Goal: Task Accomplishment & Management: Use online tool/utility

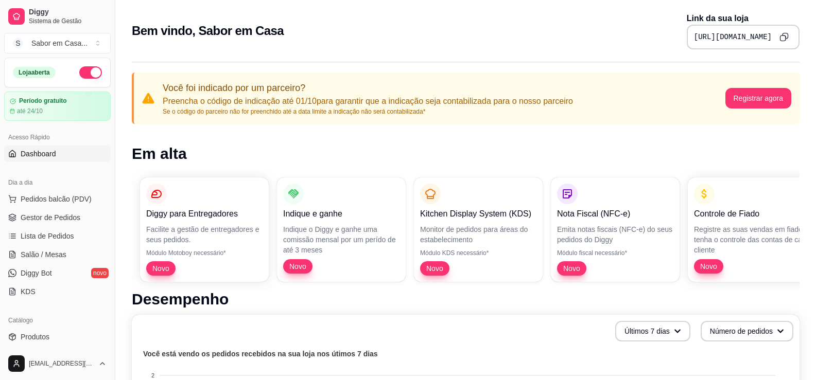
click at [43, 152] on span "Dashboard" at bounding box center [39, 154] width 36 height 10
click at [45, 152] on span "Dashboard" at bounding box center [39, 154] width 36 height 10
click at [34, 155] on span "Dashboard" at bounding box center [39, 154] width 36 height 10
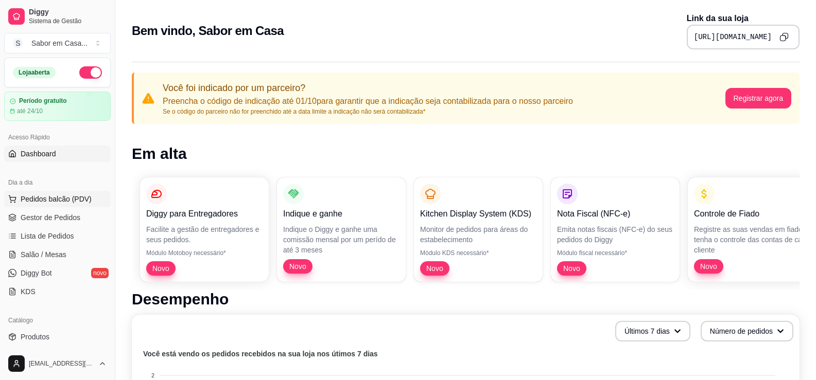
click at [28, 201] on span "Pedidos balcão (PDV)" at bounding box center [56, 199] width 71 height 10
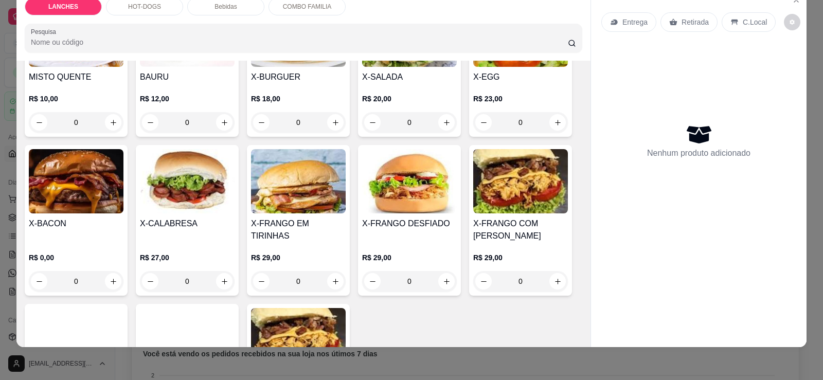
scroll to position [134, 0]
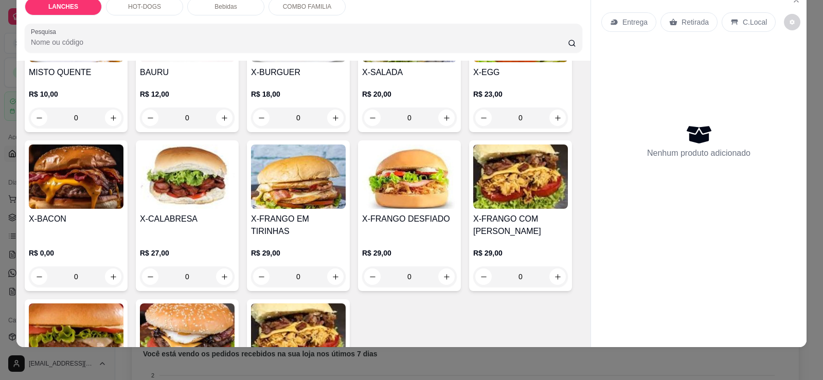
click at [518, 187] on img at bounding box center [520, 177] width 95 height 64
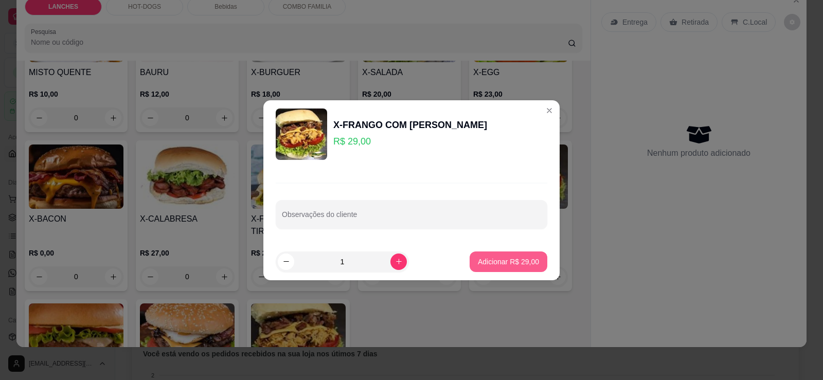
click at [488, 258] on p "Adicionar R$ 29,00" at bounding box center [508, 262] width 61 height 10
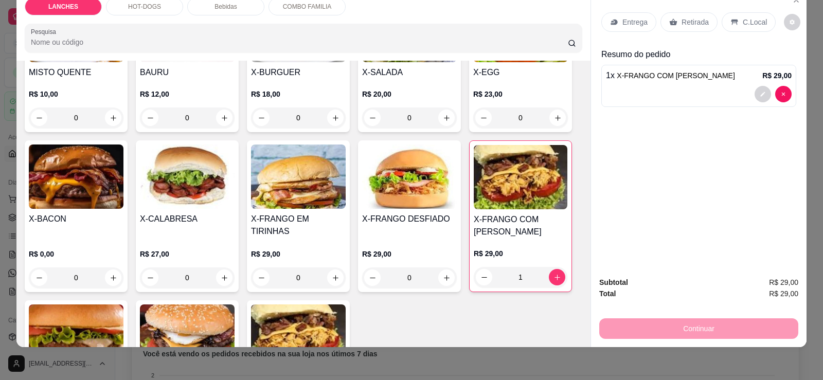
type input "1"
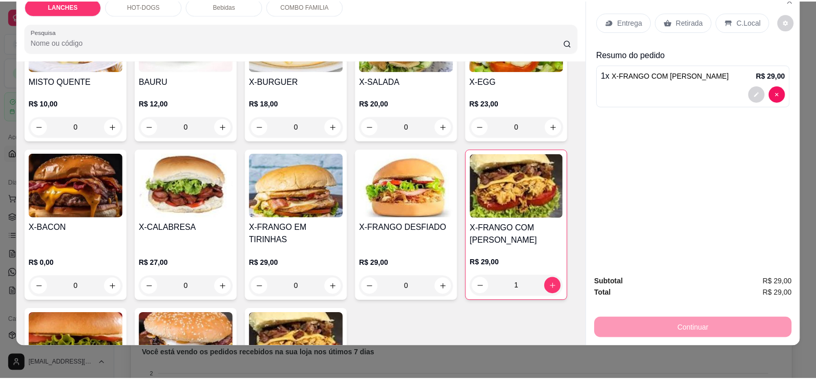
scroll to position [0, 0]
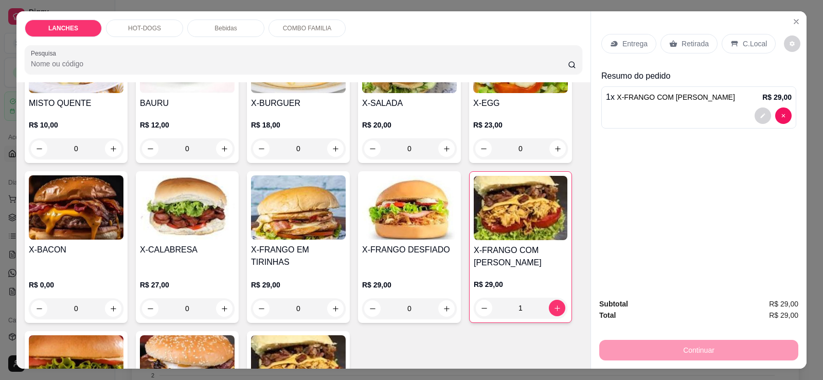
click at [630, 43] on p "Entrega" at bounding box center [635, 44] width 25 height 10
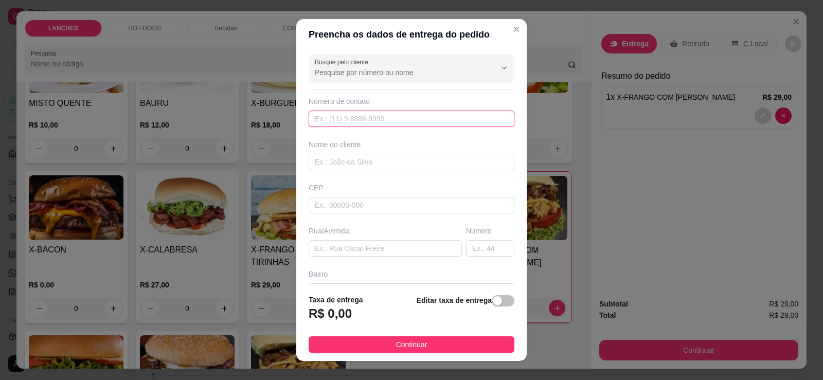
click at [362, 116] on input "text" at bounding box center [412, 119] width 206 height 16
paste input "556 79856-0220"
click at [318, 119] on input "556 79856-0220" at bounding box center [412, 119] width 206 height 16
drag, startPoint x: 315, startPoint y: 119, endPoint x: 333, endPoint y: 122, distance: 18.7
click at [315, 119] on input "[PHONE_NUMBER]" at bounding box center [412, 119] width 206 height 16
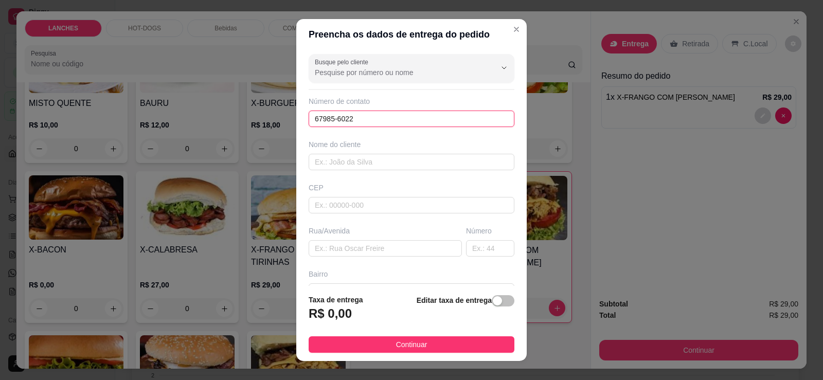
drag, startPoint x: 362, startPoint y: 115, endPoint x: 279, endPoint y: 114, distance: 82.9
click at [279, 114] on div "Preencha os dados de entrega do pedido Busque pelo cliente Número de contato 67…" at bounding box center [411, 190] width 823 height 380
type input "[PHONE_NUMBER]"
click at [332, 250] on input "text" at bounding box center [385, 248] width 153 height 16
paste input "Ineri perigo 1675"
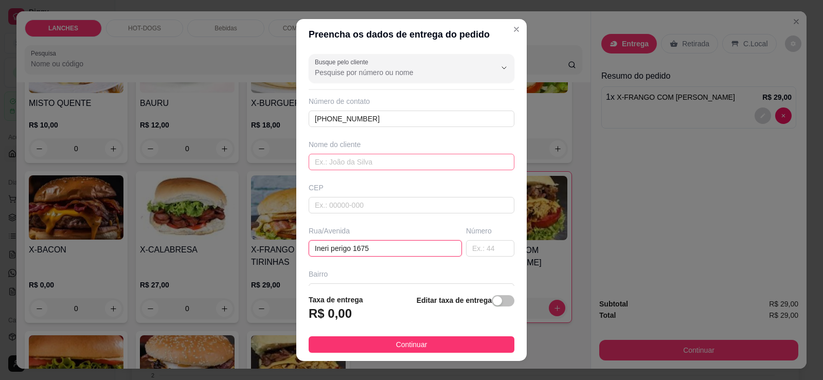
type input "Ineri perigo 1675"
click at [331, 159] on input "text" at bounding box center [412, 162] width 206 height 16
type input "[PERSON_NAME] (DOCES PARANA)"
drag, startPoint x: 325, startPoint y: 315, endPoint x: 352, endPoint y: 314, distance: 27.3
click at [352, 312] on div "R$ 0,00" at bounding box center [336, 317] width 55 height 23
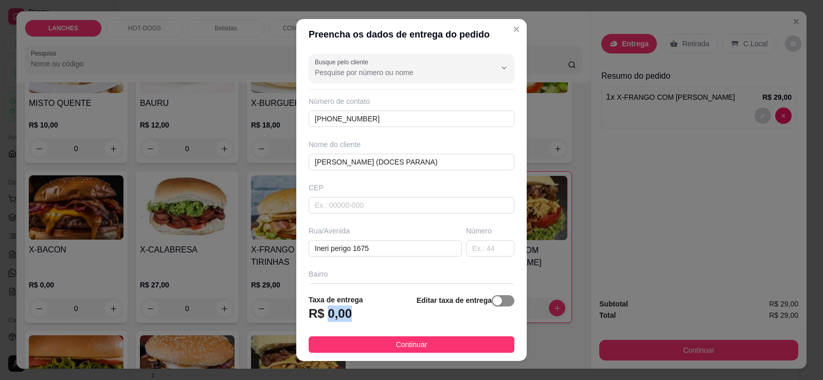
click at [493, 298] on div "button" at bounding box center [497, 300] width 9 height 9
drag, startPoint x: 328, startPoint y: 322, endPoint x: 280, endPoint y: 322, distance: 48.4
click at [280, 322] on div "Preencha os dados de entrega do pedido Busque pelo cliente Número de contato [P…" at bounding box center [411, 190] width 823 height 380
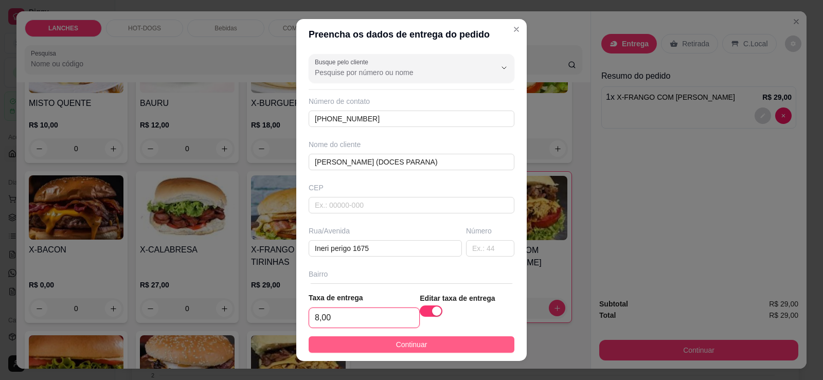
type input "8,00"
click at [441, 347] on button "Continuar" at bounding box center [412, 345] width 206 height 16
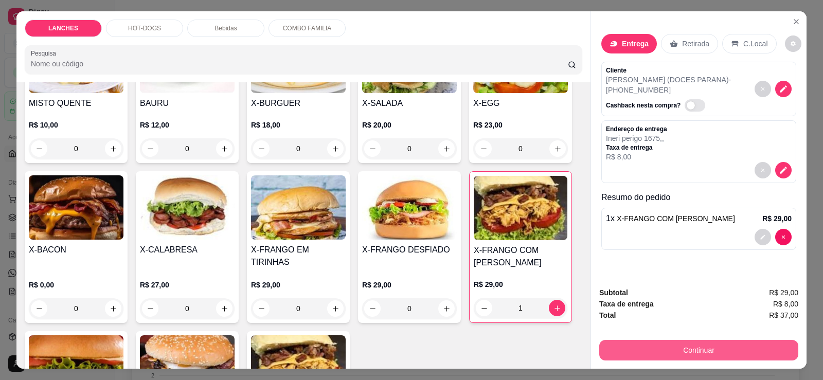
click at [721, 354] on button "Continuar" at bounding box center [698, 350] width 199 height 21
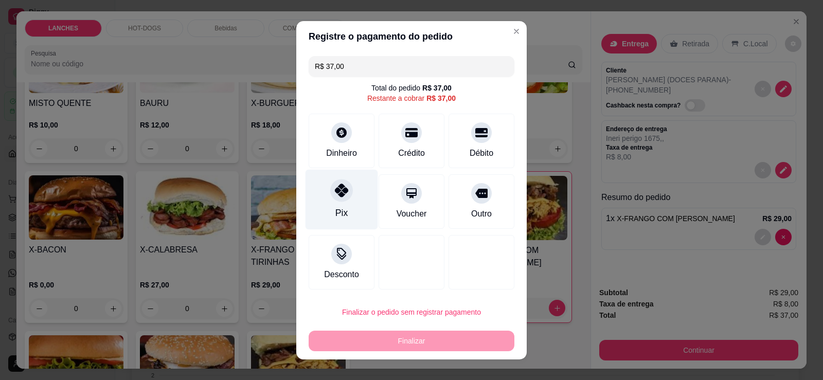
click at [339, 205] on div "Pix" at bounding box center [342, 199] width 73 height 60
type input "R$ 0,00"
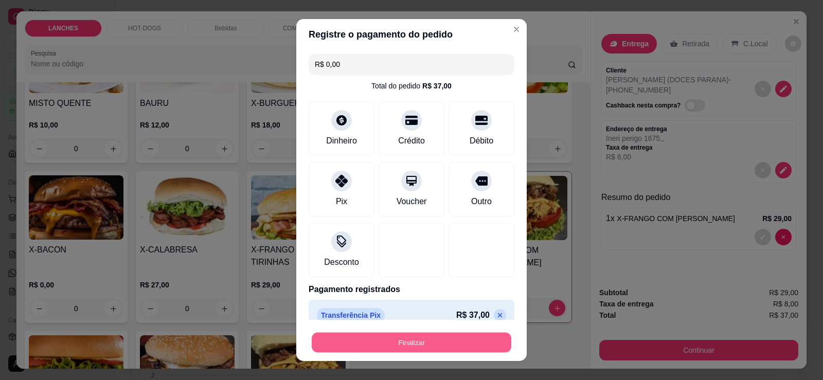
click at [442, 339] on button "Finalizar" at bounding box center [412, 343] width 200 height 20
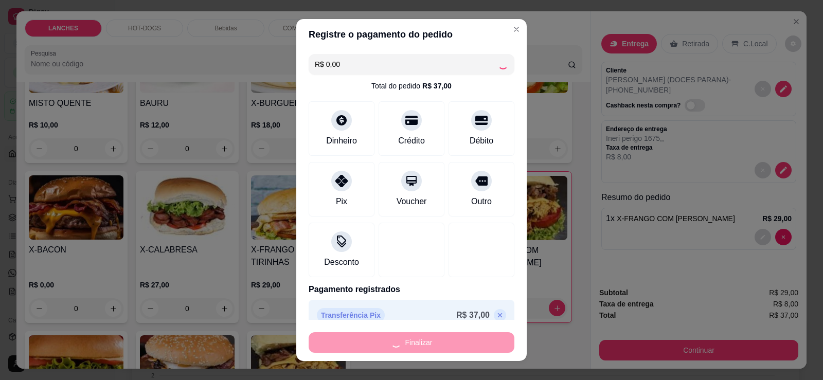
type input "0"
type input "-R$ 37,00"
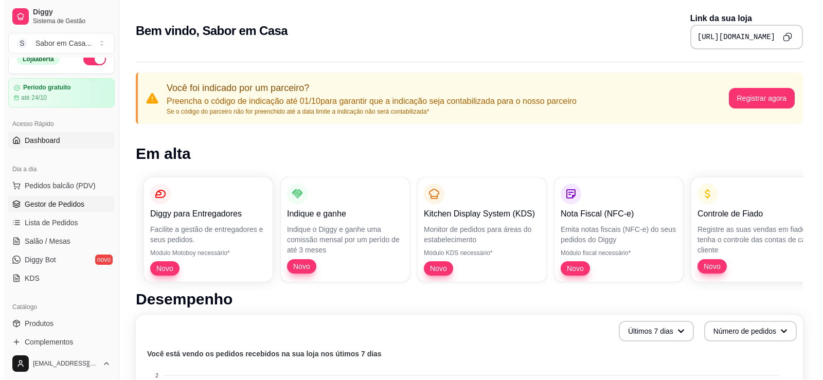
scroll to position [12, 0]
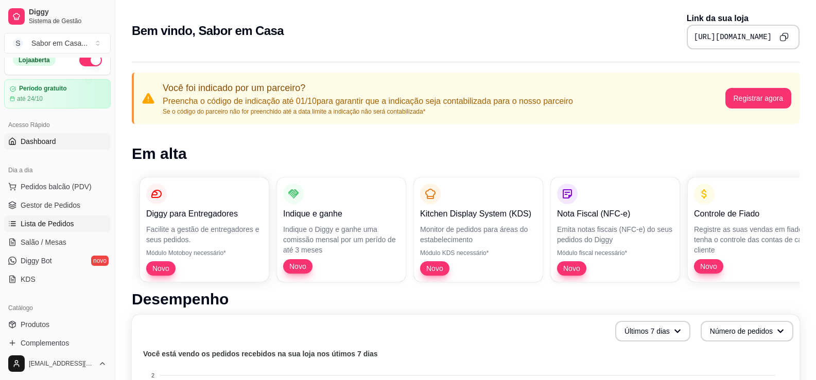
click at [42, 219] on link "Lista de Pedidos" at bounding box center [57, 224] width 107 height 16
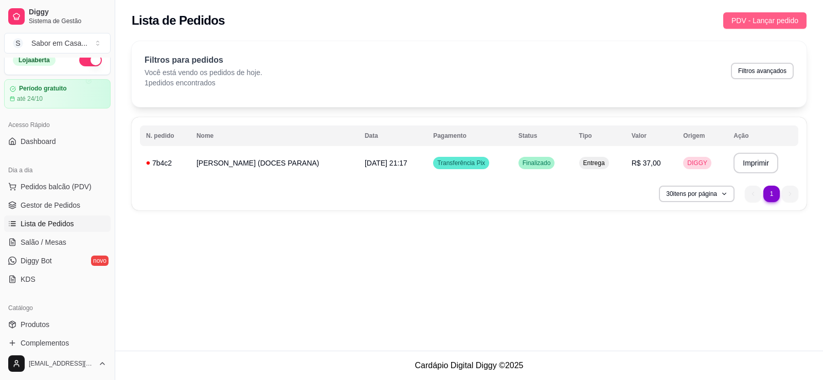
click at [759, 17] on span "PDV - Lançar pedido" at bounding box center [765, 20] width 67 height 11
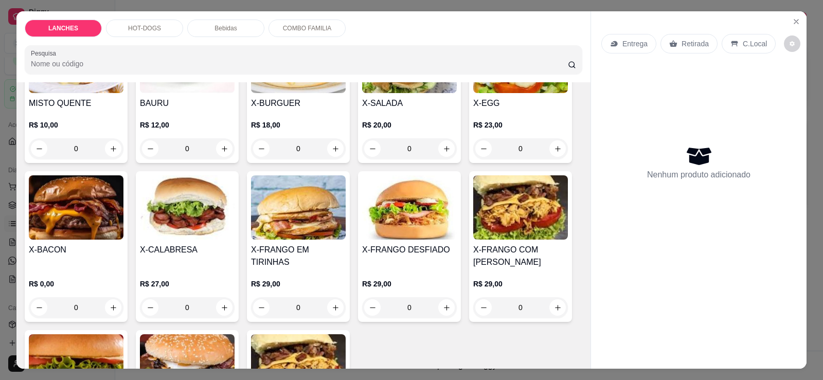
scroll to position [125, 0]
click at [380, 278] on p "R$ 29,00" at bounding box center [409, 283] width 95 height 10
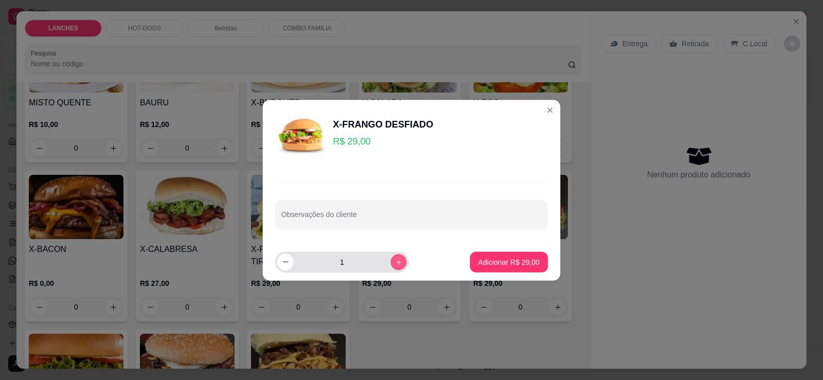
click at [379, 269] on div "1" at bounding box center [342, 262] width 130 height 21
type input "2"
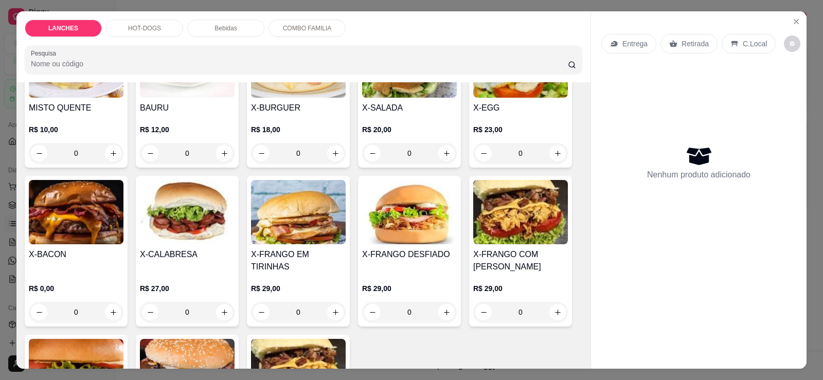
scroll to position [122, 0]
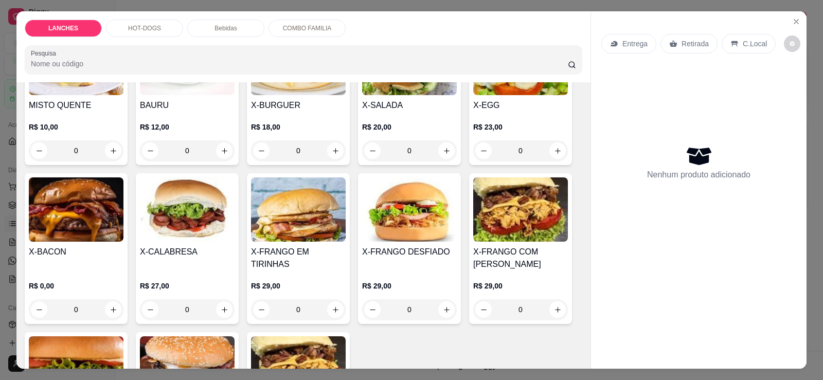
click at [5, 30] on div "LANCHES HOT-DOGS Bebidas COMBO FAMILIA Pesquisa Item avulso LANCHES MISTO QUENT…" at bounding box center [411, 190] width 823 height 380
click at [796, 21] on icon "Close" at bounding box center [796, 21] width 8 height 8
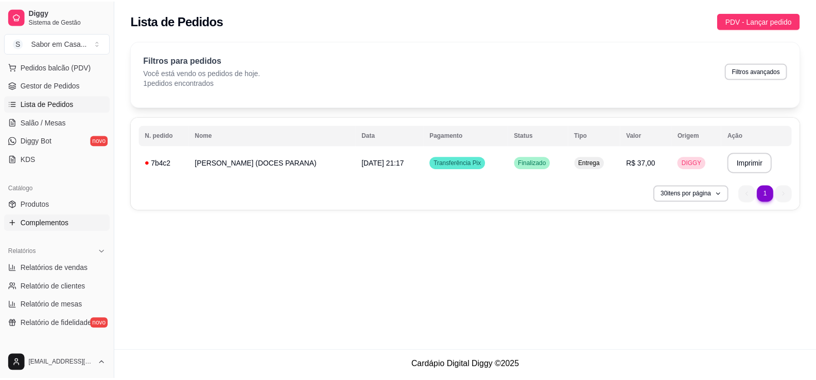
scroll to position [133, 0]
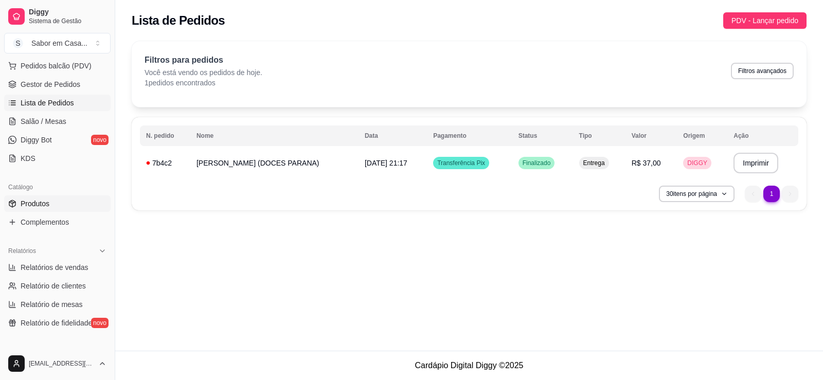
click at [41, 203] on span "Produtos" at bounding box center [35, 204] width 29 height 10
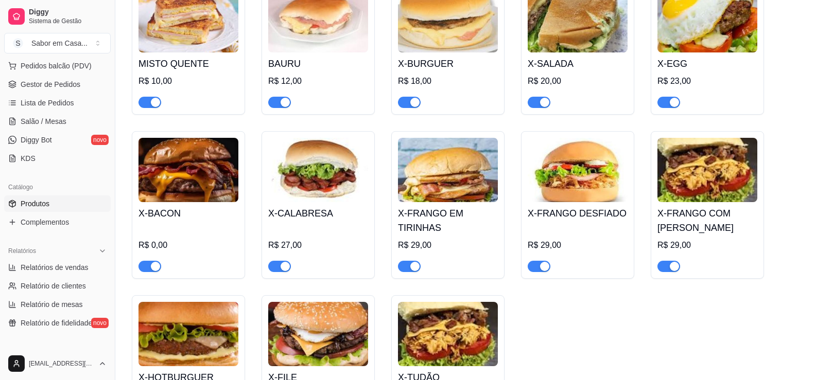
scroll to position [163, 0]
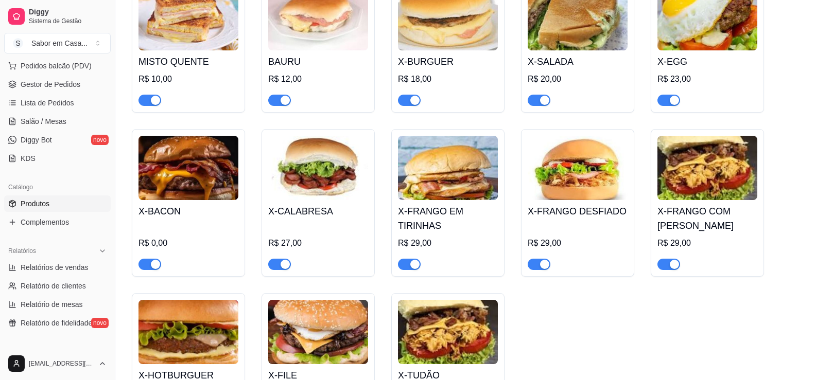
click at [416, 246] on div "R$ 29,00" at bounding box center [448, 243] width 100 height 12
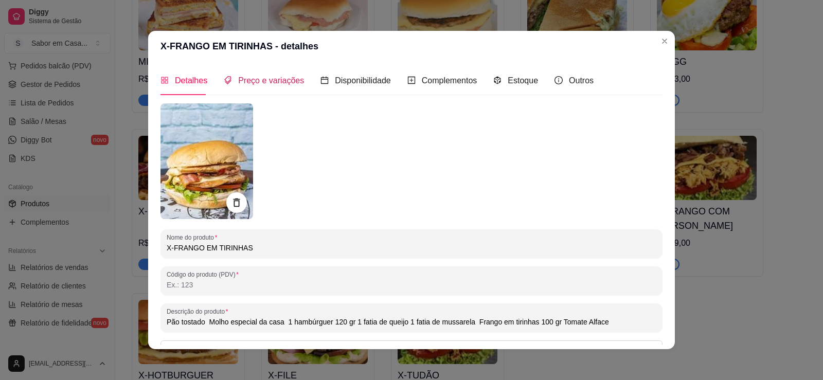
click at [284, 85] on span "Preço e variações" at bounding box center [271, 80] width 66 height 9
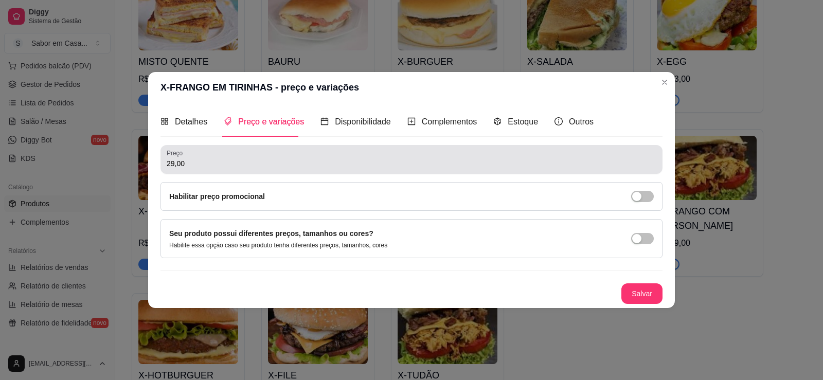
click at [177, 165] on input "29,00" at bounding box center [412, 163] width 490 height 10
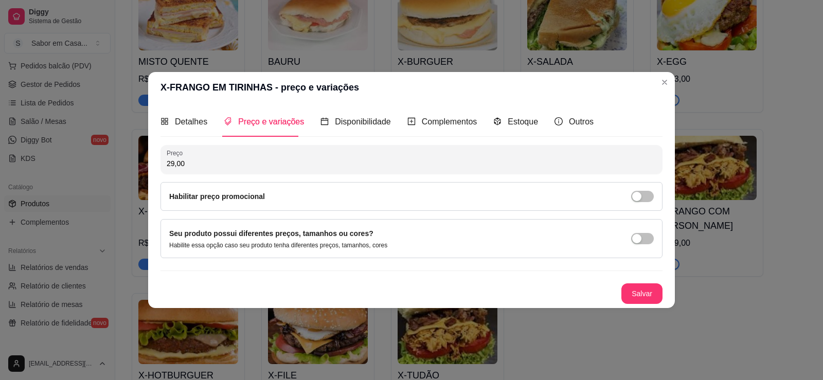
click at [175, 167] on input "29,00" at bounding box center [412, 163] width 490 height 10
type input "25,00"
click at [647, 293] on button "Salvar" at bounding box center [642, 294] width 40 height 20
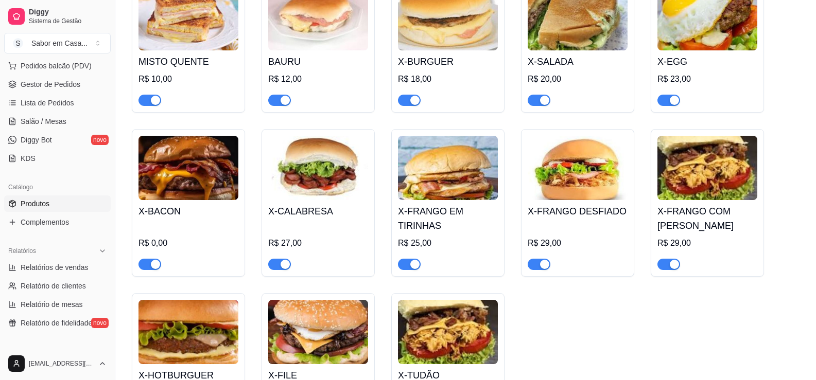
click at [561, 170] on img at bounding box center [577, 168] width 100 height 64
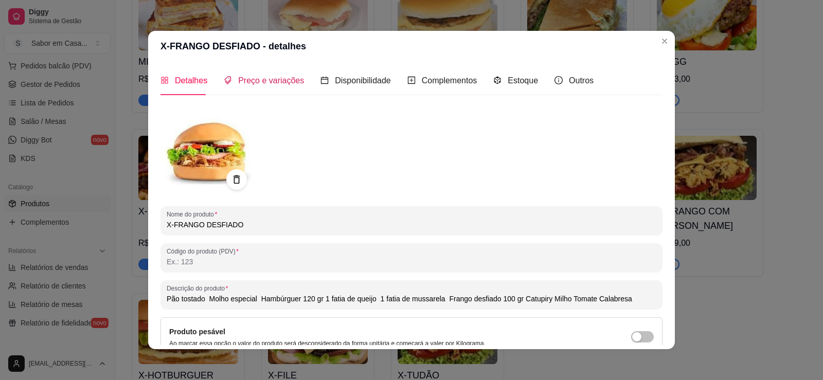
click at [275, 83] on span "Preço e variações" at bounding box center [271, 80] width 66 height 9
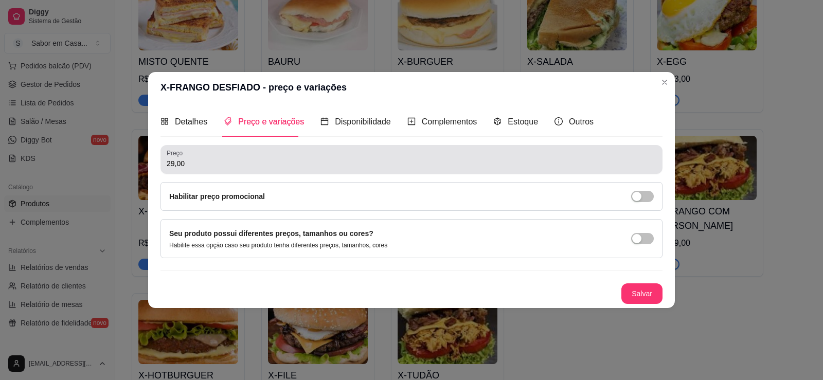
click at [175, 163] on input "29,00" at bounding box center [412, 163] width 490 height 10
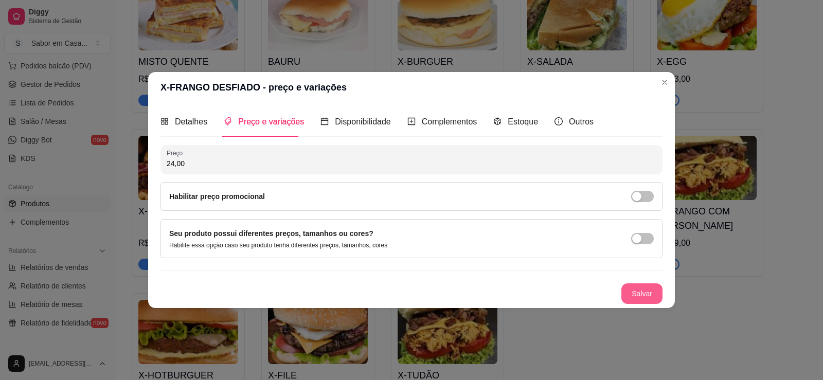
type input "24,00"
click at [635, 291] on button "Salvar" at bounding box center [642, 294] width 41 height 21
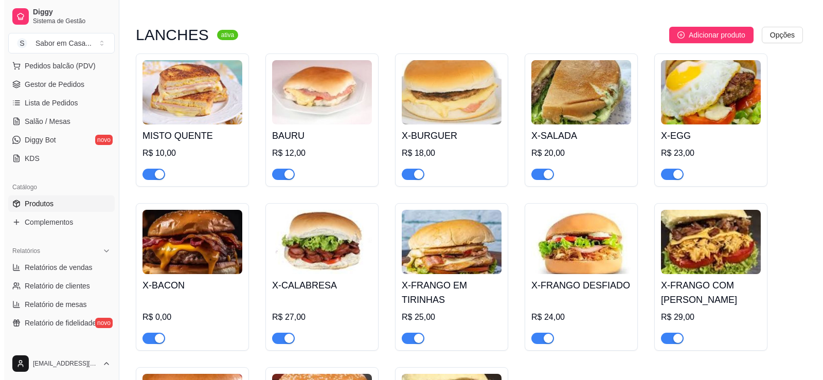
scroll to position [0, 0]
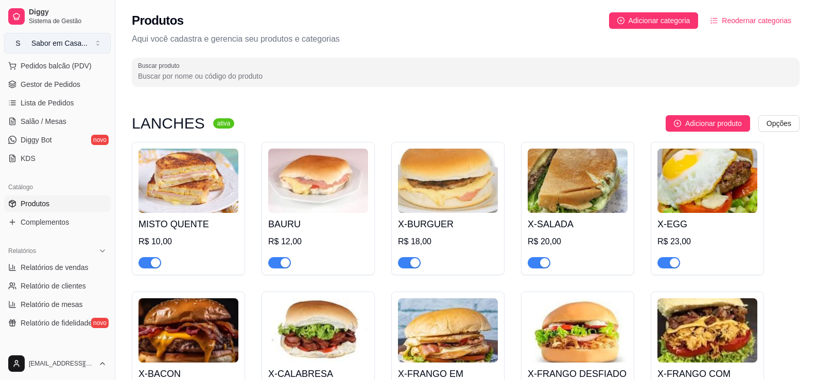
click at [43, 42] on div "Sabor em Casa ..." at bounding box center [59, 43] width 56 height 10
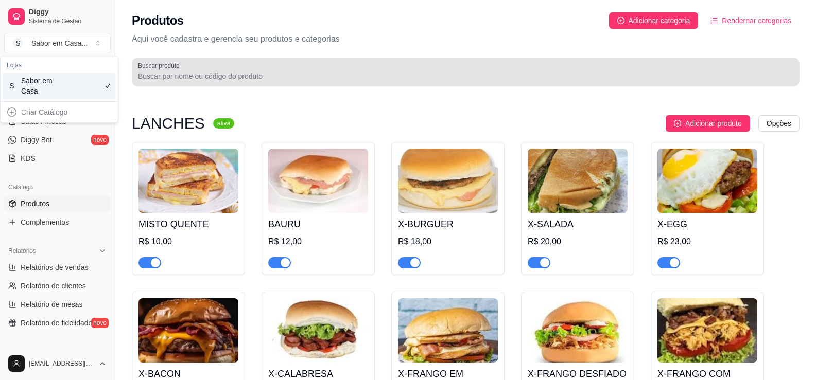
click at [452, 78] on input "Buscar produto" at bounding box center [465, 76] width 655 height 10
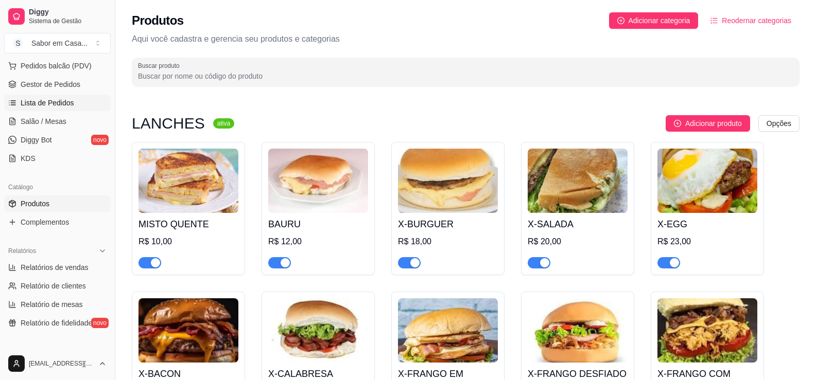
click at [54, 101] on span "Lista de Pedidos" at bounding box center [48, 103] width 54 height 10
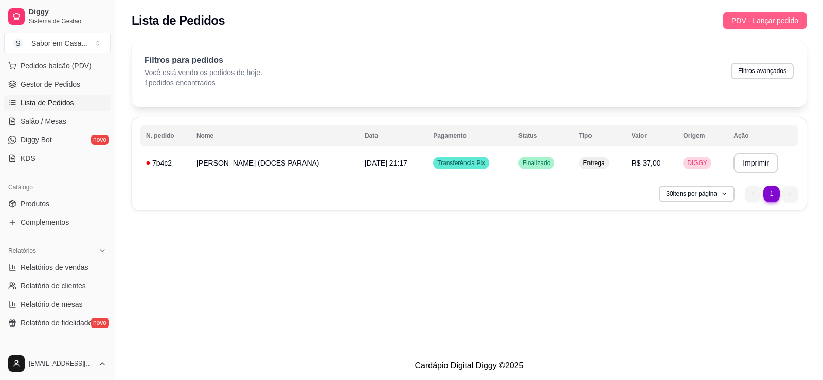
click at [774, 17] on span "PDV - Lançar pedido" at bounding box center [765, 20] width 67 height 11
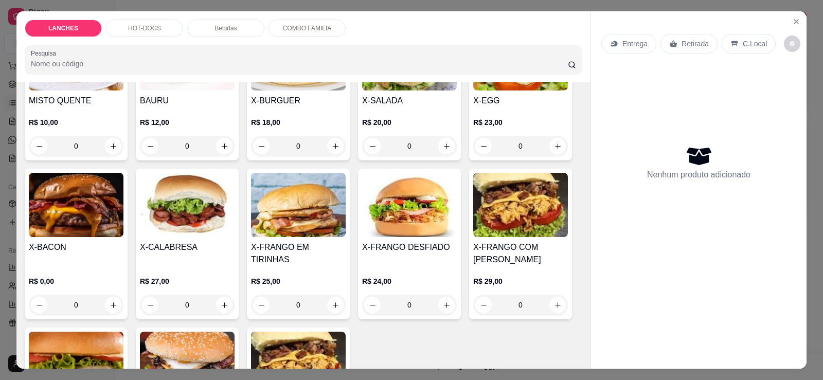
scroll to position [136, 0]
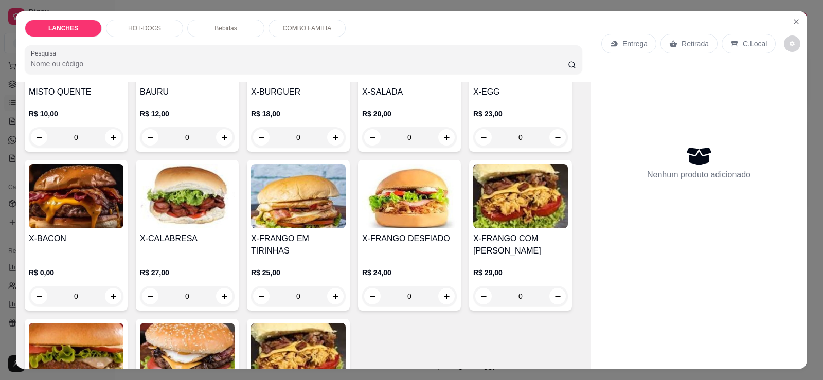
click at [386, 222] on img at bounding box center [409, 196] width 95 height 64
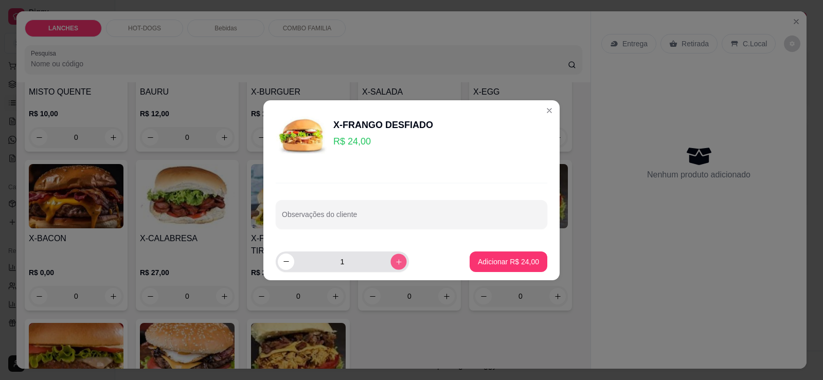
click at [395, 261] on icon "increase-product-quantity" at bounding box center [399, 262] width 8 height 8
type input "2"
click at [489, 263] on p "Adicionar R$ 48,00" at bounding box center [508, 262] width 61 height 10
type input "2"
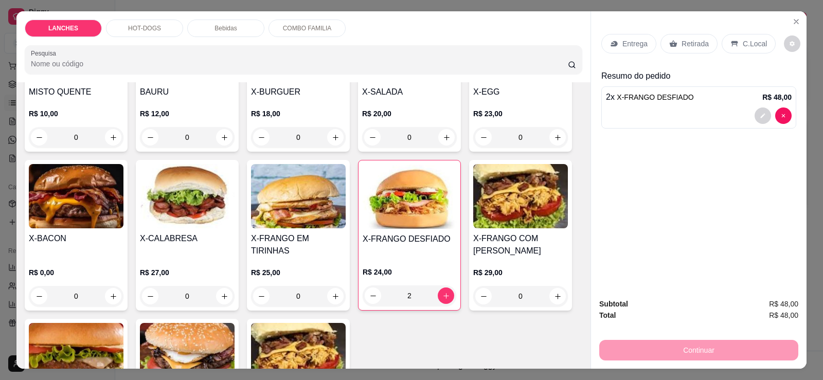
click at [686, 46] on p "Retirada" at bounding box center [695, 44] width 27 height 10
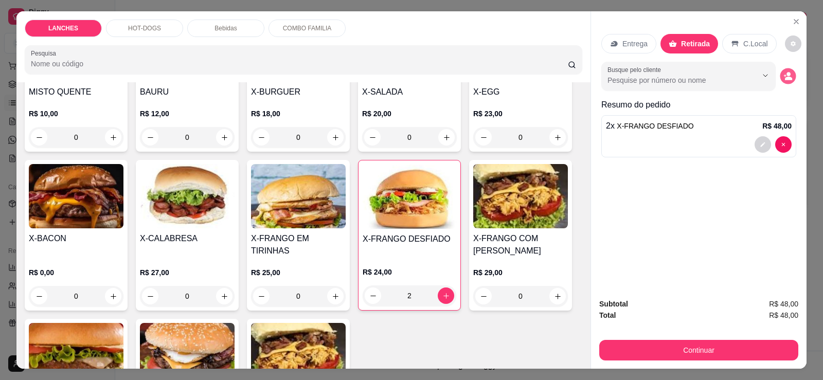
click at [787, 72] on icon "decrease-product-quantity" at bounding box center [788, 76] width 9 height 9
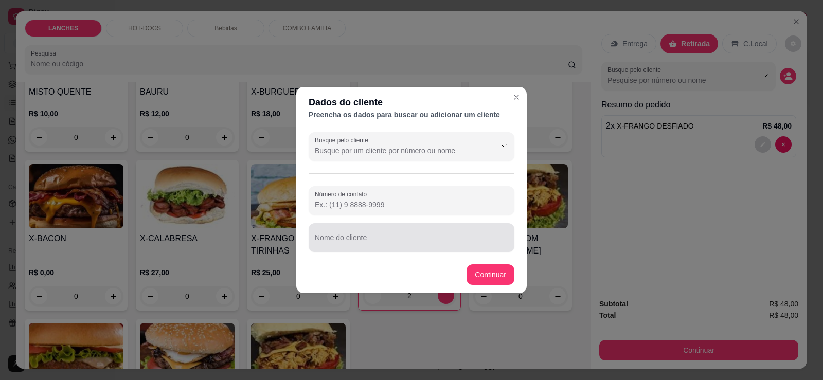
click at [345, 248] on div "Nome do cliente" at bounding box center [412, 237] width 206 height 29
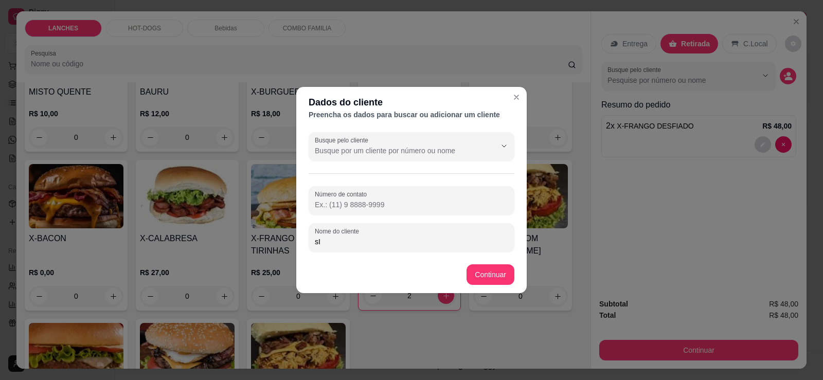
type input "s"
type input "[PERSON_NAME]"
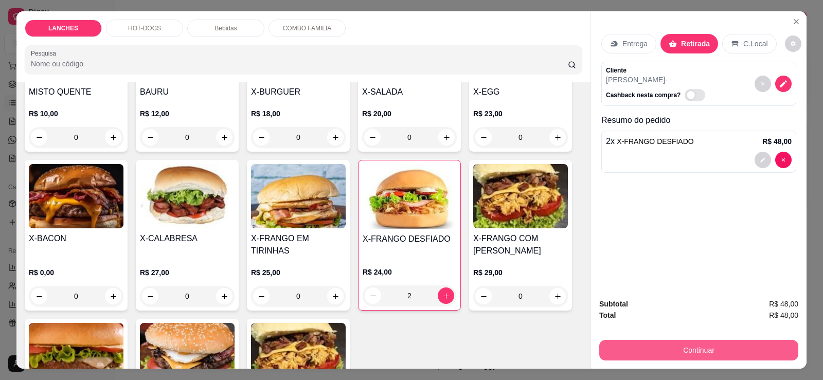
click at [653, 343] on button "Continuar" at bounding box center [698, 350] width 199 height 21
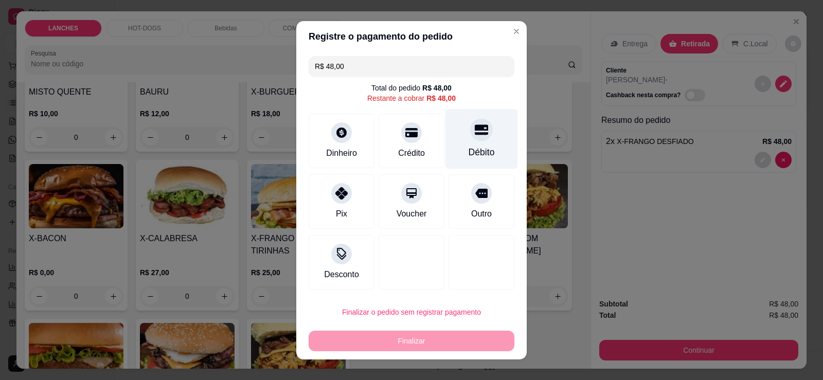
click at [458, 143] on div "Débito" at bounding box center [482, 139] width 73 height 60
type input "R$ 0,00"
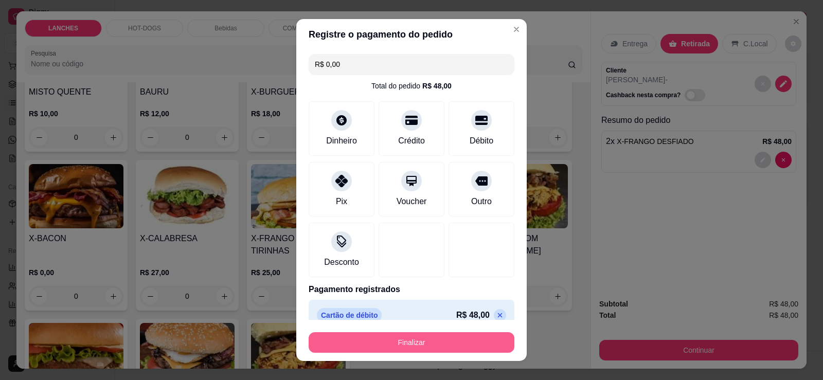
click at [449, 343] on button "Finalizar" at bounding box center [412, 342] width 206 height 21
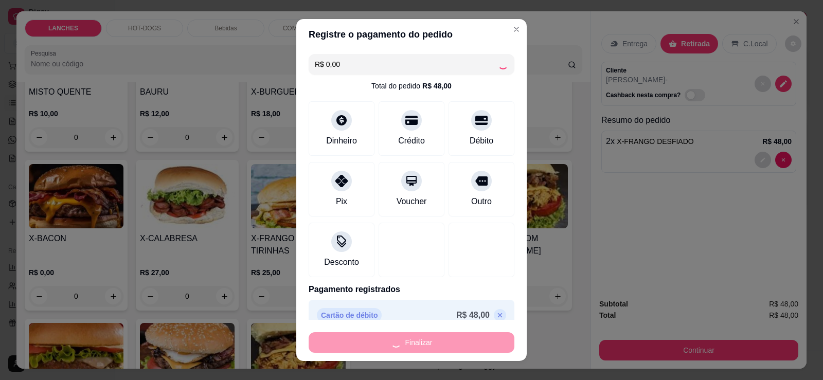
type input "0"
type input "-R$ 48,00"
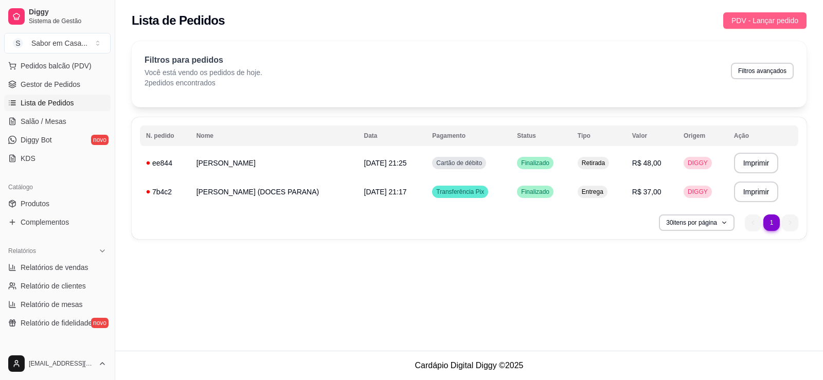
click at [772, 19] on span "PDV - Lançar pedido" at bounding box center [765, 20] width 67 height 11
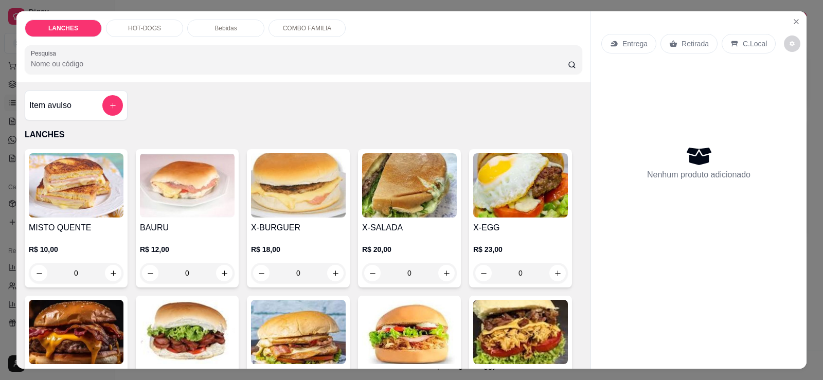
click at [151, 27] on p "HOT-DOGS" at bounding box center [144, 28] width 33 height 8
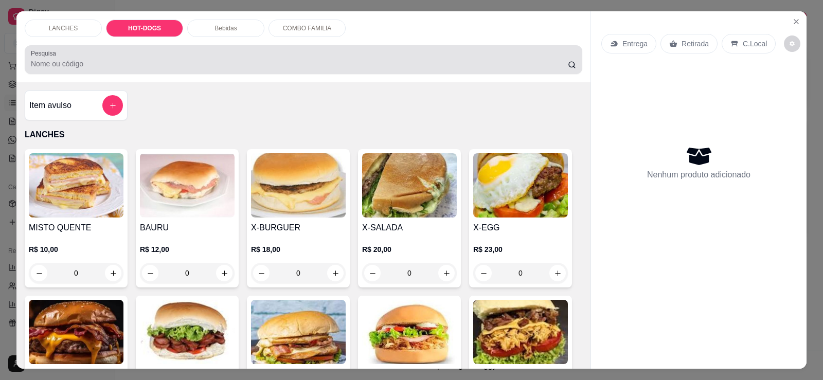
scroll to position [22, 0]
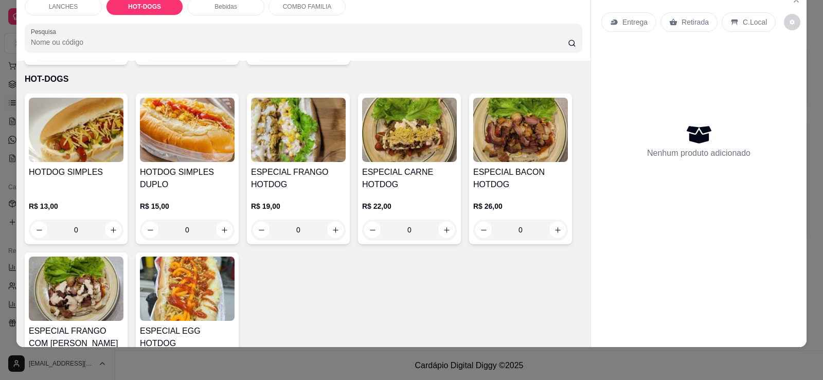
click at [84, 129] on img at bounding box center [76, 130] width 95 height 64
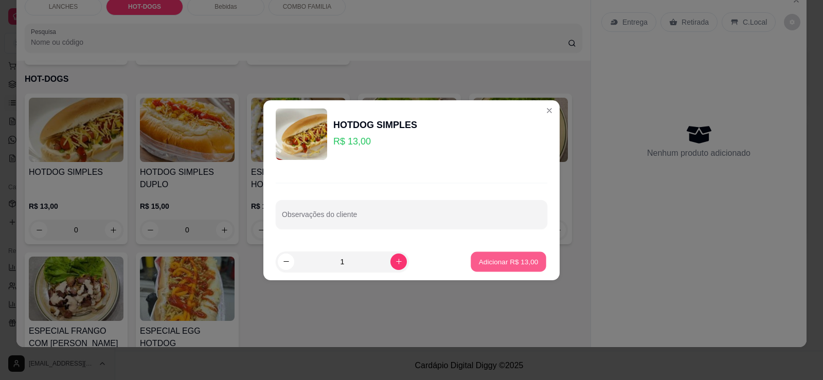
click at [509, 262] on p "Adicionar R$ 13,00" at bounding box center [509, 262] width 60 height 10
type input "1"
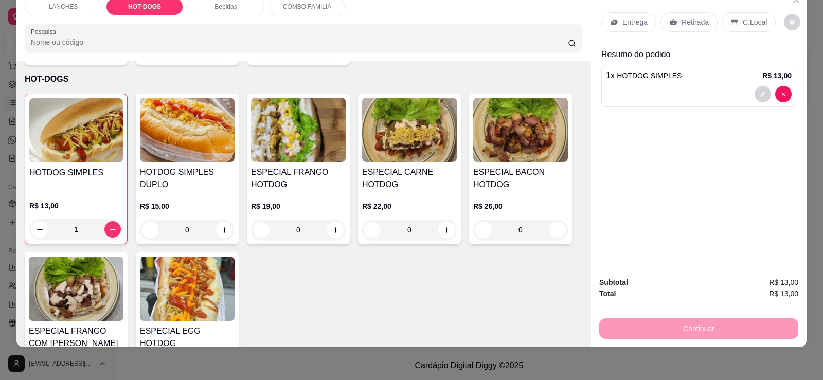
click at [638, 22] on p "Entrega" at bounding box center [635, 22] width 25 height 10
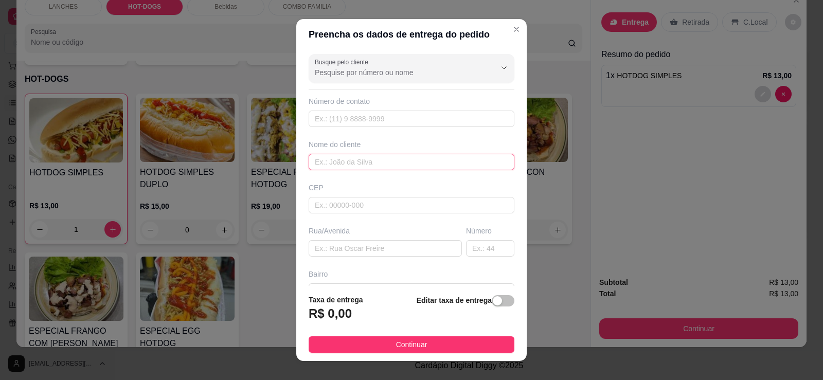
click at [362, 163] on input "text" at bounding box center [412, 162] width 206 height 16
type input "[PERSON_NAME]"
click at [356, 252] on input "text" at bounding box center [385, 248] width 153 height 16
click at [443, 252] on input "[GEOGRAPHIC_DATA][PERSON_NAME]" at bounding box center [385, 248] width 153 height 16
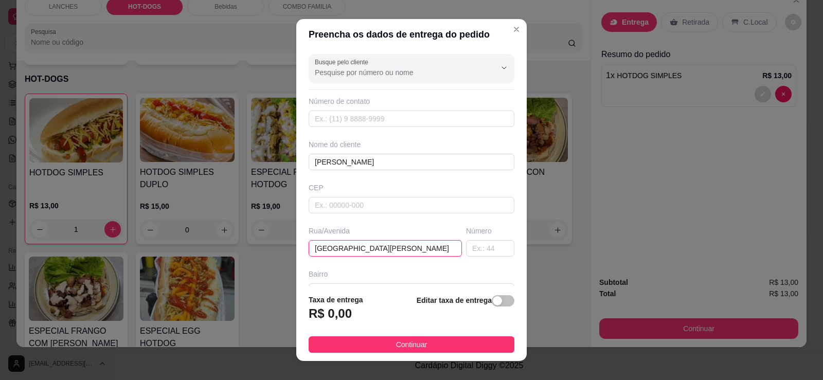
click at [430, 246] on input "[GEOGRAPHIC_DATA][PERSON_NAME]" at bounding box center [385, 248] width 153 height 16
type input "[GEOGRAPHIC_DATA][PERSON_NAME]"
click at [474, 247] on input "text" at bounding box center [490, 248] width 48 height 16
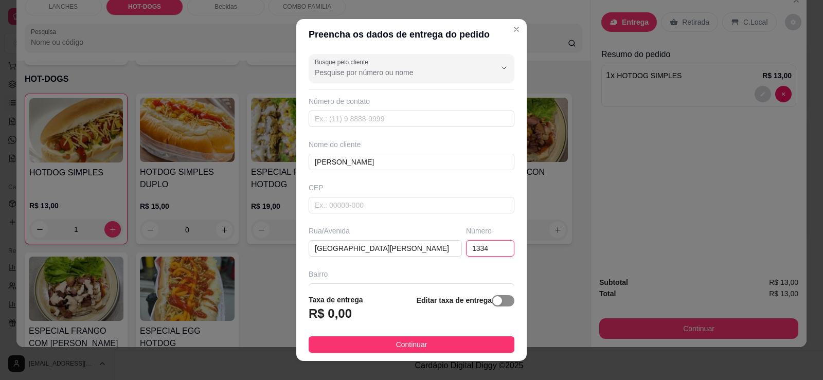
type input "1334"
click at [499, 305] on span "button" at bounding box center [503, 300] width 23 height 11
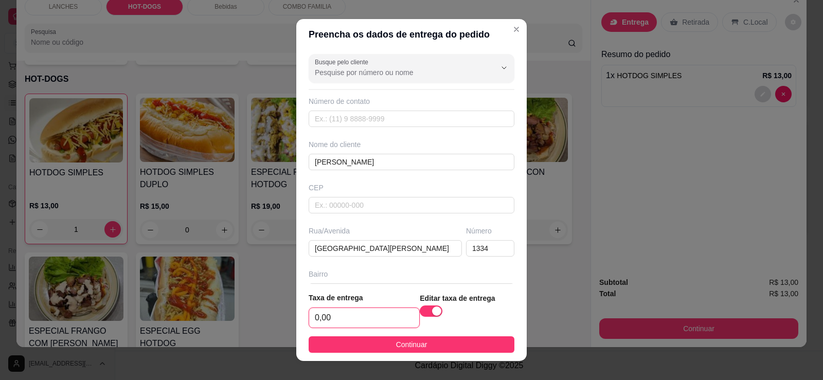
drag, startPoint x: 349, startPoint y: 320, endPoint x: 192, endPoint y: 321, distance: 157.0
click at [192, 321] on div "Preencha os dados de entrega do pedido Busque pelo cliente Número de contato No…" at bounding box center [411, 190] width 823 height 380
type input "8,00"
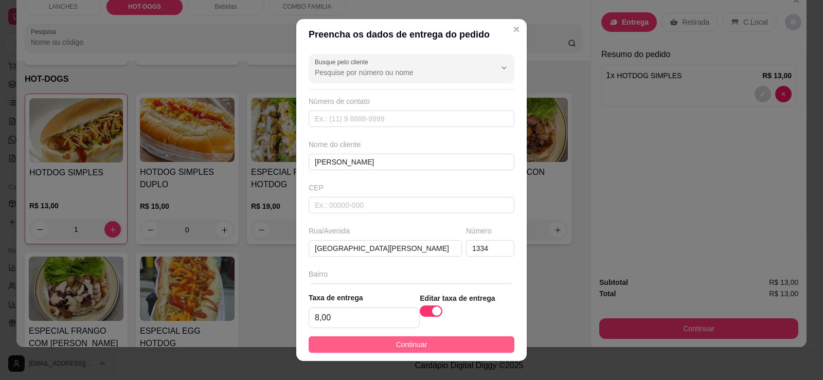
click at [341, 345] on button "Continuar" at bounding box center [412, 345] width 206 height 16
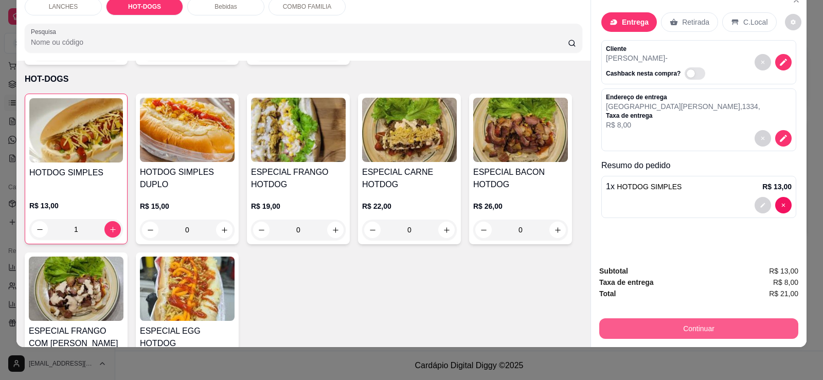
click at [702, 325] on button "Continuar" at bounding box center [698, 329] width 199 height 21
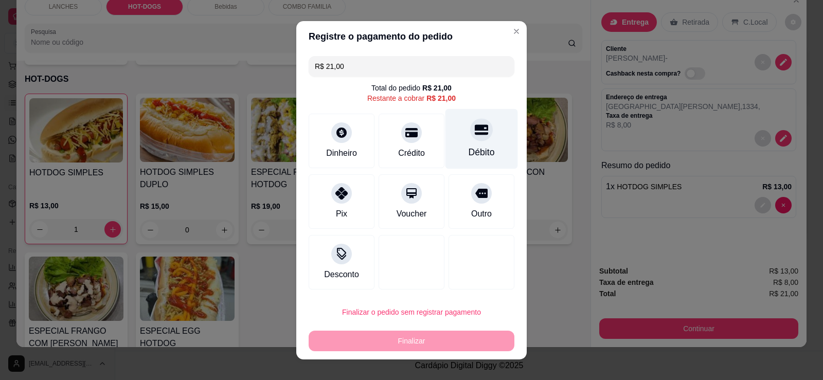
click at [460, 137] on div "Débito" at bounding box center [482, 139] width 73 height 60
type input "R$ 0,00"
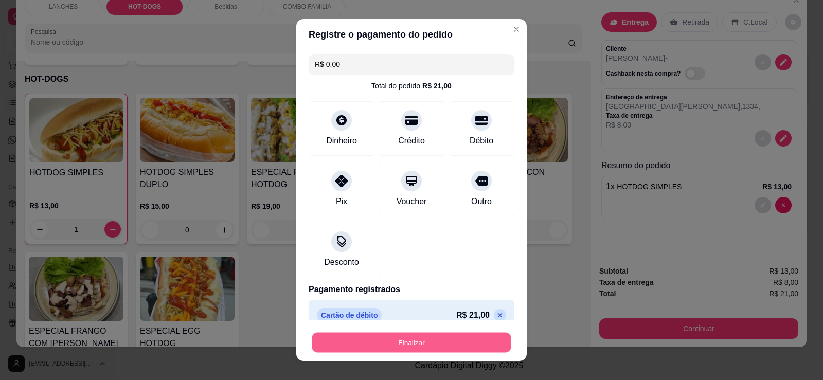
click at [422, 341] on button "Finalizar" at bounding box center [412, 343] width 200 height 20
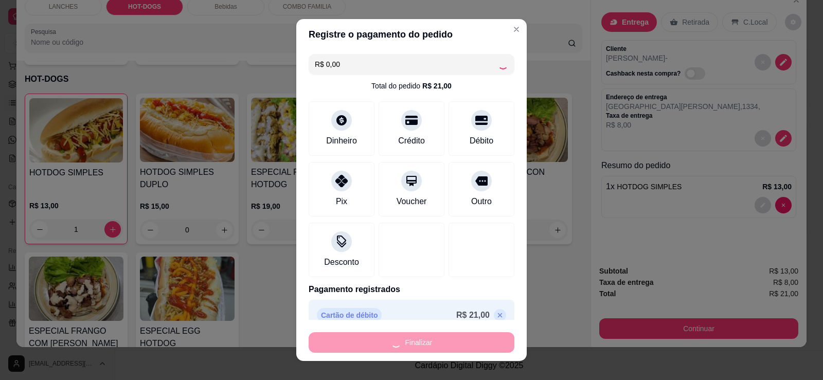
type input "0"
type input "-R$ 21,00"
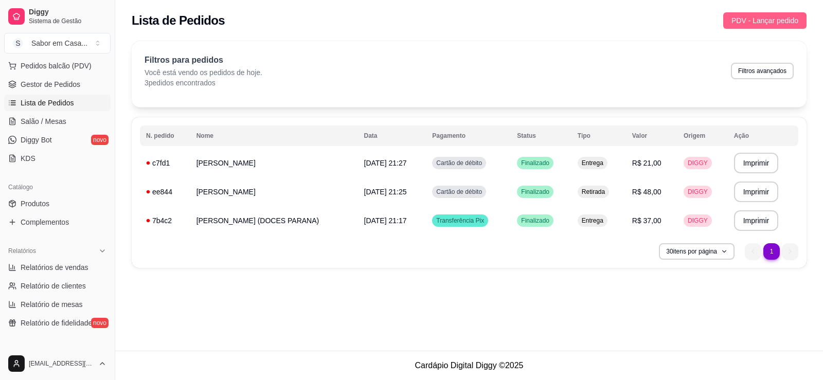
click at [793, 12] on button "PDV - Lançar pedido" at bounding box center [765, 20] width 83 height 16
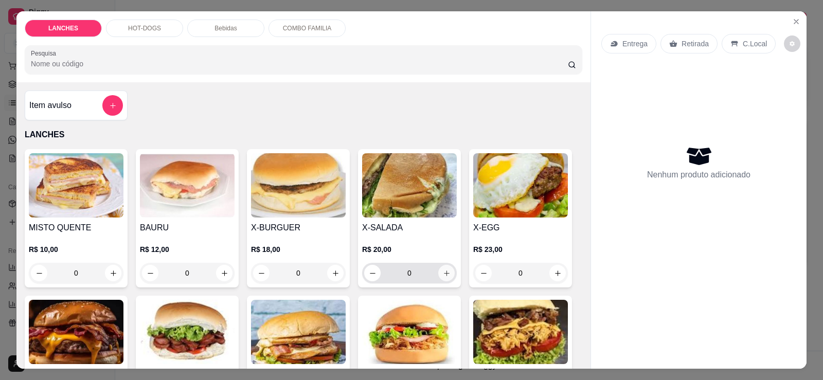
click at [443, 276] on icon "increase-product-quantity" at bounding box center [447, 274] width 8 height 8
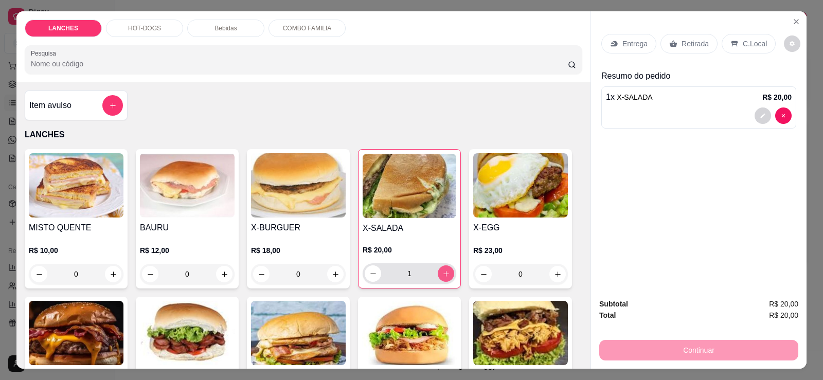
click at [443, 276] on icon "increase-product-quantity" at bounding box center [447, 274] width 8 height 8
type input "3"
click at [398, 196] on img at bounding box center [410, 186] width 94 height 64
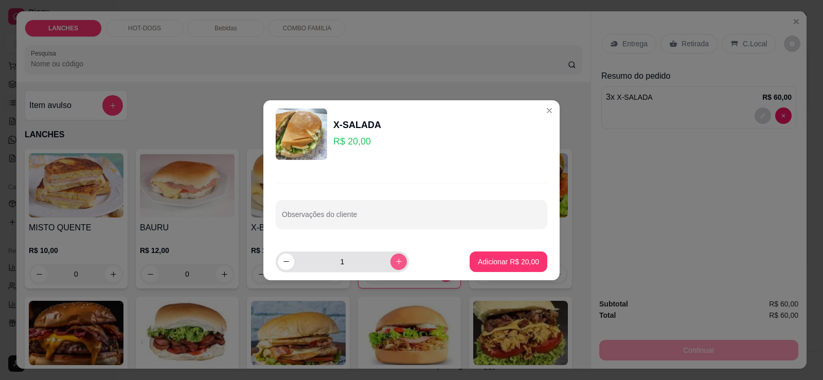
click at [391, 254] on button "increase-product-quantity" at bounding box center [399, 262] width 16 height 16
type input "3"
click at [476, 256] on button "Adicionar R$ 60,00" at bounding box center [509, 262] width 78 height 21
type input "6"
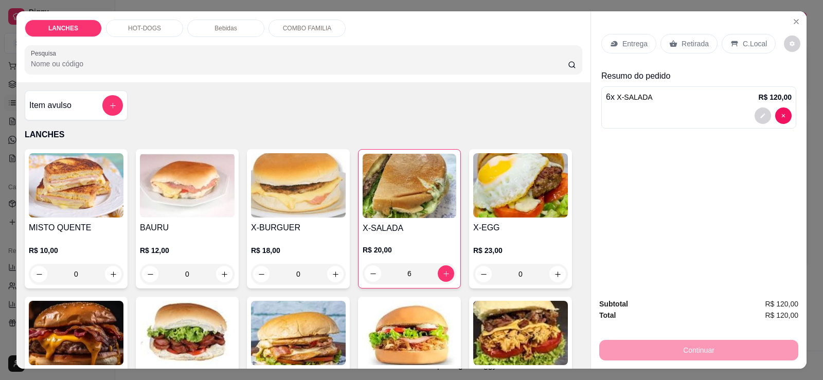
click at [620, 101] on span "X-SALADA" at bounding box center [635, 97] width 36 height 8
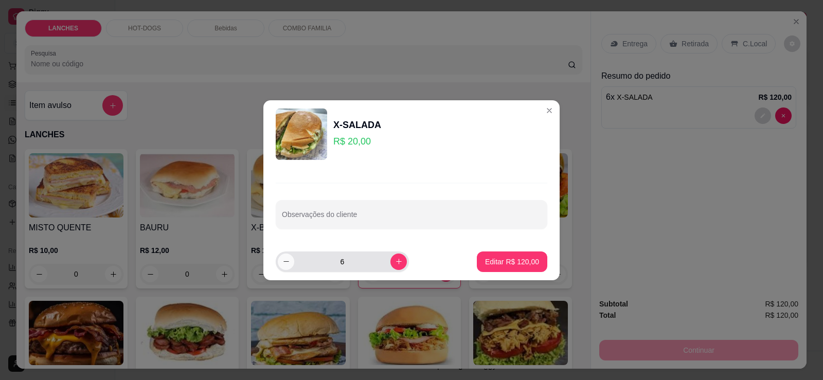
click at [285, 267] on button "decrease-product-quantity" at bounding box center [286, 262] width 16 height 16
click at [284, 264] on icon "decrease-product-quantity" at bounding box center [287, 262] width 8 height 8
type input "3"
click at [654, 319] on div "X-SALADA R$ 20,00 Observações do cliente 3 Editar R$ 60,00" at bounding box center [411, 190] width 823 height 380
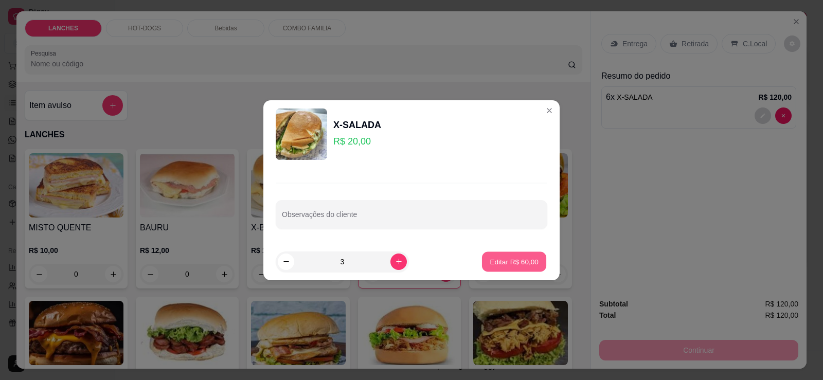
click at [499, 268] on button "Editar R$ 60,00" at bounding box center [514, 262] width 64 height 20
type input "3"
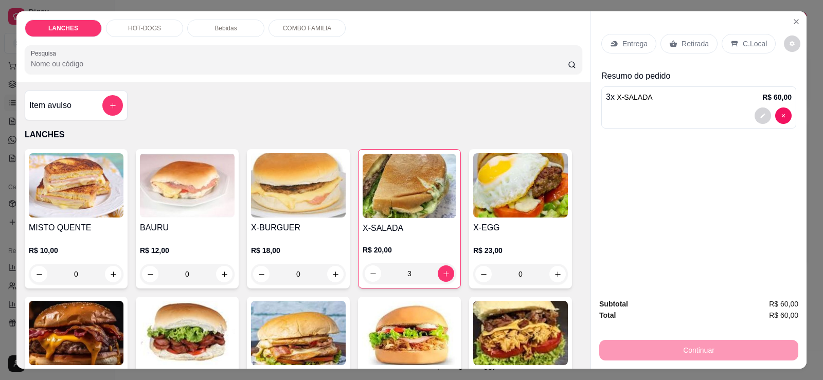
click at [697, 43] on p "Retirada" at bounding box center [695, 44] width 27 height 10
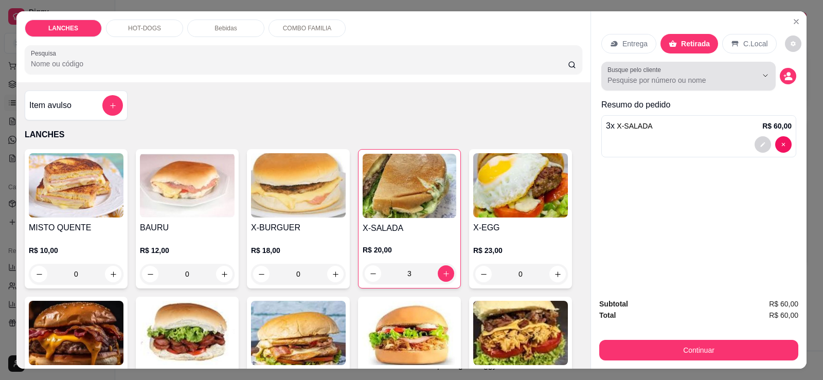
click at [641, 83] on input "Busque pelo cliente" at bounding box center [674, 80] width 133 height 10
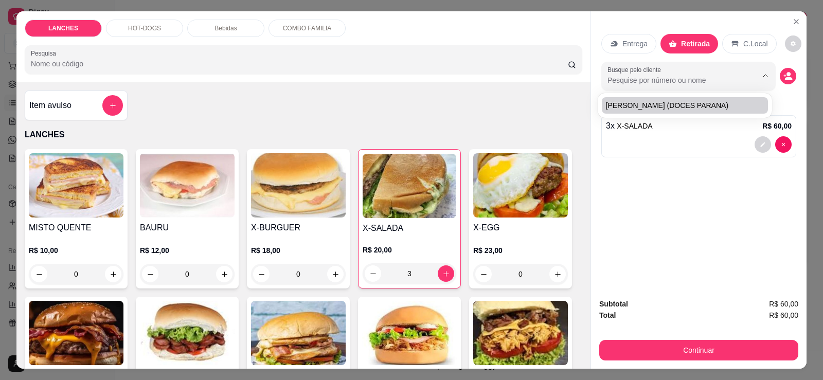
click at [693, 77] on input "Busque pelo cliente" at bounding box center [674, 80] width 133 height 10
click at [793, 73] on div "Entrega Retirada C.Local Busque pelo cliente Resumo do pedido 3 x X-SALADA R$ 6…" at bounding box center [699, 150] width 216 height 279
click at [786, 76] on icon "decrease-product-quantity" at bounding box center [788, 76] width 9 height 9
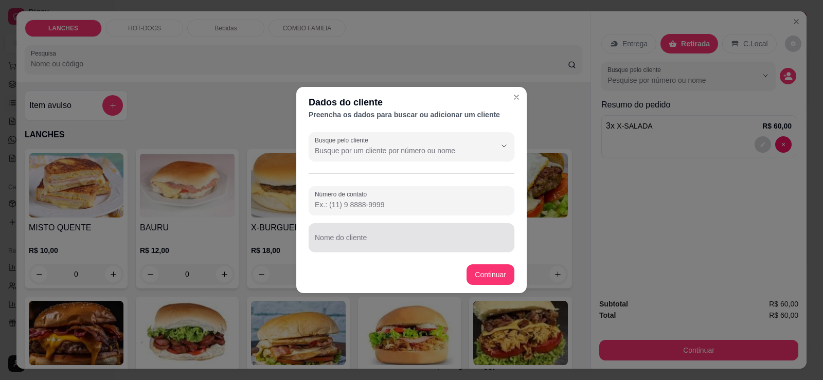
click at [346, 238] on input "Nome do cliente" at bounding box center [411, 242] width 193 height 10
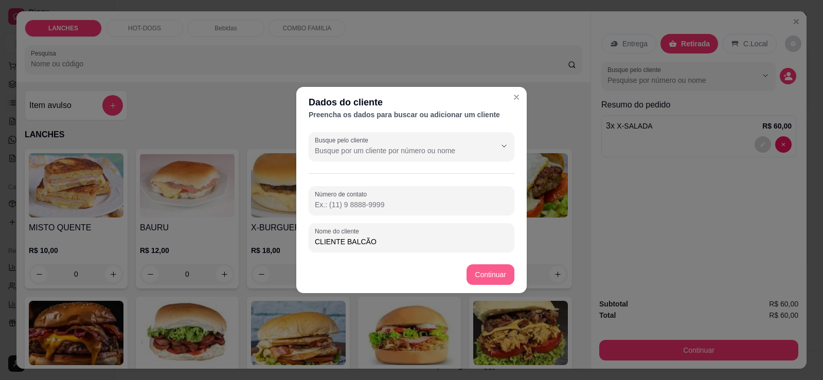
type input "CLIENTE BALCÃO"
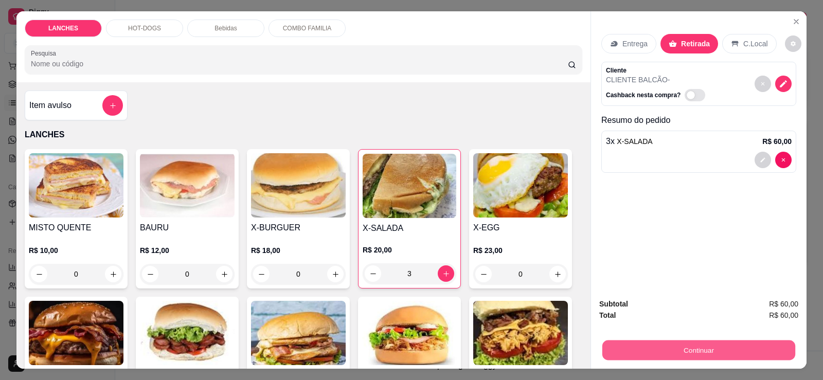
click at [647, 347] on button "Continuar" at bounding box center [699, 350] width 193 height 20
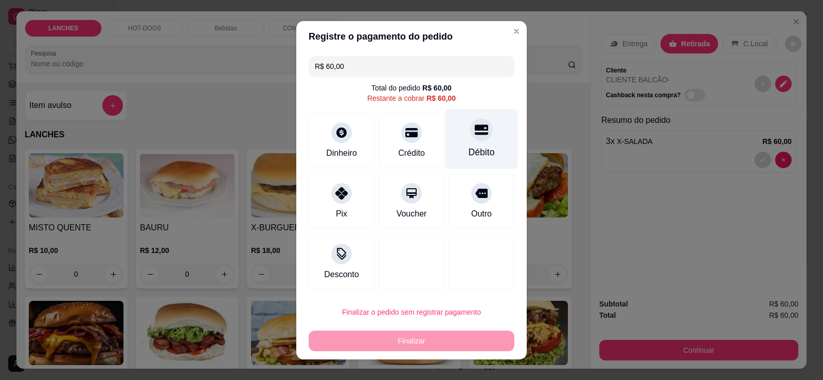
drag, startPoint x: 459, startPoint y: 138, endPoint x: 450, endPoint y: 156, distance: 20.7
click at [458, 139] on div "Débito" at bounding box center [482, 139] width 73 height 60
type input "R$ 0,00"
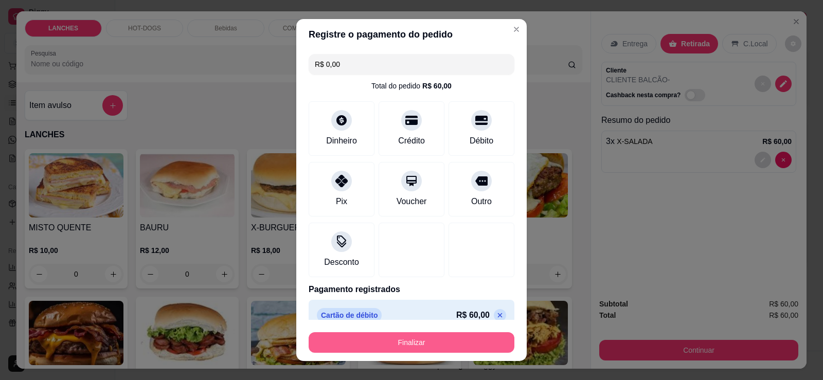
click at [389, 342] on button "Finalizar" at bounding box center [412, 342] width 206 height 21
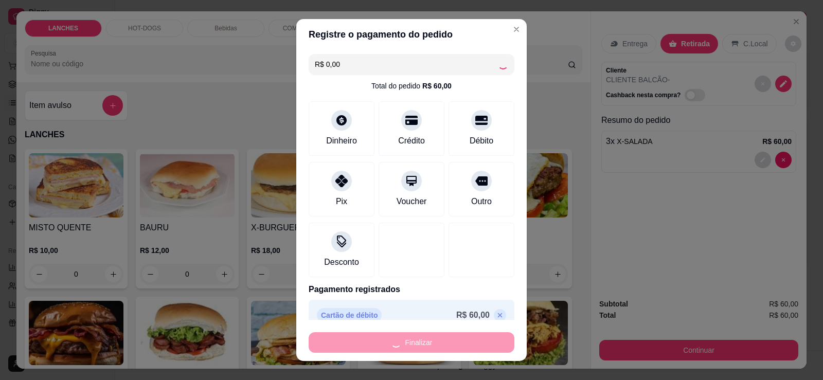
type input "0"
type input "-R$ 60,00"
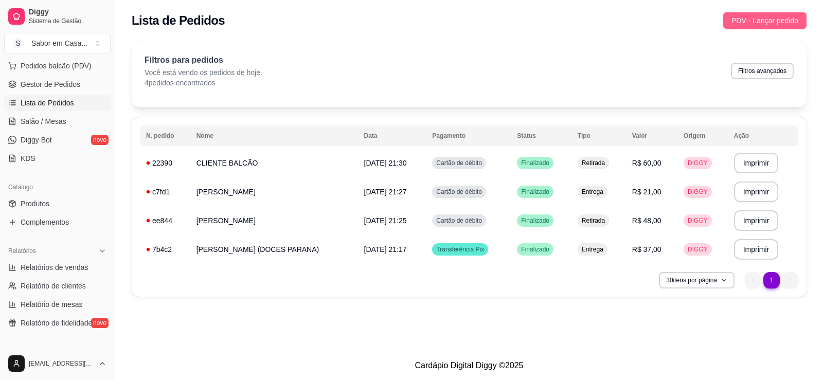
click at [743, 21] on span "PDV - Lançar pedido" at bounding box center [765, 20] width 67 height 11
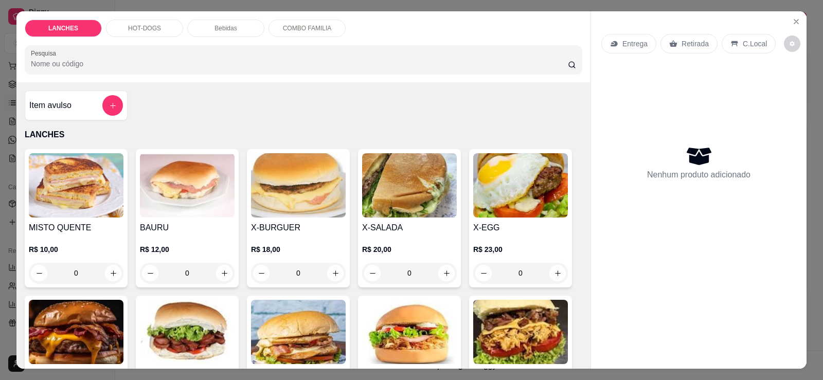
drag, startPoint x: 150, startPoint y: 27, endPoint x: 147, endPoint y: 32, distance: 6.0
click at [147, 32] on p "HOT-DOGS" at bounding box center [144, 28] width 33 height 8
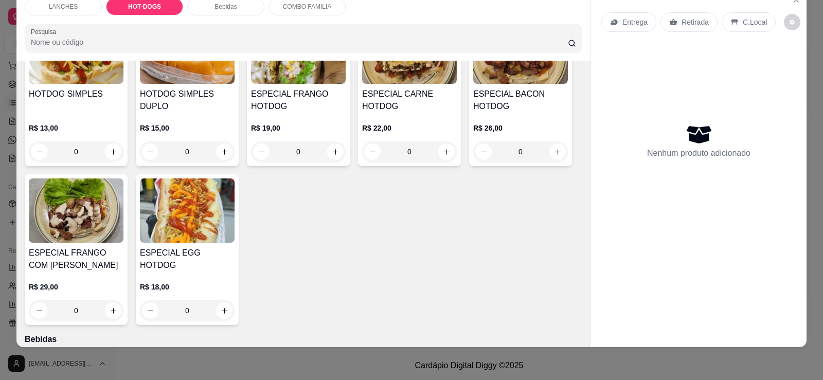
scroll to position [672, 0]
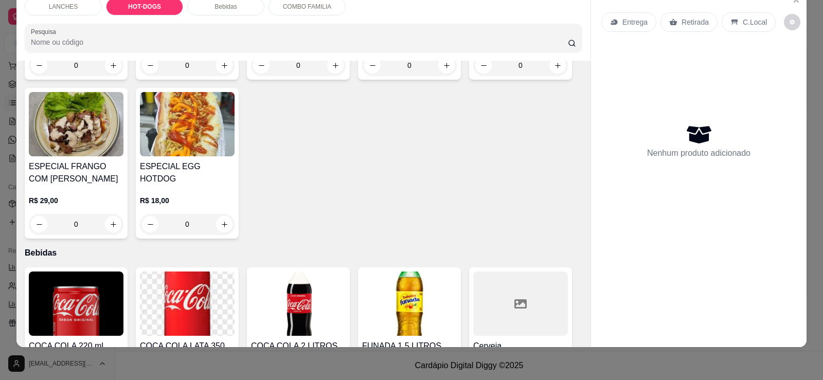
click at [147, 112] on img at bounding box center [187, 124] width 95 height 64
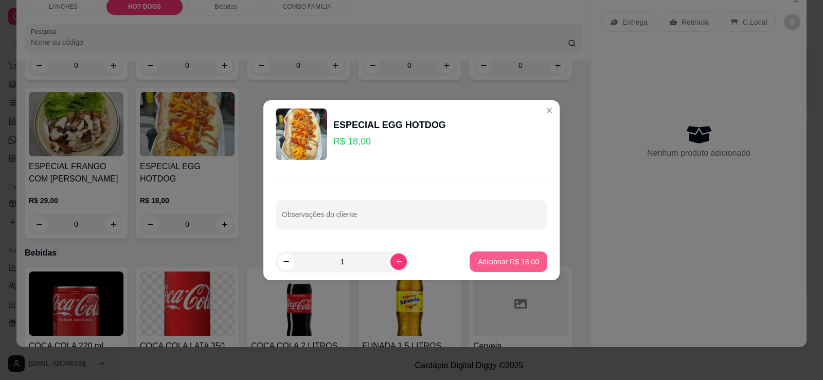
click button "Adicionar R$ 18,00" at bounding box center [509, 262] width 78 height 21
type input "1"
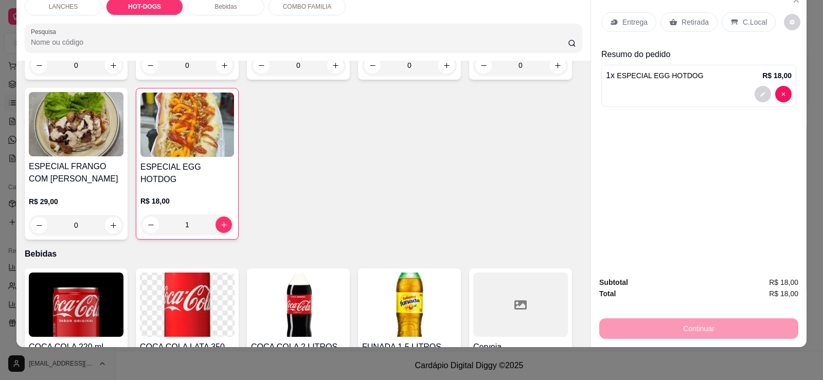
click at [632, 19] on p "Entrega" at bounding box center [635, 22] width 25 height 10
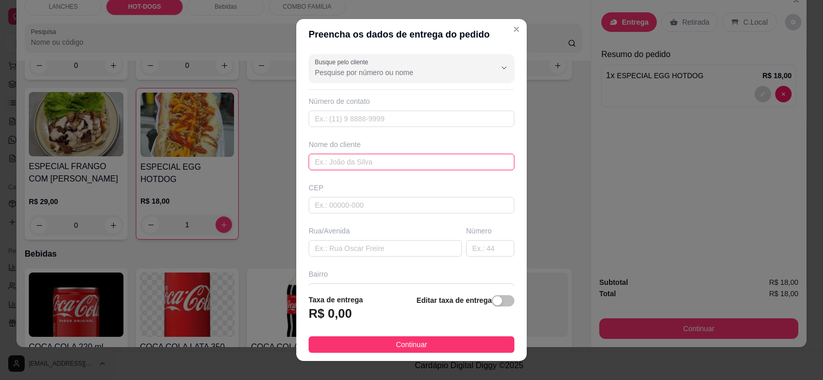
paste input "Jackeline jackewxs_"
type input "Jackeline jackewxs_"
click at [340, 237] on div "Rua/Avenida" at bounding box center [385, 241] width 157 height 31
click at [337, 242] on input "text" at bounding box center [385, 248] width 153 height 16
paste input "Rua [PERSON_NAME],"
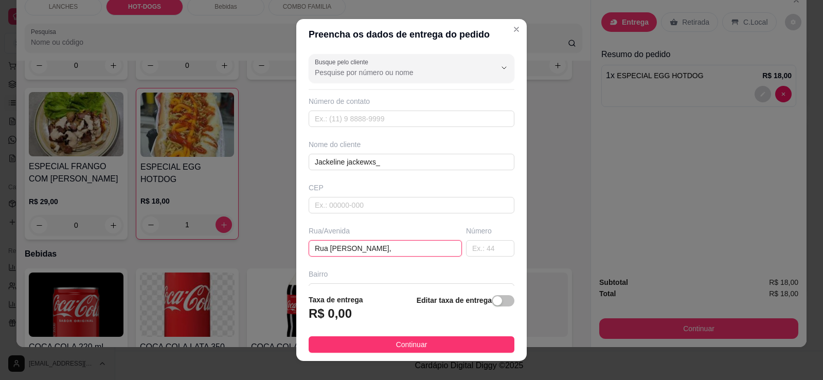
type input "Rua [PERSON_NAME],"
click at [466, 249] on input "text" at bounding box center [490, 248] width 48 height 16
type input "252"
click at [495, 305] on span "button" at bounding box center [503, 300] width 23 height 11
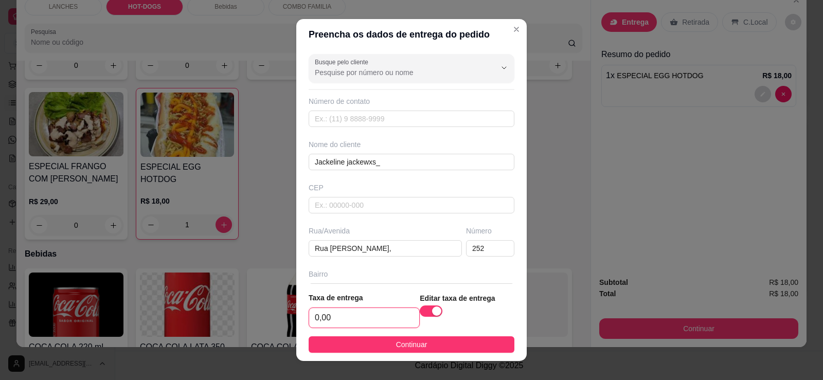
drag, startPoint x: 324, startPoint y: 316, endPoint x: 296, endPoint y: 328, distance: 30.7
click at [296, 328] on footer "Taxa de entrega 0,00 Editar taxa de entrega Continuar" at bounding box center [411, 322] width 231 height 77
drag, startPoint x: 325, startPoint y: 323, endPoint x: 234, endPoint y: 341, distance: 93.5
click at [277, 325] on div "Preencha os dados de entrega do pedido Busque pelo cliente Número de contato No…" at bounding box center [411, 190] width 823 height 380
type input "800,11"
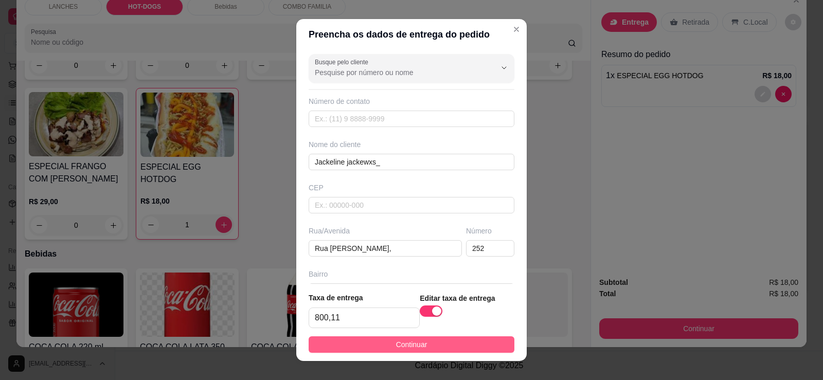
click at [322, 345] on button "Continuar" at bounding box center [412, 345] width 206 height 16
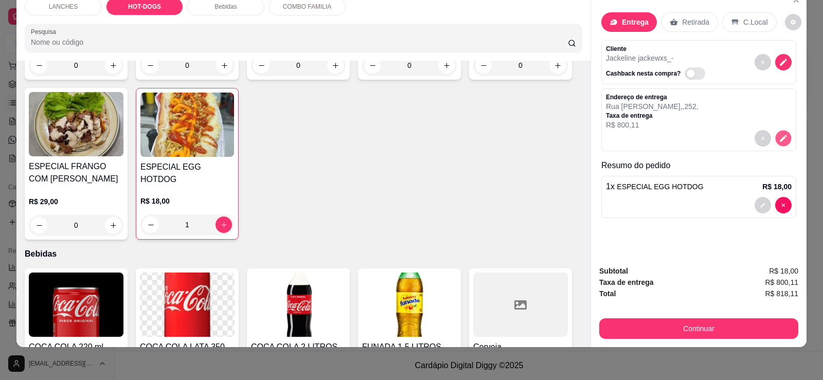
click at [779, 136] on icon "decrease-product-quantity" at bounding box center [783, 138] width 9 height 9
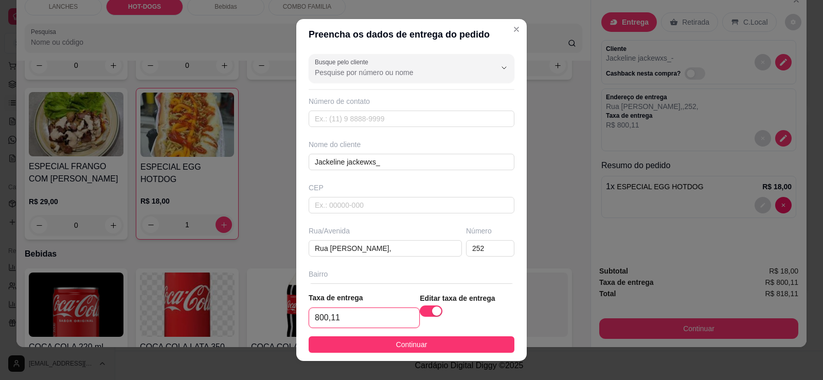
click at [341, 321] on input "800,11" at bounding box center [364, 318] width 110 height 20
type input "8,00"
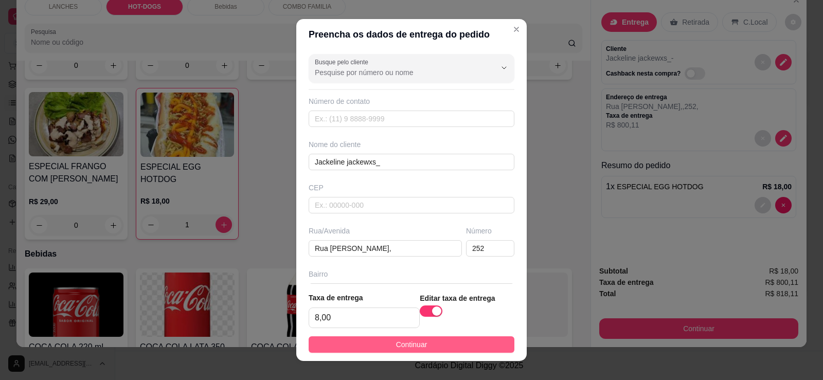
click at [403, 342] on span "Continuar" at bounding box center [411, 344] width 31 height 11
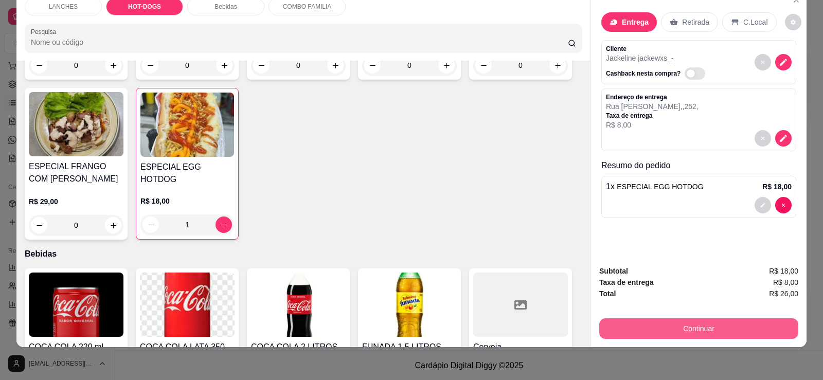
click at [723, 328] on button "Continuar" at bounding box center [698, 329] width 199 height 21
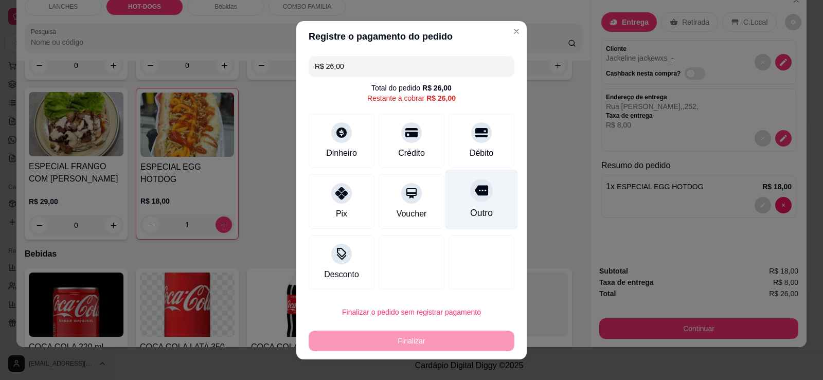
click at [480, 201] on div "Outro" at bounding box center [482, 199] width 73 height 60
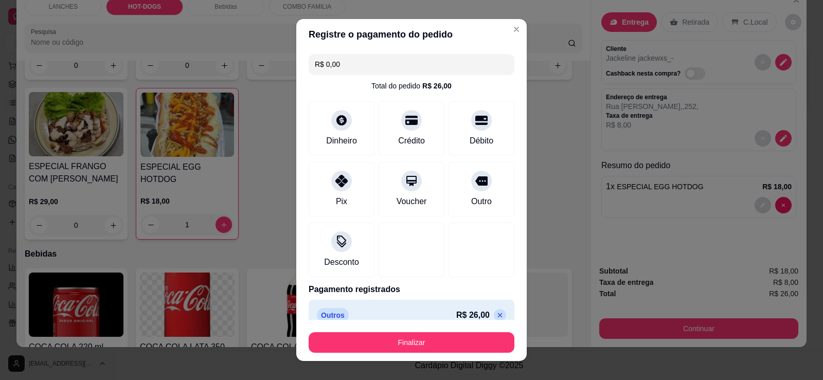
click at [351, 313] on div "Outros R$ 26,00" at bounding box center [411, 315] width 189 height 14
click at [340, 189] on div "Pix" at bounding box center [342, 187] width 73 height 60
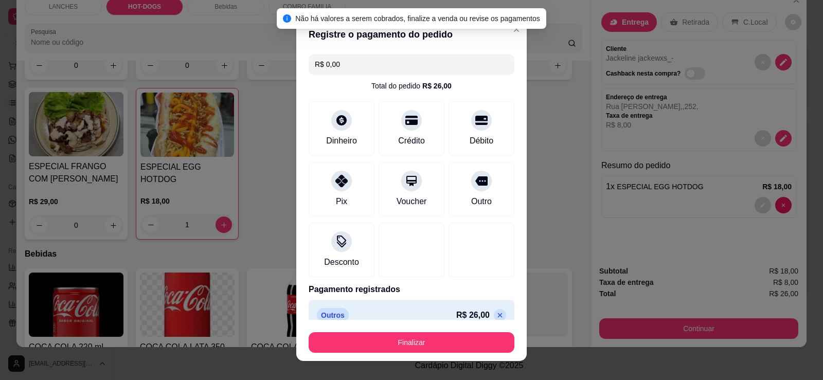
click at [496, 315] on icon at bounding box center [500, 315] width 8 height 8
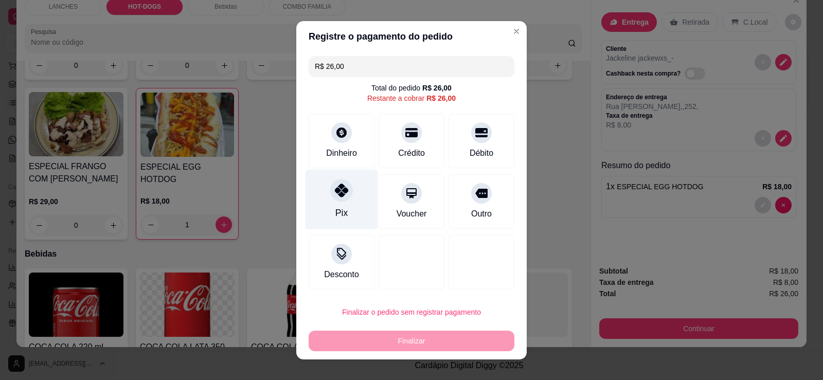
click at [344, 205] on div "Pix" at bounding box center [342, 199] width 73 height 60
type input "R$ 0,00"
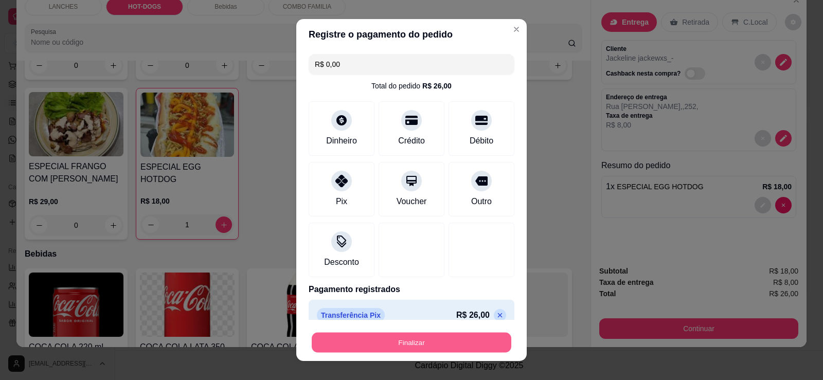
click at [390, 345] on button "Finalizar" at bounding box center [412, 343] width 200 height 20
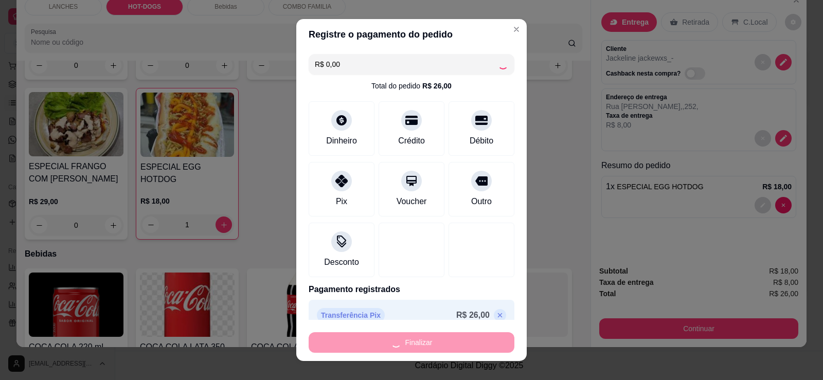
type input "0"
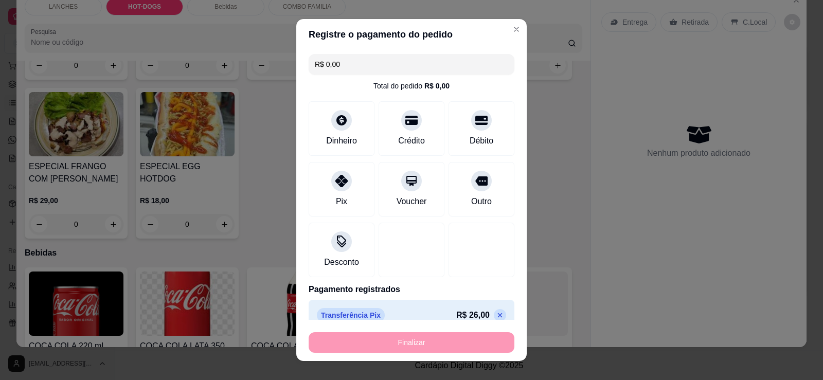
type input "-R$ 26,00"
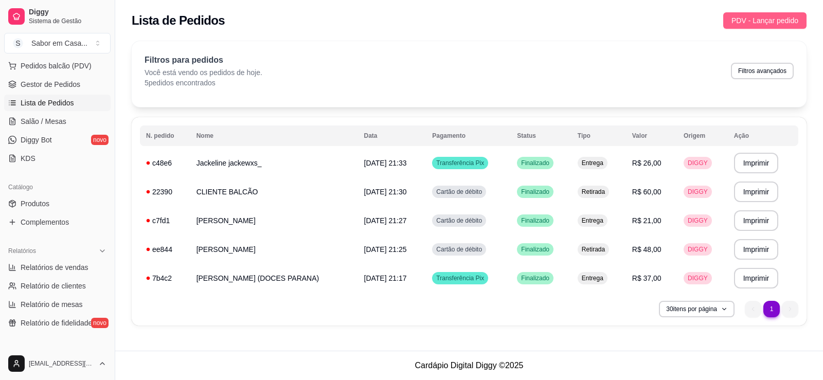
click at [762, 19] on span "PDV - Lançar pedido" at bounding box center [765, 20] width 67 height 11
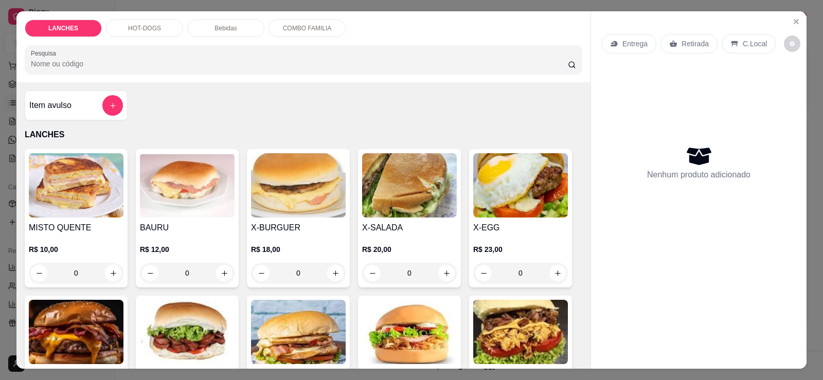
click at [138, 26] on p "HOT-DOGS" at bounding box center [144, 28] width 33 height 8
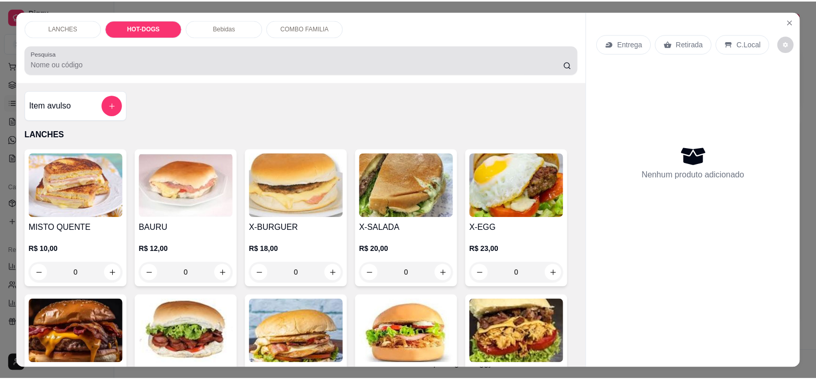
scroll to position [22, 0]
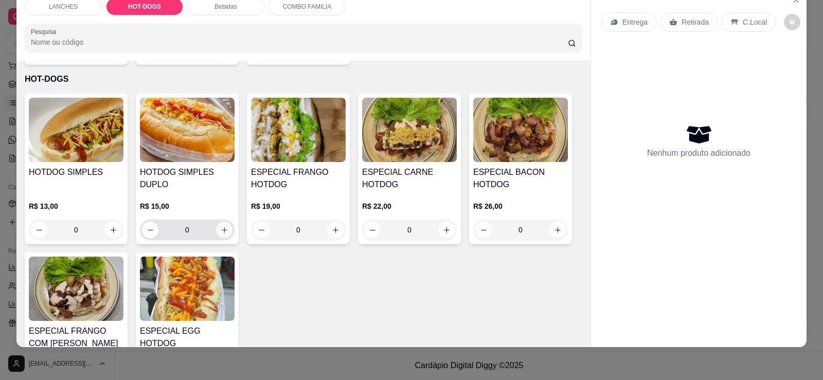
click at [221, 226] on icon "increase-product-quantity" at bounding box center [225, 230] width 8 height 8
type input "1"
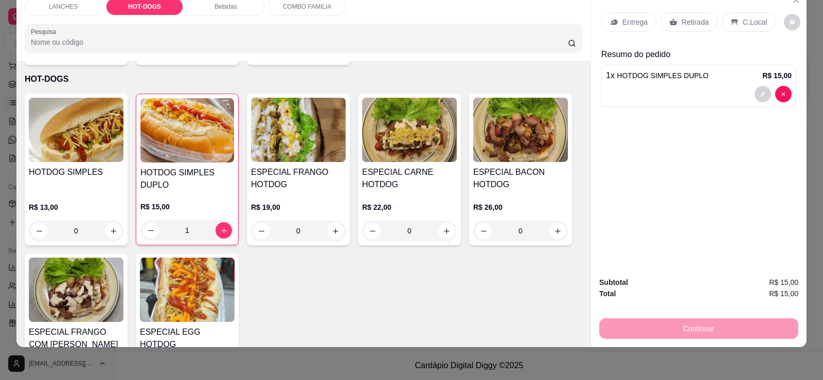
click at [682, 21] on p "Retirada" at bounding box center [695, 22] width 27 height 10
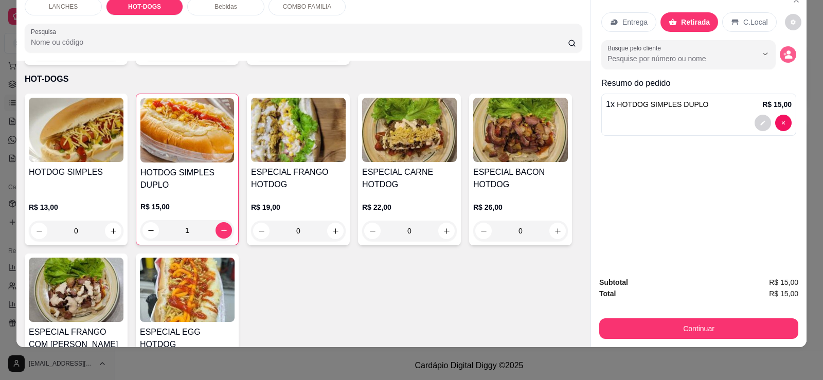
click at [792, 53] on button "decrease-product-quantity" at bounding box center [788, 54] width 16 height 16
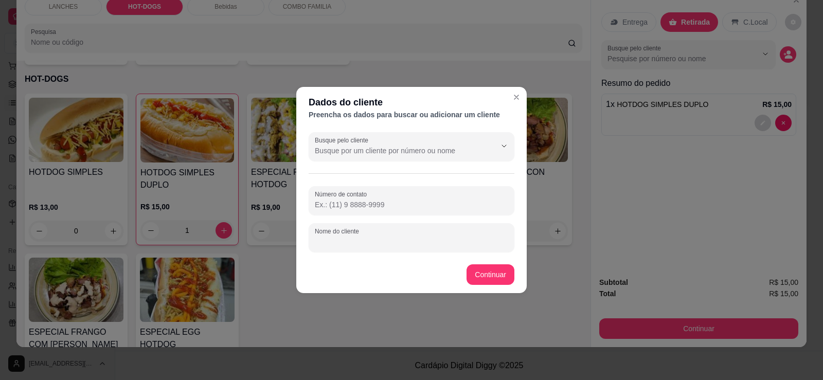
click at [351, 239] on input "Nome do cliente" at bounding box center [411, 242] width 193 height 10
type input "MARMITARIA"
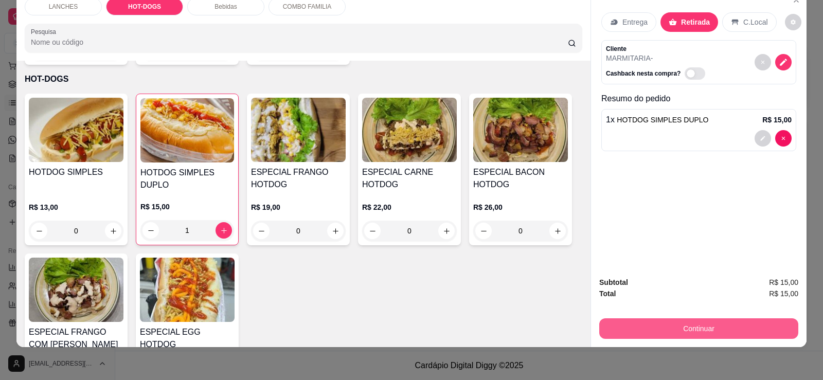
click at [695, 322] on button "Continuar" at bounding box center [698, 329] width 199 height 21
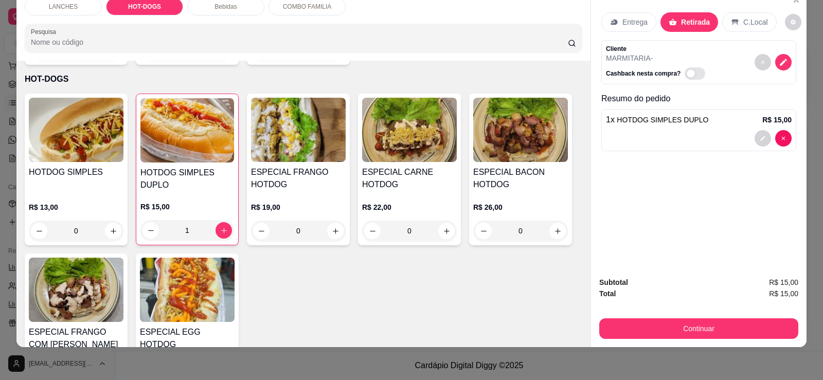
click at [624, 122] on span "HOTDOG SIMPLES DUPLO" at bounding box center [663, 120] width 92 height 8
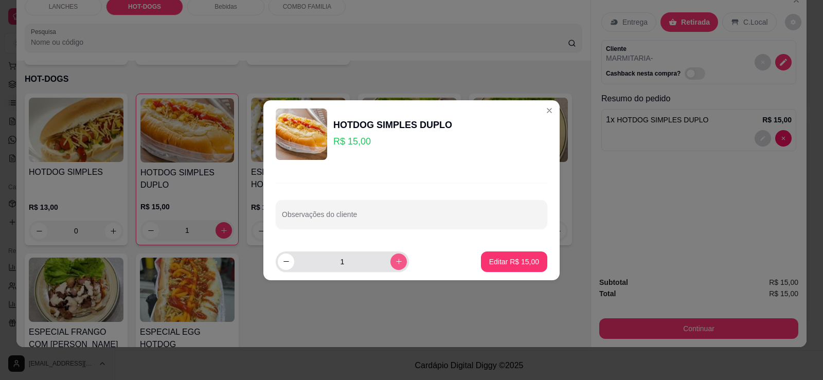
click at [395, 264] on icon "increase-product-quantity" at bounding box center [399, 262] width 8 height 8
type input "2"
click at [525, 265] on p "Editar R$ 30,00" at bounding box center [514, 262] width 50 height 10
type input "2"
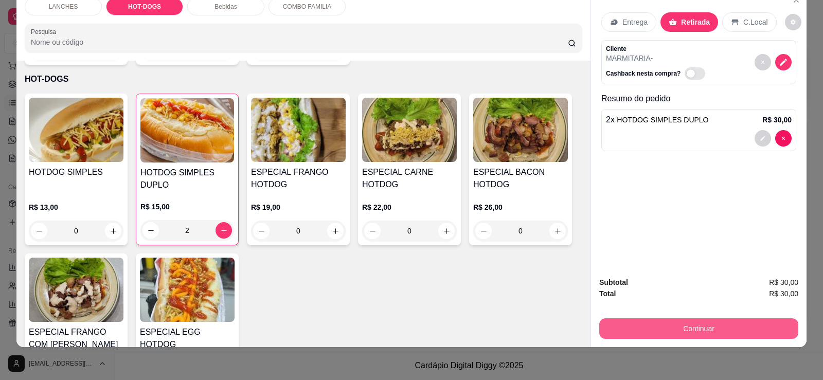
click at [643, 324] on button "Continuar" at bounding box center [698, 329] width 199 height 21
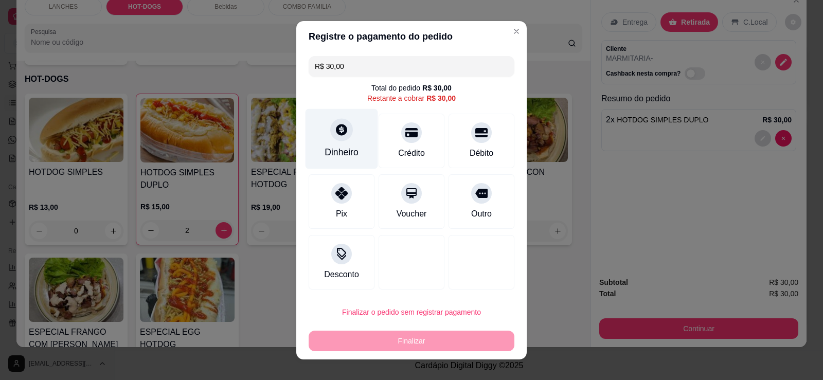
click at [339, 139] on div at bounding box center [341, 129] width 23 height 23
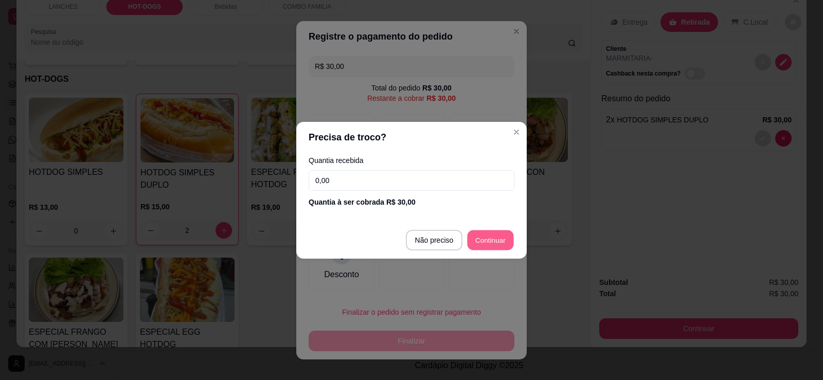
type input "R$ 0,00"
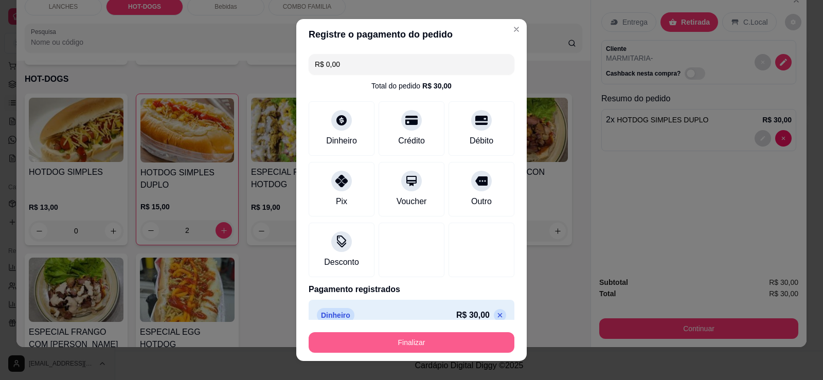
click at [422, 343] on button "Finalizar" at bounding box center [412, 342] width 206 height 21
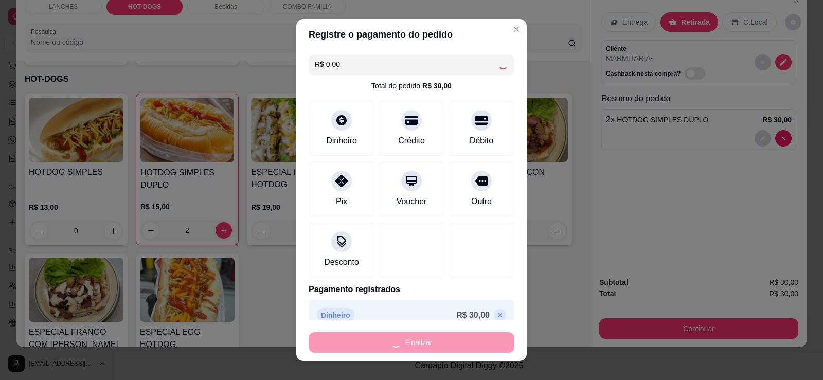
type input "0"
type input "-R$ 30,00"
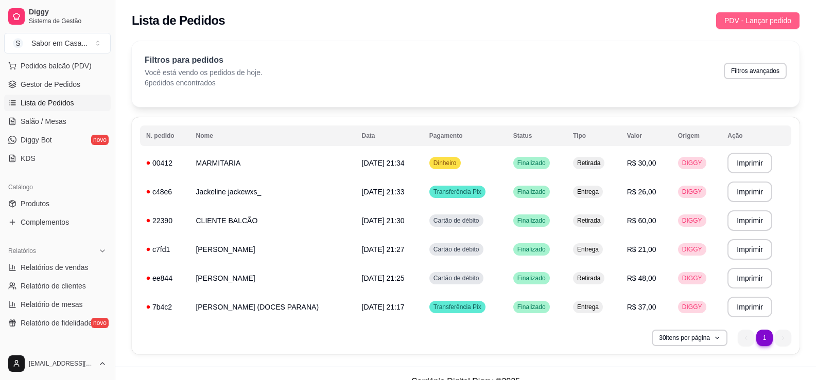
click at [770, 25] on span "PDV - Lançar pedido" at bounding box center [757, 20] width 67 height 11
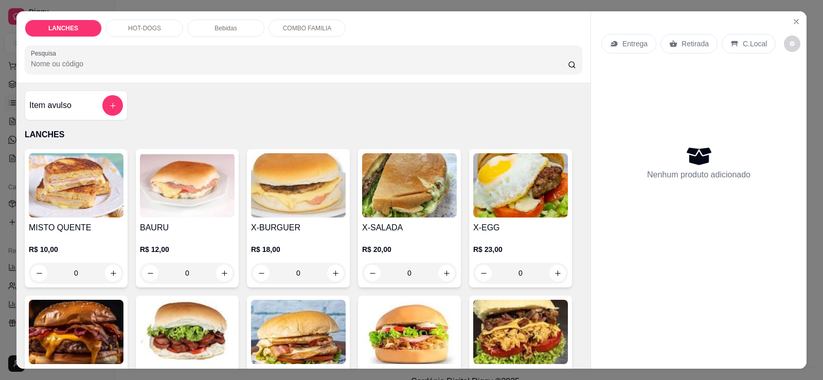
click at [383, 216] on img at bounding box center [409, 185] width 95 height 64
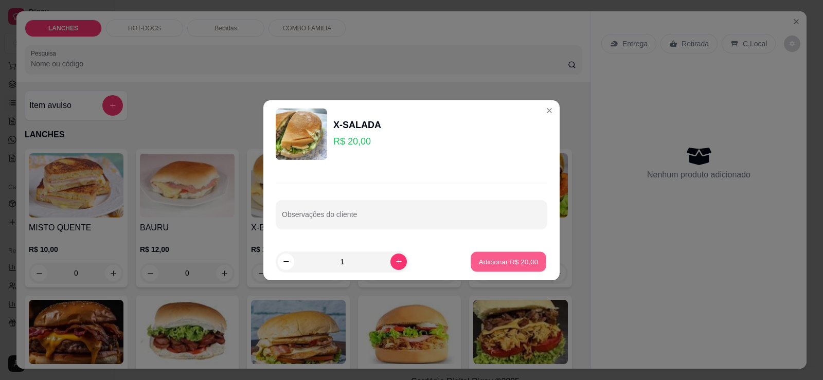
click at [499, 263] on p "Adicionar R$ 20,00" at bounding box center [509, 262] width 60 height 10
type input "1"
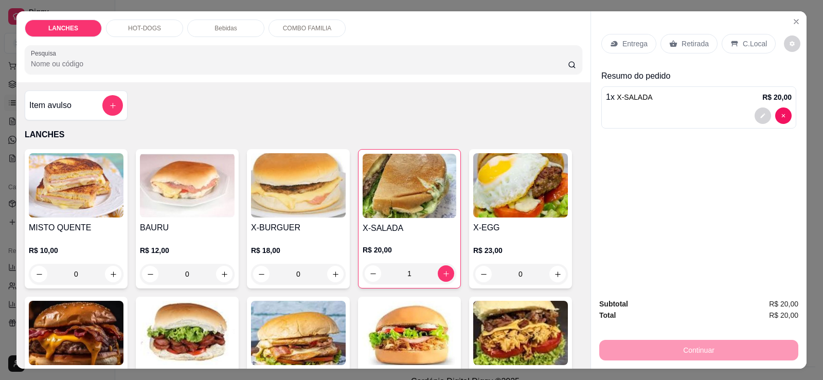
click at [672, 46] on icon at bounding box center [674, 44] width 8 height 7
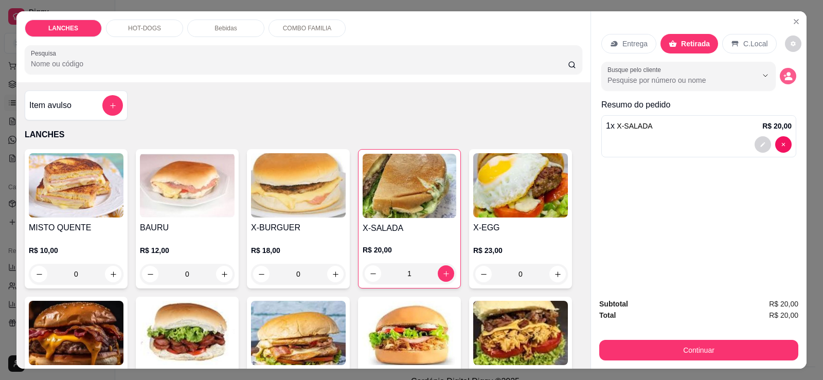
click at [784, 76] on icon "decrease-product-quantity" at bounding box center [788, 76] width 9 height 9
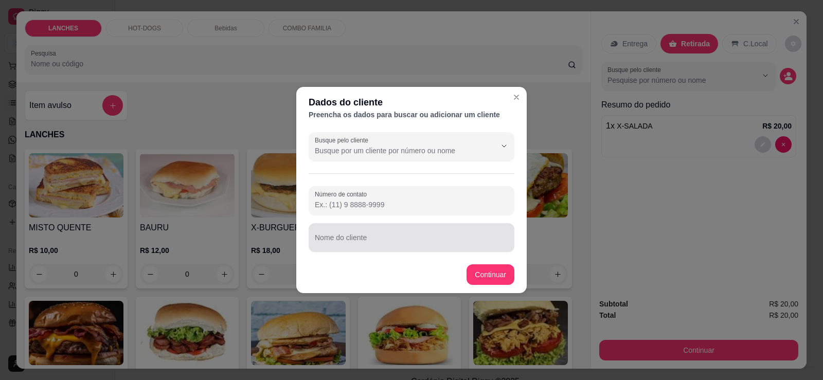
click at [368, 233] on div at bounding box center [411, 237] width 193 height 21
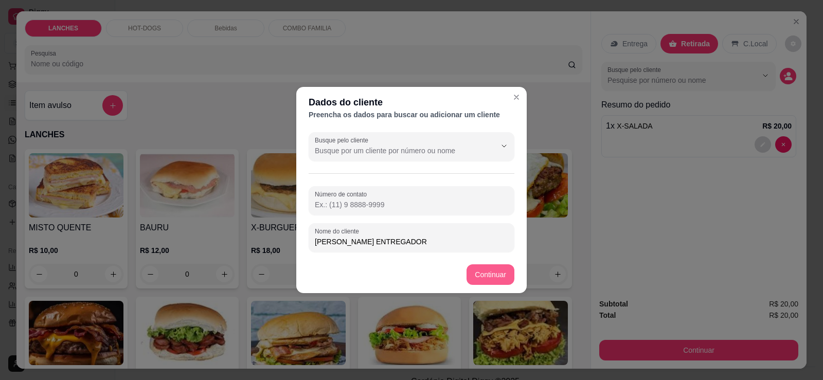
type input "[PERSON_NAME] ENTREGADOR"
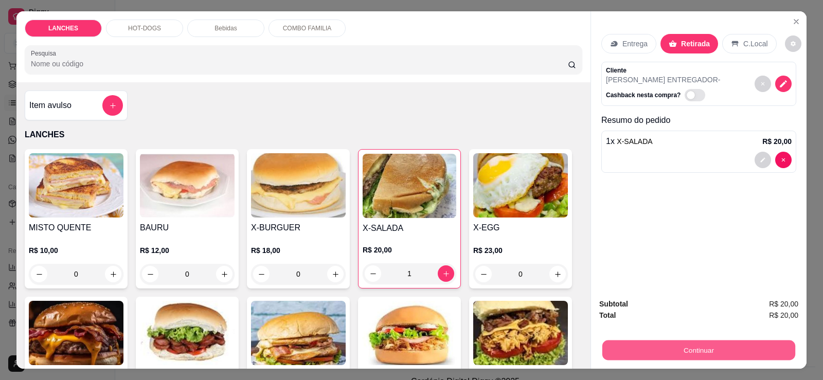
click at [696, 357] on button "Continuar" at bounding box center [699, 350] width 193 height 20
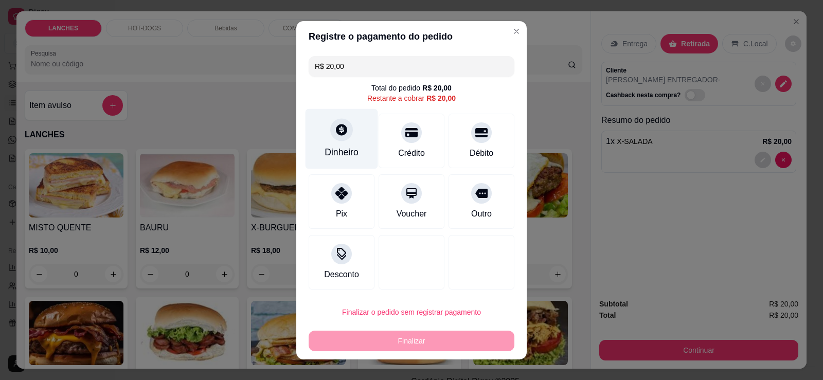
click at [346, 151] on div "Dinheiro" at bounding box center [342, 152] width 34 height 13
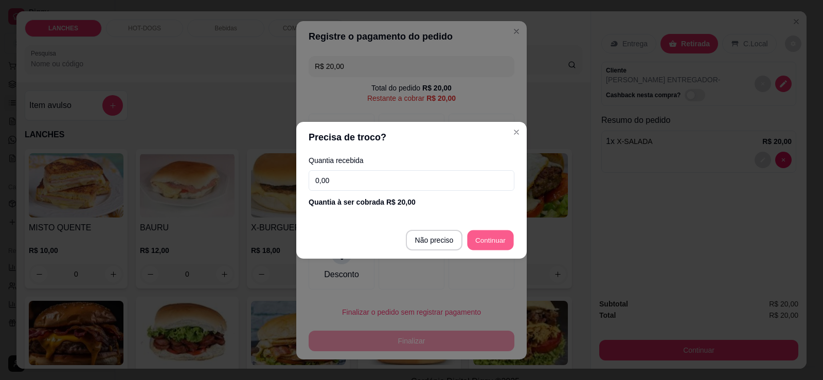
type input "R$ 0,00"
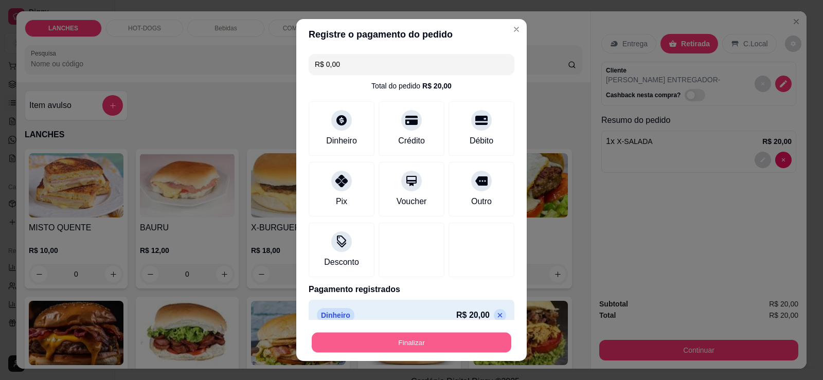
click at [441, 339] on button "Finalizar" at bounding box center [412, 343] width 200 height 20
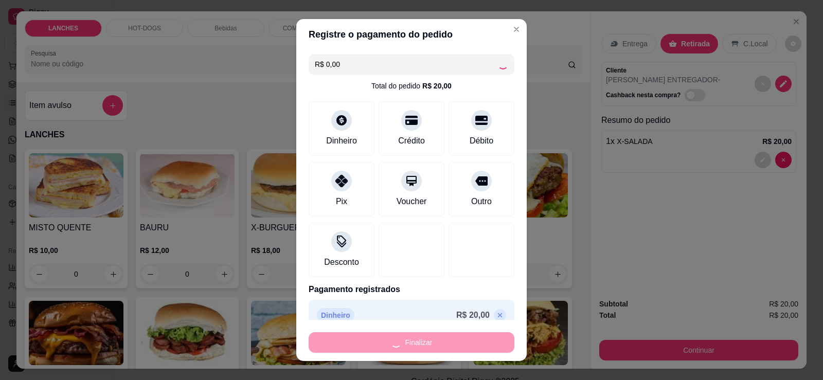
type input "0"
type input "-R$ 20,00"
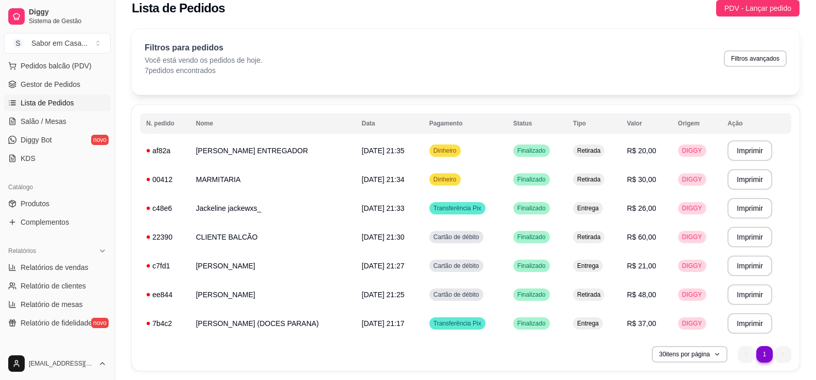
scroll to position [45, 0]
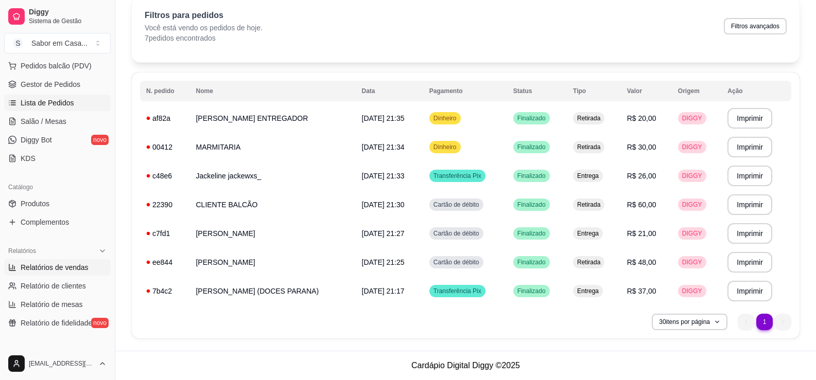
click at [47, 266] on span "Relatórios de vendas" at bounding box center [55, 267] width 68 height 10
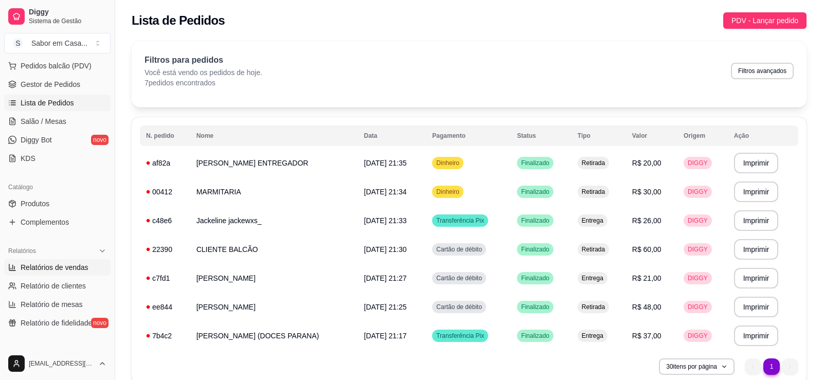
select select "ALL"
select select "0"
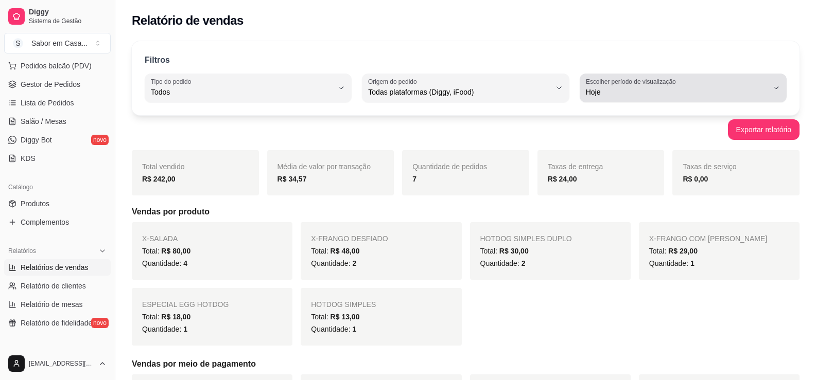
click at [645, 87] on span "Hoje" at bounding box center [677, 92] width 182 height 10
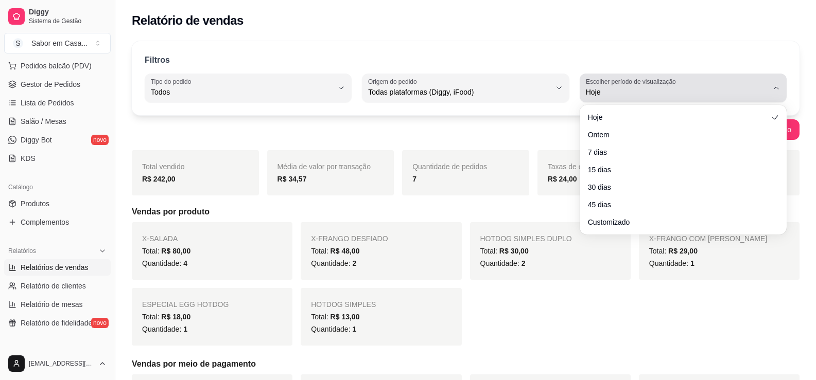
click at [645, 87] on span "Hoje" at bounding box center [677, 92] width 182 height 10
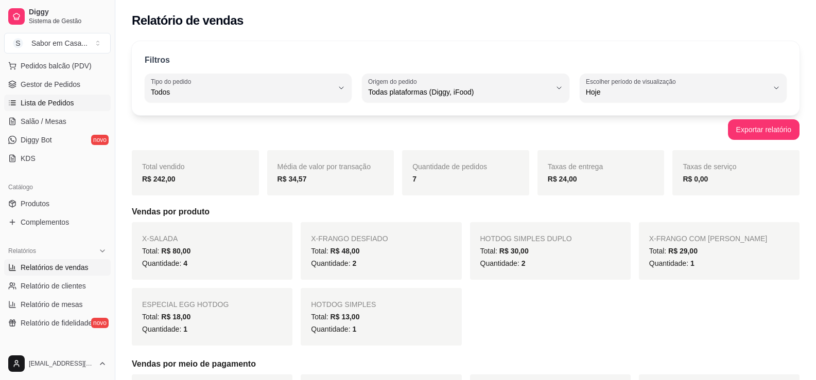
click at [58, 107] on span "Lista de Pedidos" at bounding box center [48, 103] width 54 height 10
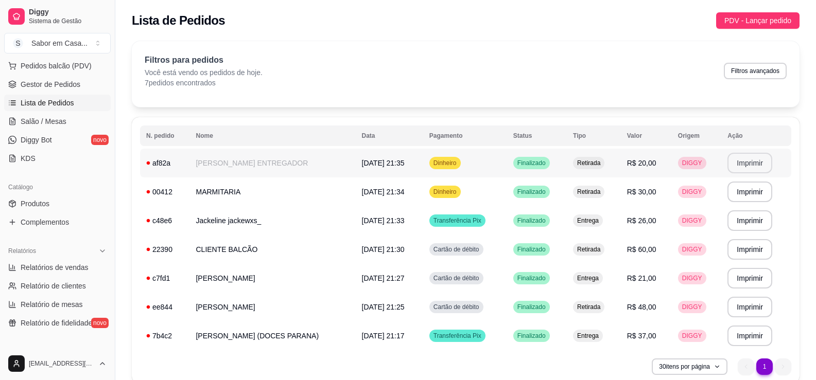
click at [745, 164] on button "Imprimir" at bounding box center [749, 163] width 45 height 21
click at [736, 165] on button "Imprimir" at bounding box center [749, 163] width 43 height 20
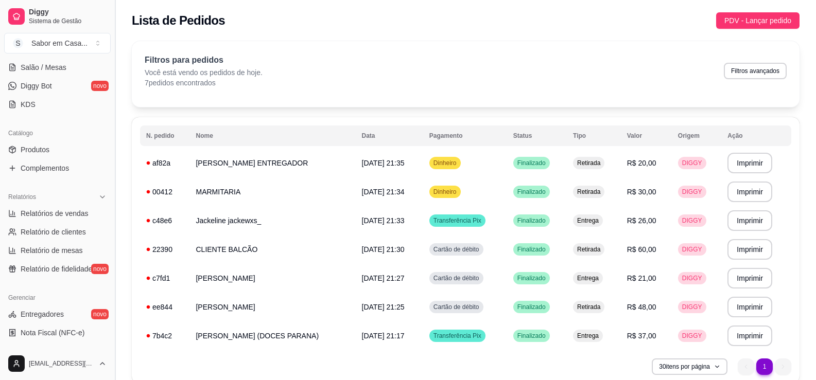
scroll to position [183, 0]
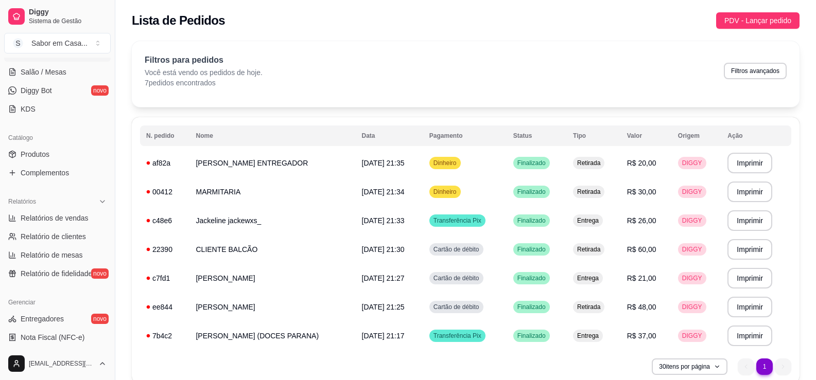
click at [119, 139] on div "**********" at bounding box center [465, 215] width 700 height 361
click at [112, 156] on button "Toggle Sidebar" at bounding box center [115, 190] width 8 height 380
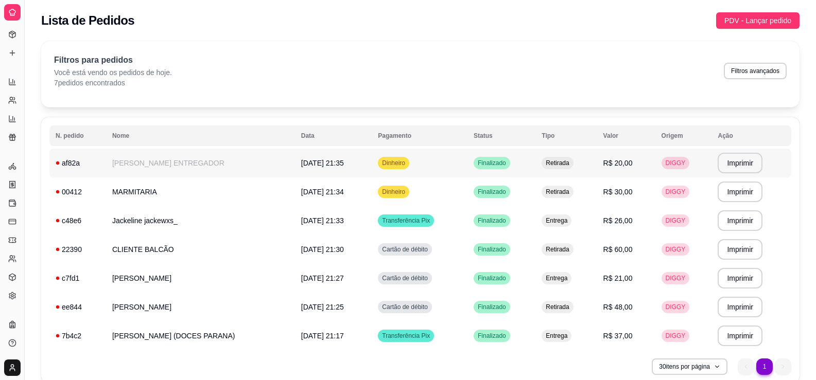
scroll to position [88, 0]
click at [23, 4] on button "Toggle Sidebar" at bounding box center [24, 190] width 8 height 380
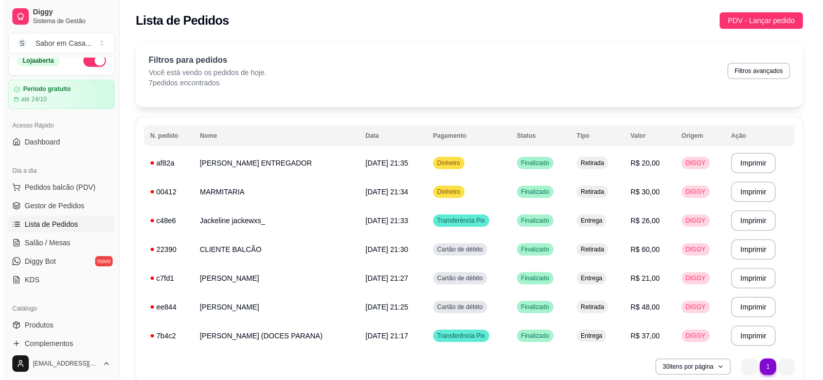
scroll to position [0, 0]
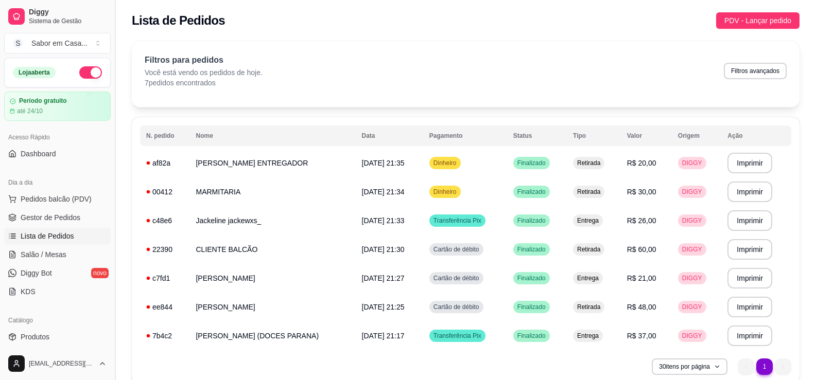
click at [111, 177] on button "Toggle Sidebar" at bounding box center [115, 190] width 8 height 380
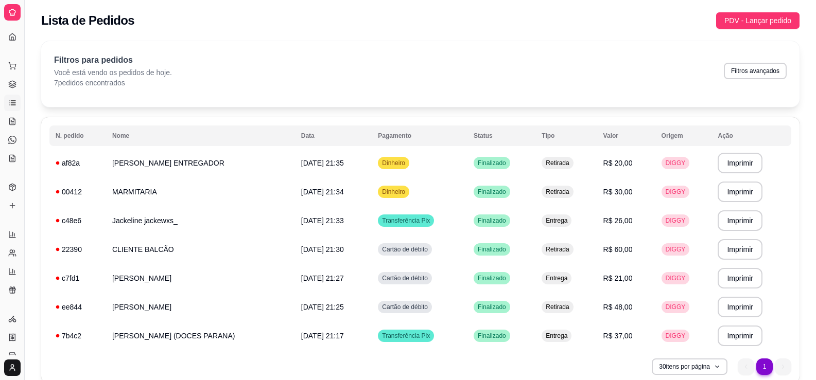
click at [21, 67] on button "Toggle Sidebar" at bounding box center [24, 190] width 8 height 380
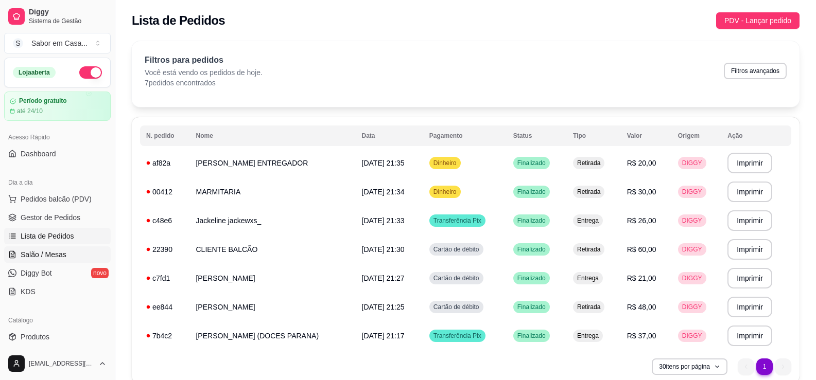
click at [45, 255] on span "Salão / Mesas" at bounding box center [44, 255] width 46 height 10
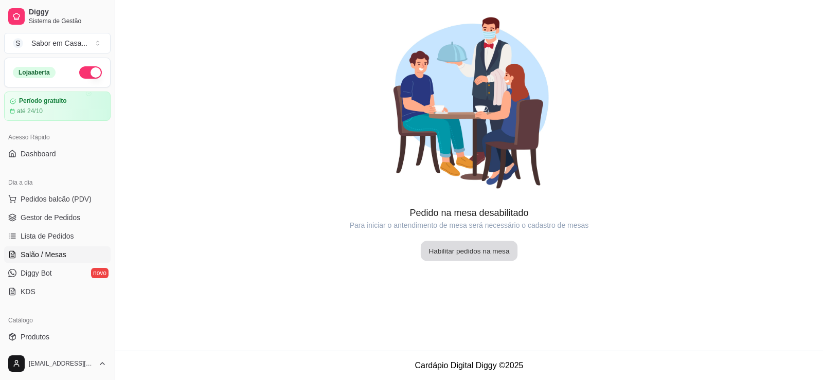
click at [484, 256] on button "Habilitar pedidos na mesa" at bounding box center [469, 251] width 97 height 20
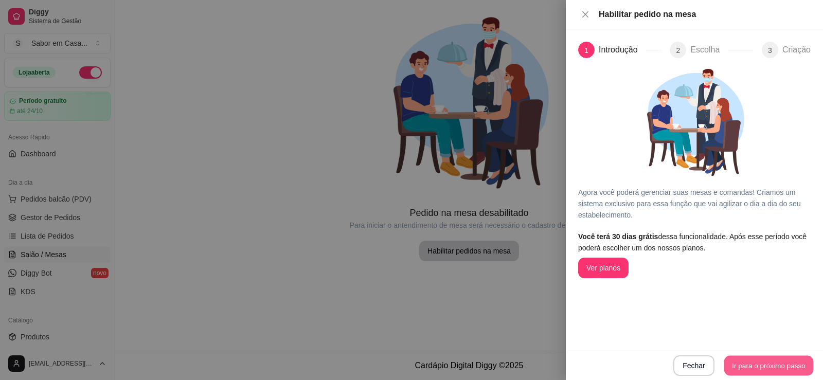
click at [756, 372] on button "Ir para o próximo passo" at bounding box center [770, 366] width 90 height 20
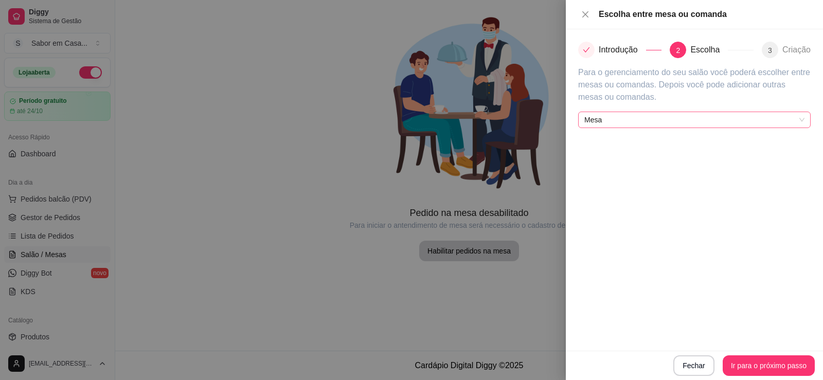
click at [648, 122] on span "Mesa" at bounding box center [695, 119] width 220 height 15
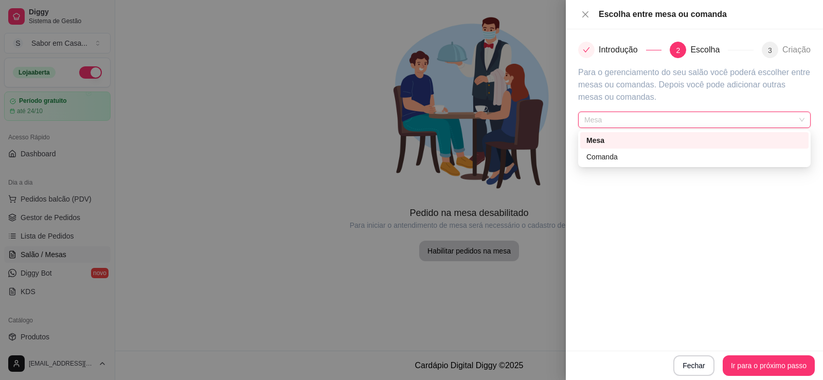
click at [607, 142] on div "Mesa" at bounding box center [695, 140] width 216 height 11
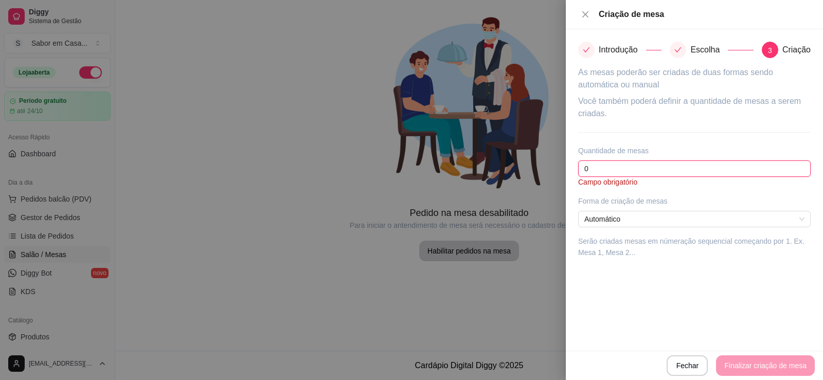
drag, startPoint x: 614, startPoint y: 174, endPoint x: 556, endPoint y: 169, distance: 58.4
click at [556, 169] on div "Criação de mesa Introdução Escolha 3 Criação As mesas poderão ser criadas de du…" at bounding box center [411, 190] width 823 height 380
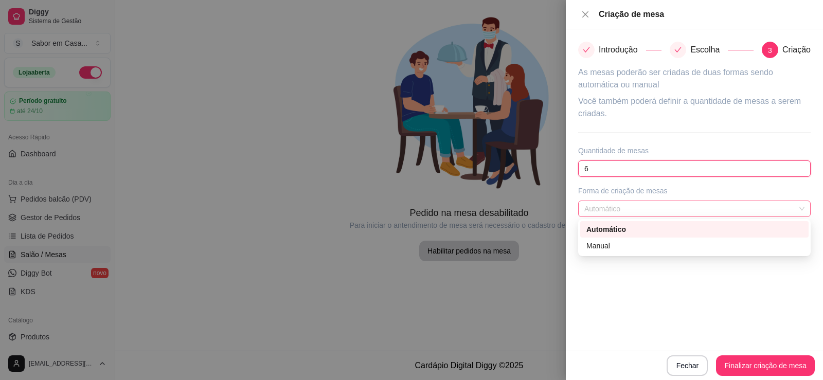
click at [740, 209] on span "Automático" at bounding box center [695, 208] width 220 height 15
type input "6"
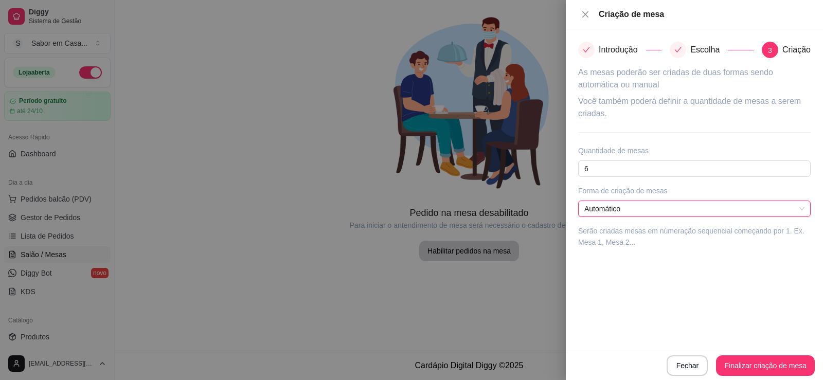
click at [740, 209] on span "Automático" at bounding box center [695, 208] width 220 height 15
click at [740, 363] on button "Finalizar criação de mesa" at bounding box center [765, 366] width 99 height 21
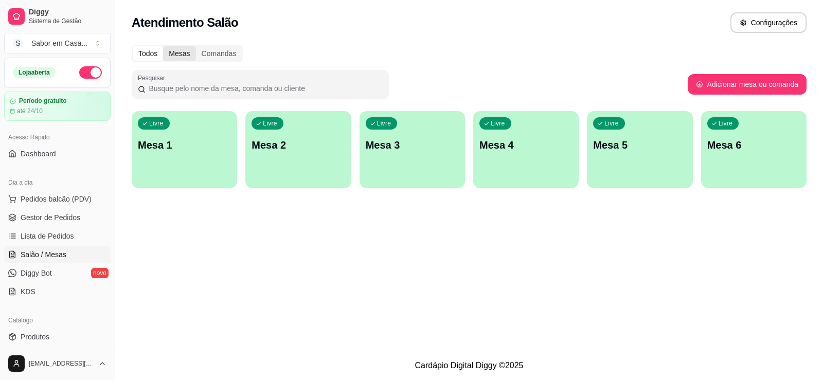
click at [170, 51] on div "Mesas" at bounding box center [179, 53] width 32 height 14
click at [163, 46] on input "Mesas" at bounding box center [163, 46] width 0 height 0
click at [218, 53] on div "Comandas" at bounding box center [219, 53] width 46 height 14
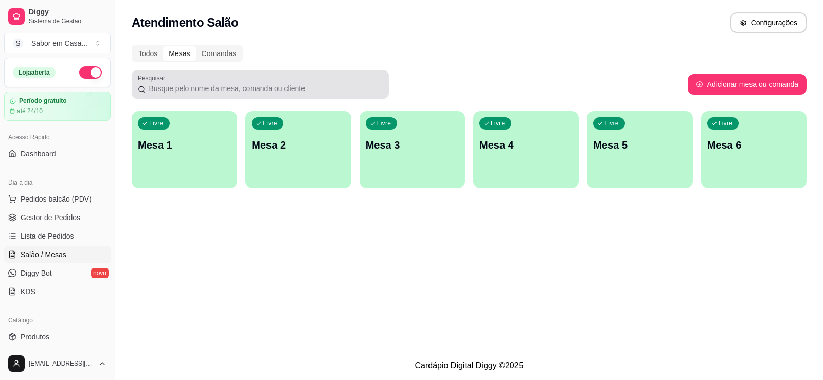
click at [357, 80] on div at bounding box center [260, 84] width 245 height 21
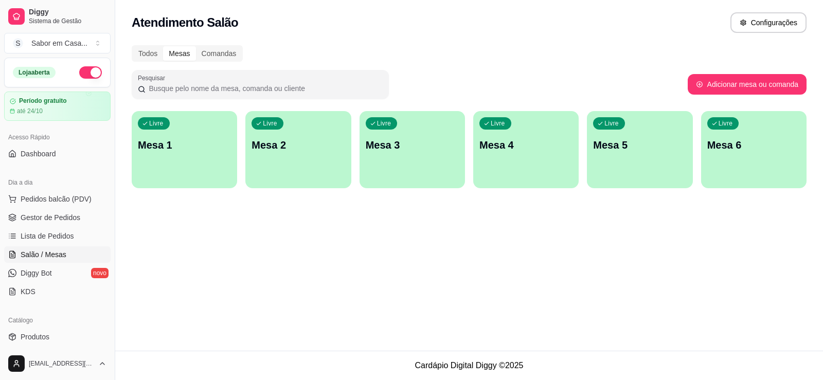
click at [232, 61] on div "Todos Mesas Comandas" at bounding box center [187, 53] width 111 height 16
click at [214, 52] on div "Comandas" at bounding box center [219, 53] width 46 height 14
click at [196, 46] on input "Comandas" at bounding box center [196, 46] width 0 height 0
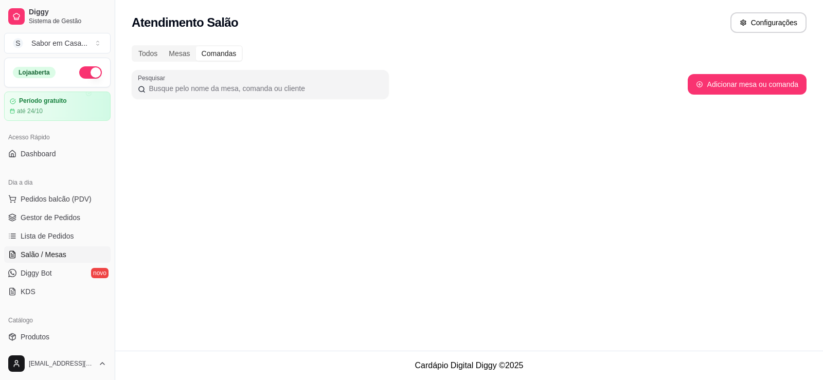
click at [227, 57] on div "Comandas" at bounding box center [219, 53] width 46 height 14
click at [196, 46] on input "Comandas" at bounding box center [196, 46] width 0 height 0
click at [178, 56] on div "Mesas" at bounding box center [179, 53] width 32 height 14
click at [163, 46] on input "Mesas" at bounding box center [163, 46] width 0 height 0
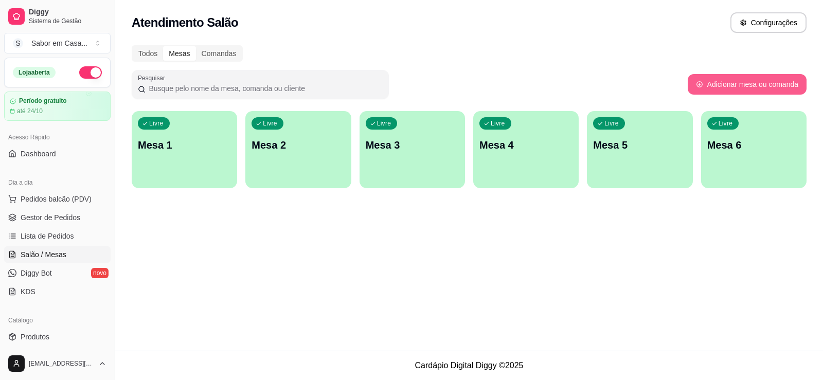
click at [770, 84] on button "Adicionar mesa ou comanda" at bounding box center [747, 84] width 119 height 21
select select "TABLE"
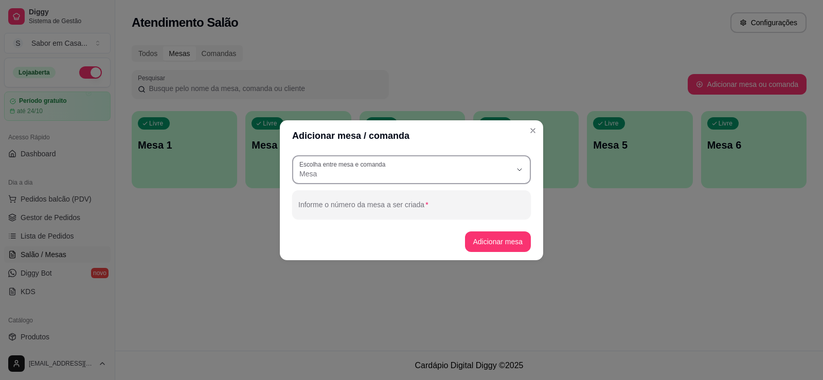
click at [397, 184] on button "Escolha entre mesa e comanda Mesa" at bounding box center [411, 169] width 239 height 29
click at [363, 214] on span "Comanda" at bounding box center [407, 215] width 204 height 10
type input "CARD"
select select "CARD"
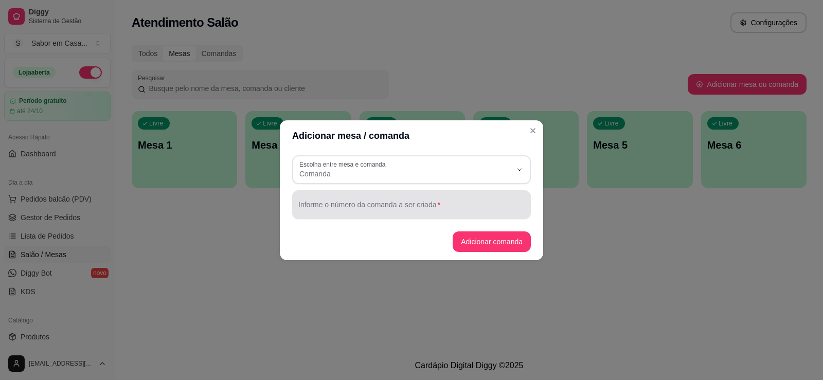
click at [422, 197] on div at bounding box center [411, 205] width 226 height 21
drag, startPoint x: 346, startPoint y: 214, endPoint x: 304, endPoint y: 206, distance: 42.4
click at [304, 206] on div "20" at bounding box center [411, 205] width 226 height 21
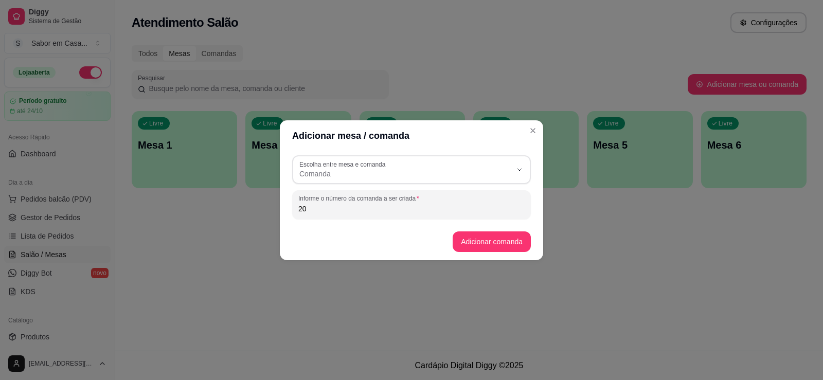
click at [392, 224] on footer "Adicionar comanda" at bounding box center [411, 241] width 263 height 37
drag, startPoint x: 323, startPoint y: 216, endPoint x: 278, endPoint y: 211, distance: 45.0
click at [278, 211] on div "Adicionar mesa / comanda CARD Escolha entre mesa e comanda Mesa Comanda Escolha…" at bounding box center [411, 190] width 823 height 380
click at [311, 207] on input "20" at bounding box center [411, 209] width 226 height 10
type input "2"
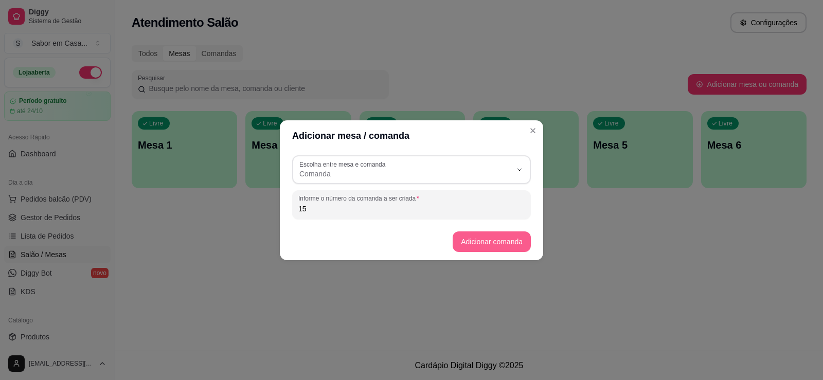
type input "15"
click at [496, 243] on button "Adicionar comanda" at bounding box center [492, 242] width 78 height 21
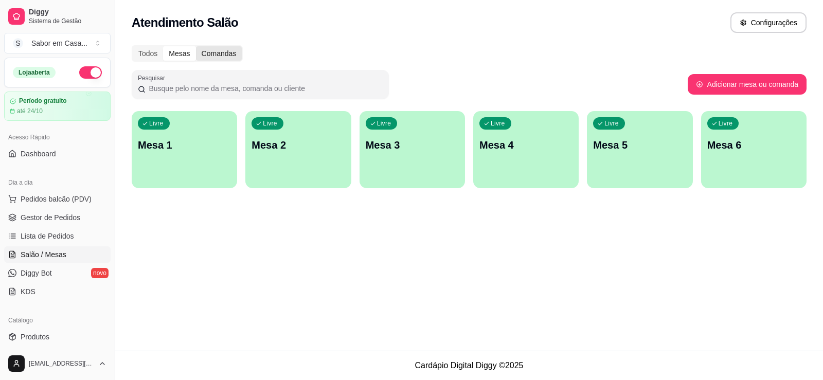
click at [231, 51] on div "Comandas" at bounding box center [219, 53] width 46 height 14
click at [196, 46] on input "Comandas" at bounding box center [196, 46] width 0 height 0
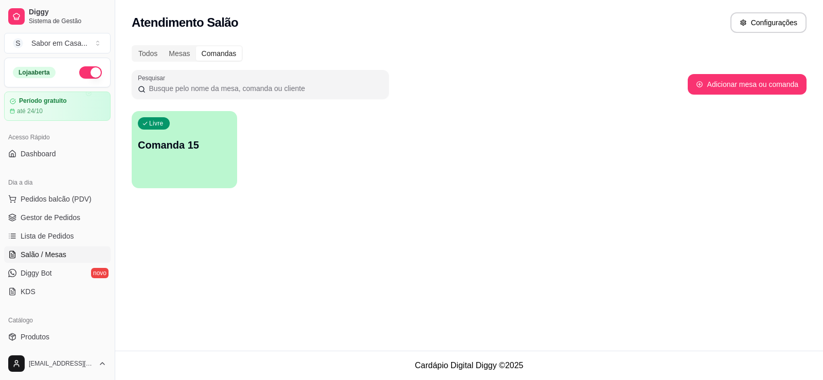
click at [226, 155] on div "Livre Comanda 15" at bounding box center [184, 143] width 105 height 65
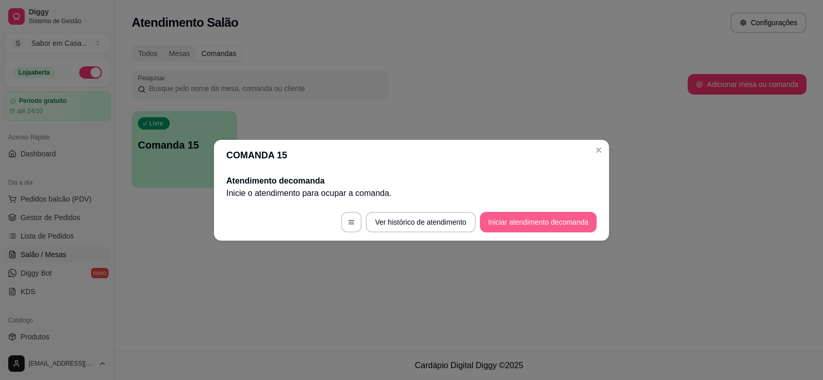
click at [574, 232] on button "Iniciar atendimento de comanda" at bounding box center [538, 222] width 117 height 21
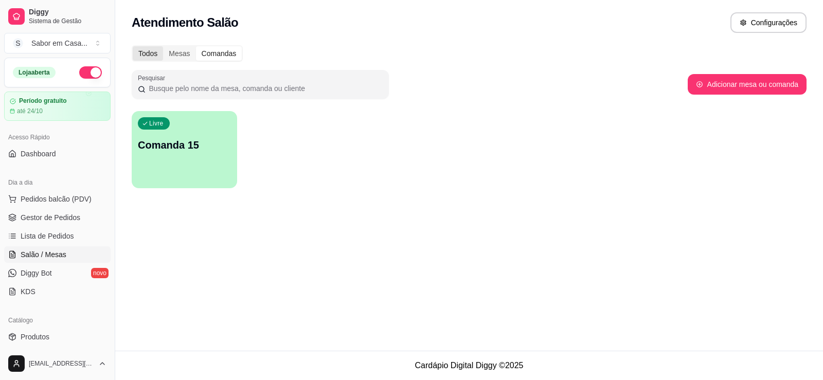
click at [137, 54] on div "Todos" at bounding box center [148, 53] width 30 height 14
click at [133, 46] on input "Todos" at bounding box center [133, 46] width 0 height 0
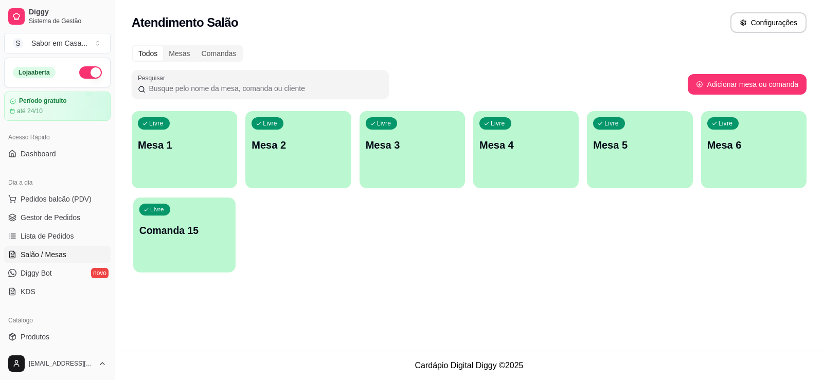
click at [173, 246] on div "Livre Comanda 15" at bounding box center [184, 229] width 102 height 63
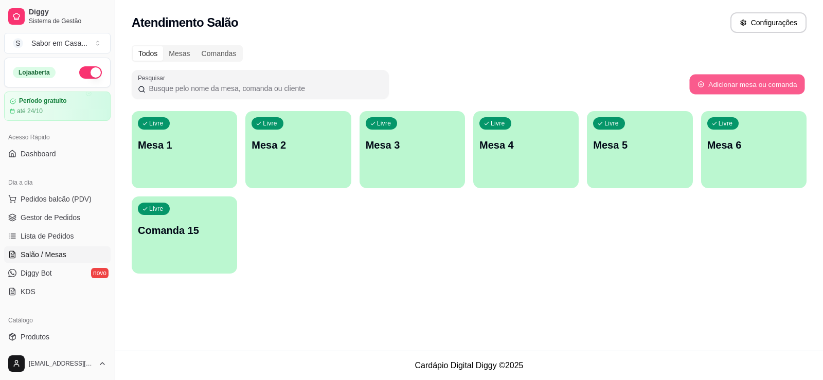
click at [717, 89] on button "Adicionar mesa ou comanda" at bounding box center [747, 85] width 115 height 20
select select "TABLE"
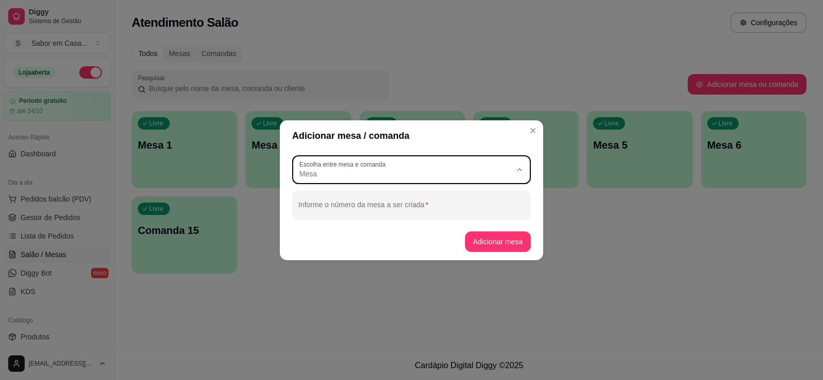
click at [469, 176] on span "Mesa" at bounding box center [405, 174] width 212 height 10
click at [422, 220] on span "Comanda" at bounding box center [407, 215] width 204 height 10
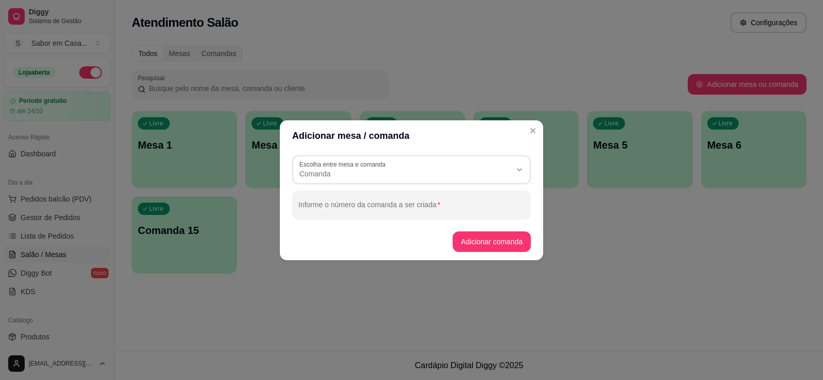
type input "CARD"
select select "CARD"
click at [490, 170] on span "Comanda" at bounding box center [405, 174] width 212 height 10
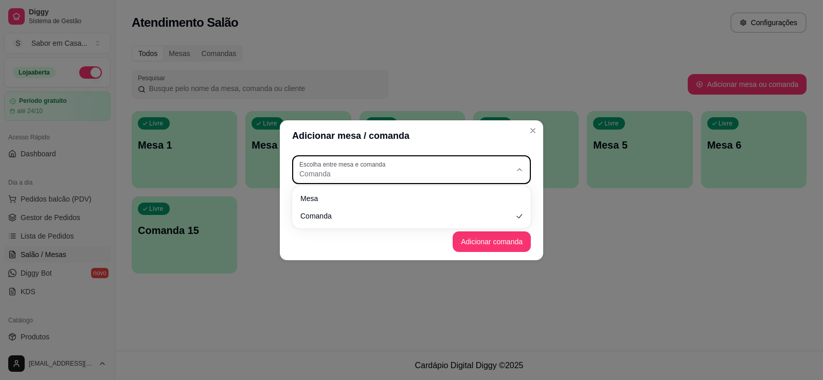
click at [490, 170] on span "Comanda" at bounding box center [405, 174] width 212 height 10
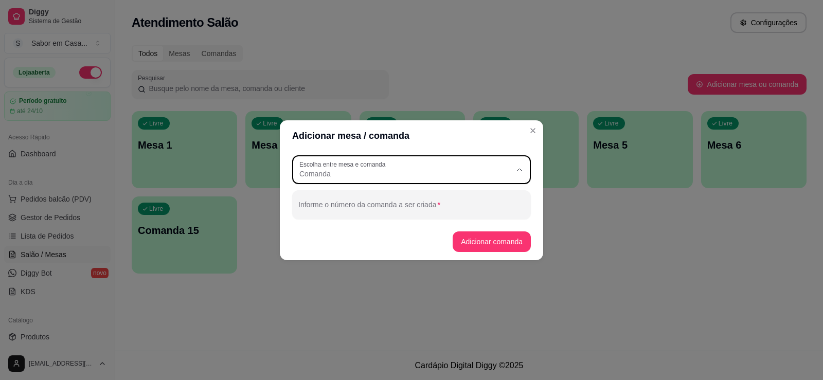
click at [399, 218] on span "Comanda" at bounding box center [407, 215] width 204 height 10
select select
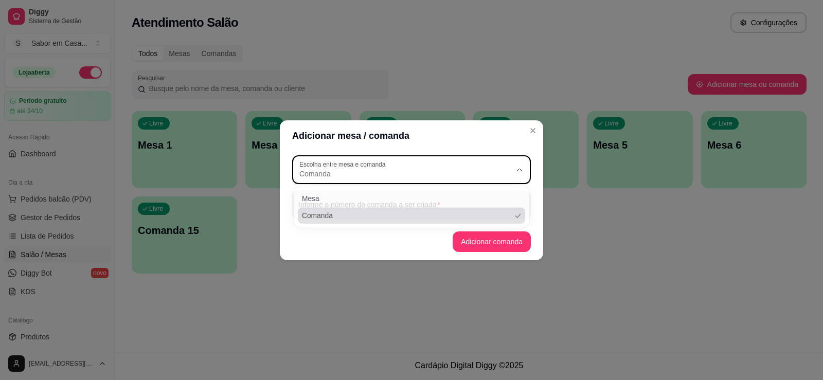
scroll to position [0, 0]
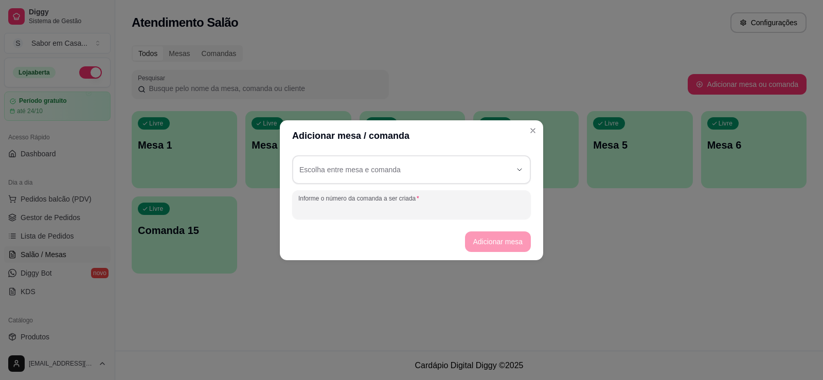
click at [419, 206] on input "Informe o número da comanda a ser criada" at bounding box center [411, 209] width 226 height 10
type input "20"
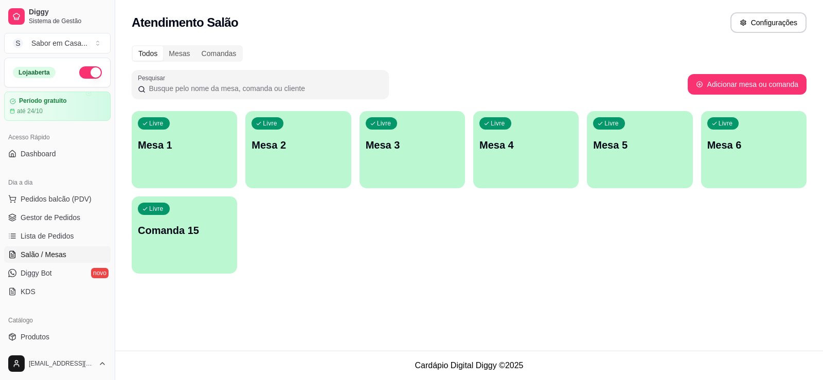
click at [206, 195] on div "Livre Mesa 1 Livre Mesa 2 Livre Mesa 3 Livre Mesa 4 Livre Mesa 5 Livre Mesa 6 L…" at bounding box center [469, 192] width 675 height 163
click at [206, 216] on div "Livre Comanda 15" at bounding box center [184, 229] width 102 height 63
click at [192, 170] on div "Livre Mesa 1 Livre Mesa 2 Livre Mesa 3 Livre Mesa 4 Livre Mesa 5 Livre Mesa 6 L…" at bounding box center [469, 192] width 675 height 163
click at [211, 246] on div "Livre Comanda 15" at bounding box center [184, 229] width 102 height 63
click at [211, 247] on div "Livre Comanda 15" at bounding box center [184, 229] width 102 height 63
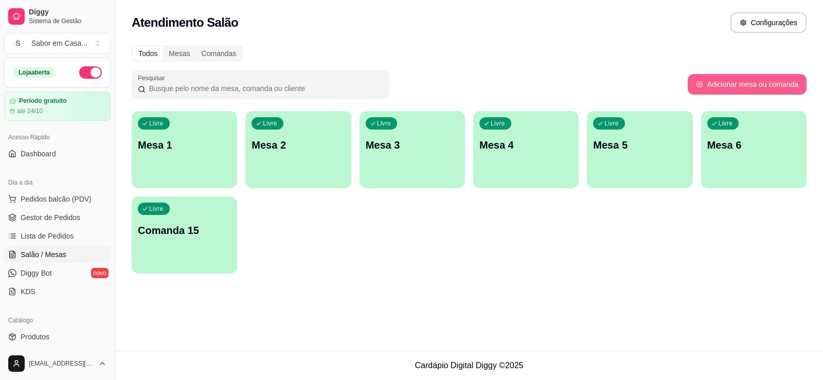
click at [734, 83] on button "Adicionar mesa ou comanda" at bounding box center [747, 84] width 119 height 21
select select "TABLE"
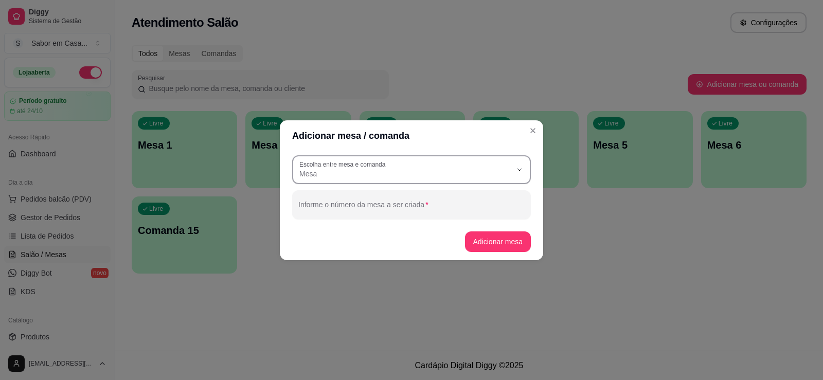
click at [394, 171] on span "Mesa" at bounding box center [405, 174] width 212 height 10
click at [322, 217] on span "Comanda" at bounding box center [407, 215] width 204 height 10
type input "CARD"
select select "CARD"
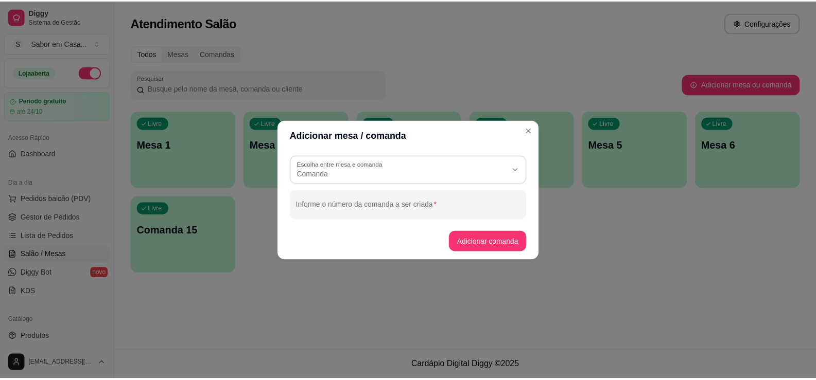
scroll to position [10, 0]
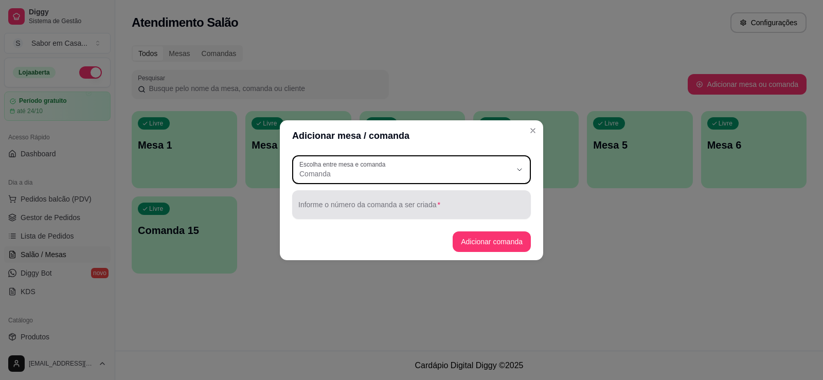
click at [325, 206] on input "Informe o número da comanda a ser criada" at bounding box center [411, 209] width 226 height 10
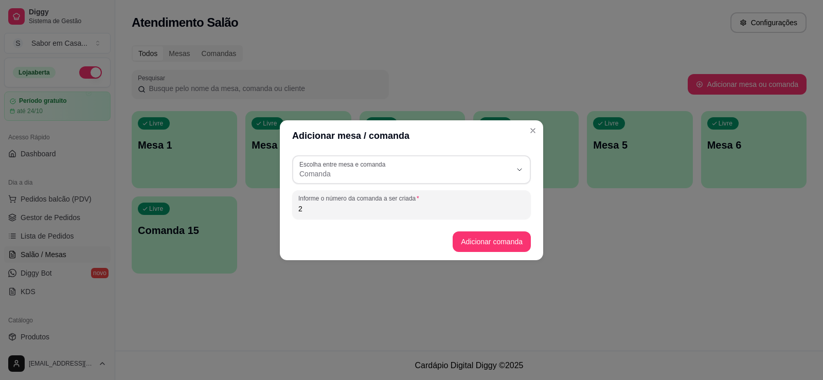
drag, startPoint x: 308, startPoint y: 213, endPoint x: 291, endPoint y: 213, distance: 17.0
click at [291, 213] on div "CARD Escolha entre mesa e comanda Mesa Comanda Escolha entre mesa e comanda Com…" at bounding box center [411, 187] width 263 height 72
type input "2"
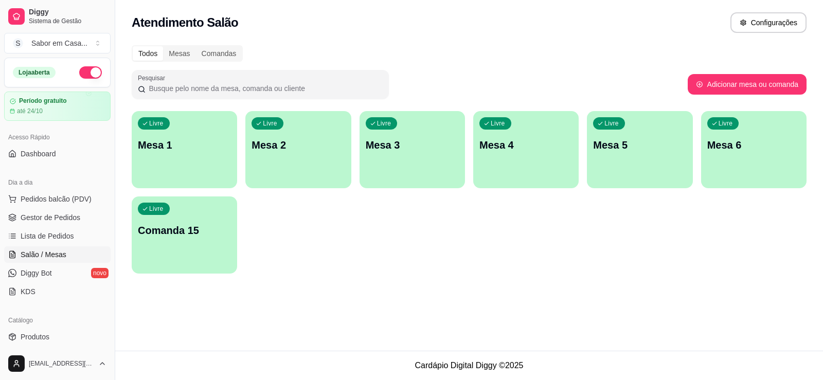
drag, startPoint x: 112, startPoint y: 177, endPoint x: 110, endPoint y: 185, distance: 8.0
click at [110, 185] on div "Diggy Sistema de Gestão S Sabor em Casa ... Loja aberta Período gratuito até 24…" at bounding box center [57, 190] width 115 height 380
click at [32, 294] on link "KDS" at bounding box center [57, 292] width 107 height 16
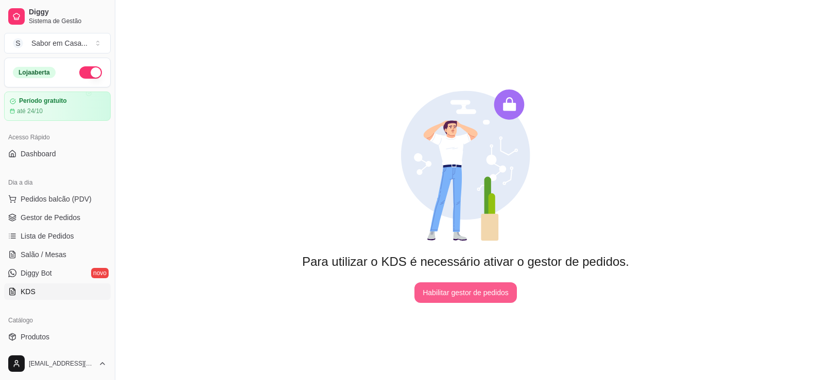
click at [474, 285] on button "Habilitar gestor de pedidos" at bounding box center [465, 293] width 102 height 21
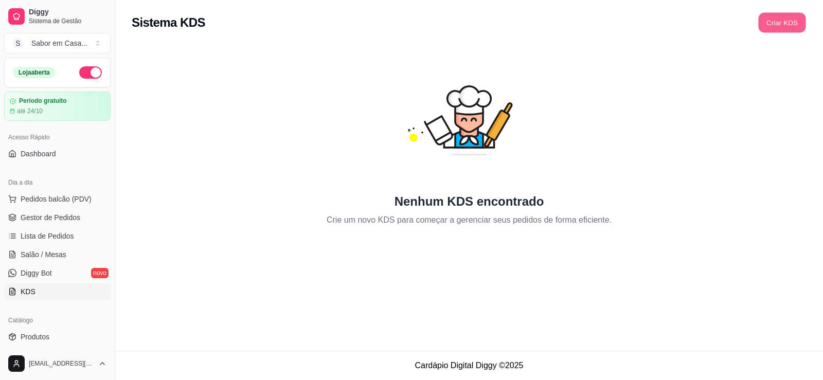
click at [765, 26] on button "Criar KDS" at bounding box center [782, 23] width 47 height 20
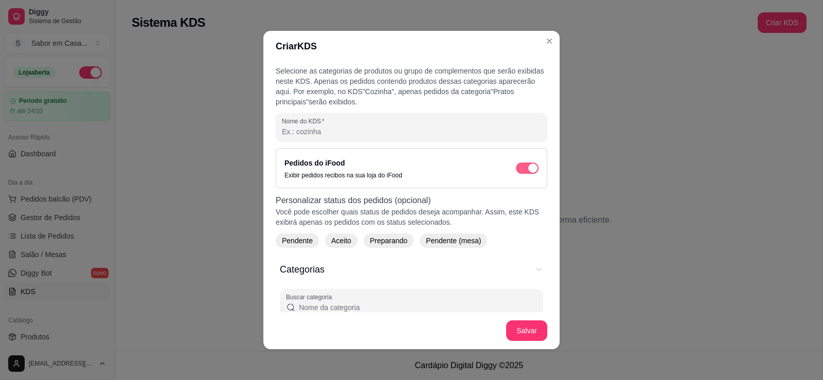
click at [515, 163] on div "Pedidos do iFood Exibir pedidos recibos na sua loja do iFood" at bounding box center [412, 168] width 254 height 23
click at [516, 167] on span "button" at bounding box center [527, 168] width 23 height 11
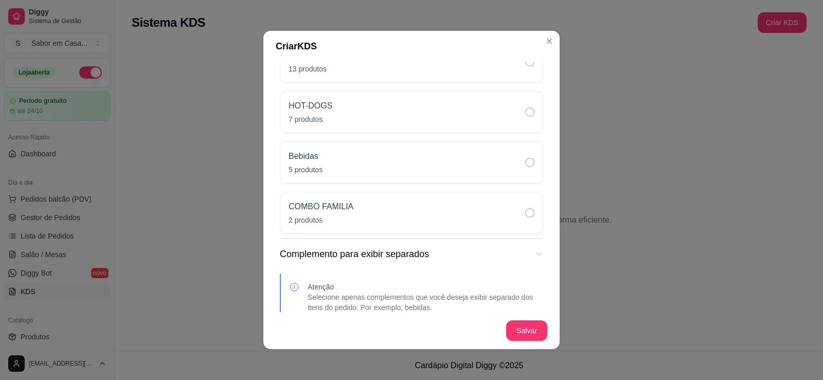
scroll to position [360, 0]
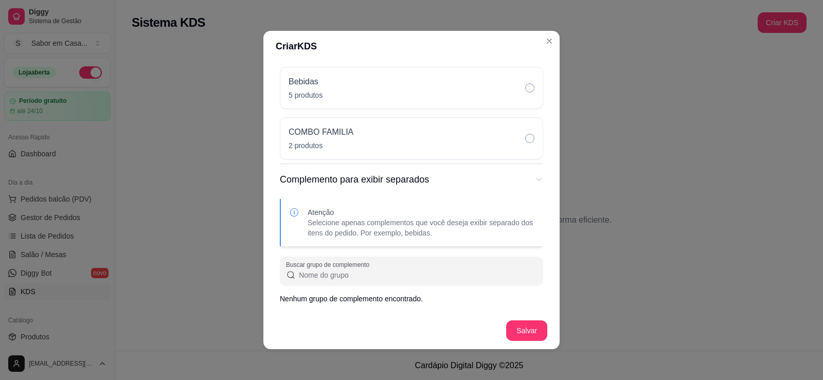
click at [521, 346] on footer "Salvar" at bounding box center [411, 330] width 296 height 37
click at [515, 332] on button "Salvar" at bounding box center [526, 331] width 41 height 21
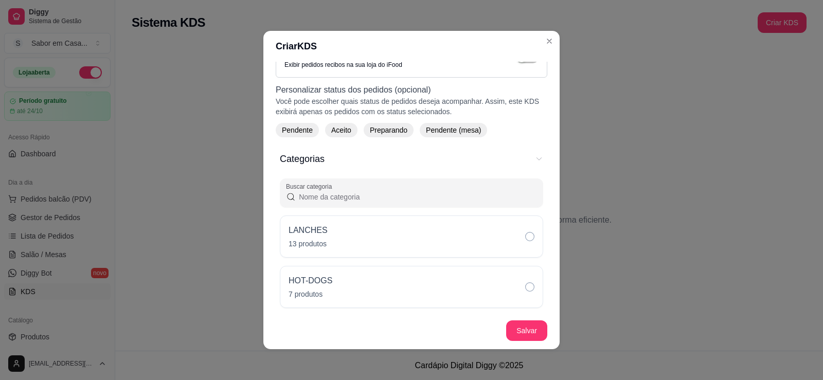
scroll to position [133, 0]
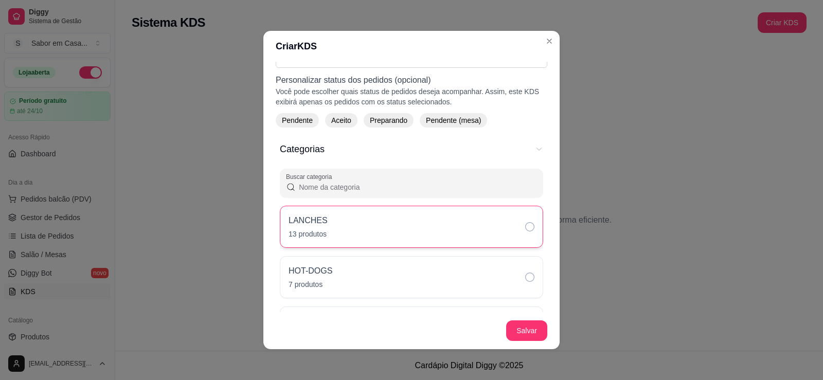
click at [525, 225] on icon "Categorias" at bounding box center [529, 226] width 9 height 9
click at [525, 274] on icon "Categorias" at bounding box center [529, 277] width 9 height 9
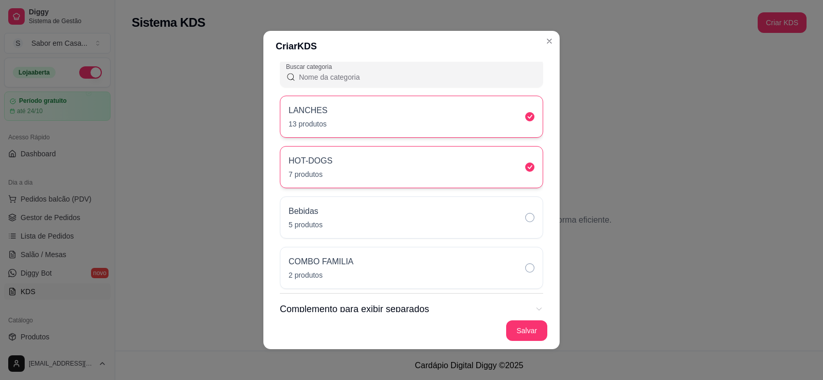
scroll to position [292, 0]
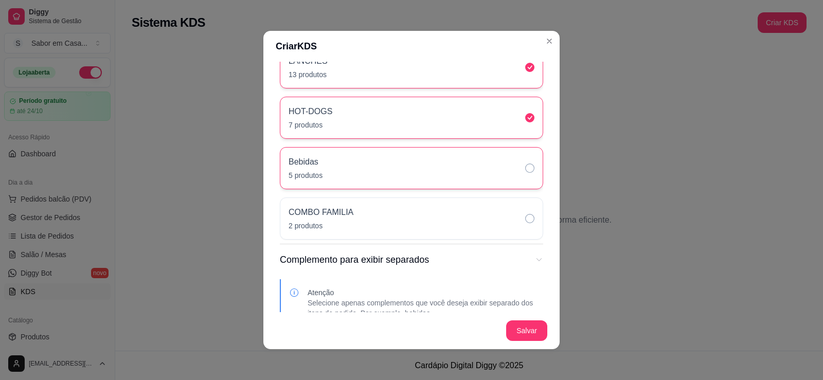
click at [525, 164] on icon "Categorias" at bounding box center [529, 168] width 9 height 9
click at [521, 223] on div "COMBO FAMILIA 2 produtos" at bounding box center [411, 219] width 263 height 42
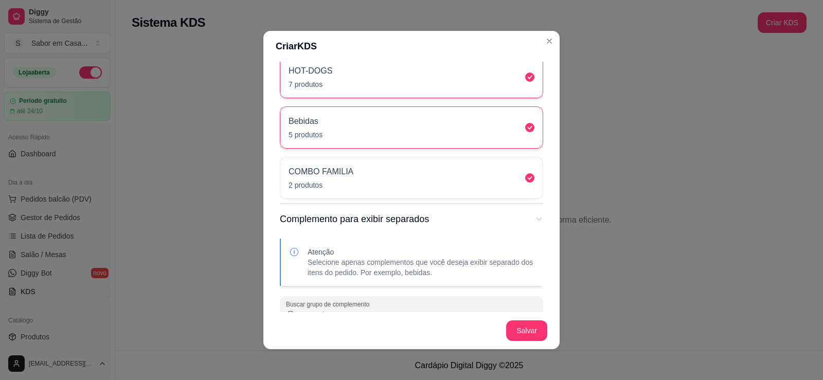
scroll to position [373, 0]
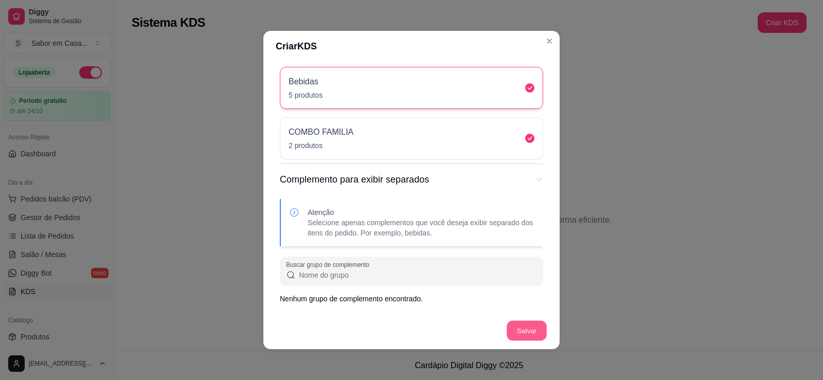
click at [514, 326] on button "Salvar" at bounding box center [527, 331] width 40 height 20
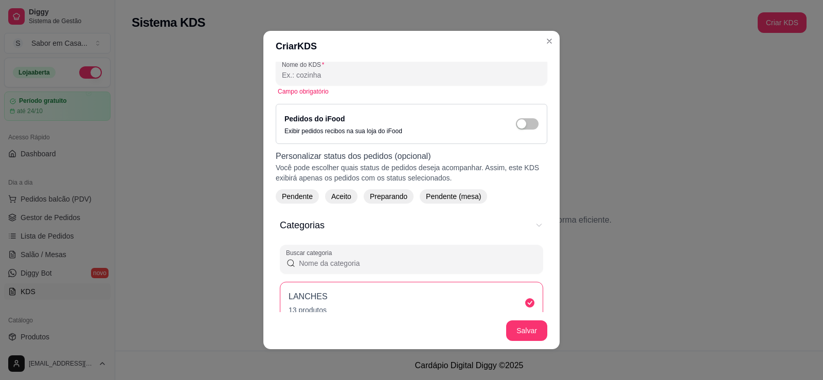
scroll to position [0, 0]
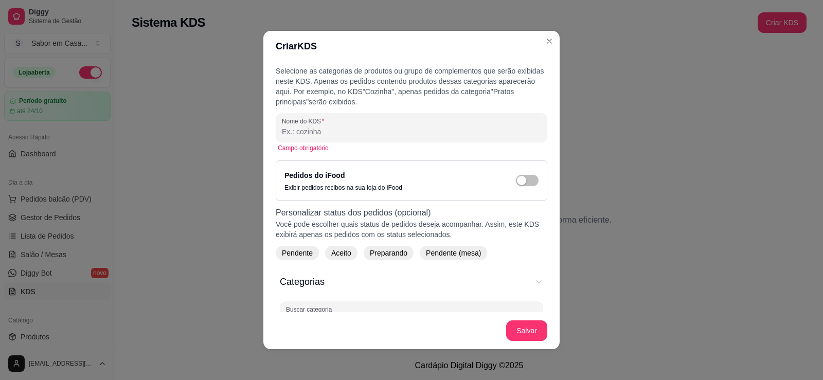
click at [328, 251] on span "Aceito" at bounding box center [341, 253] width 28 height 10
click at [293, 253] on span "Pendente" at bounding box center [297, 253] width 39 height 10
click at [374, 259] on div "Preparando" at bounding box center [399, 253] width 50 height 14
click at [456, 255] on span "Pendente (mesa)" at bounding box center [468, 253] width 63 height 10
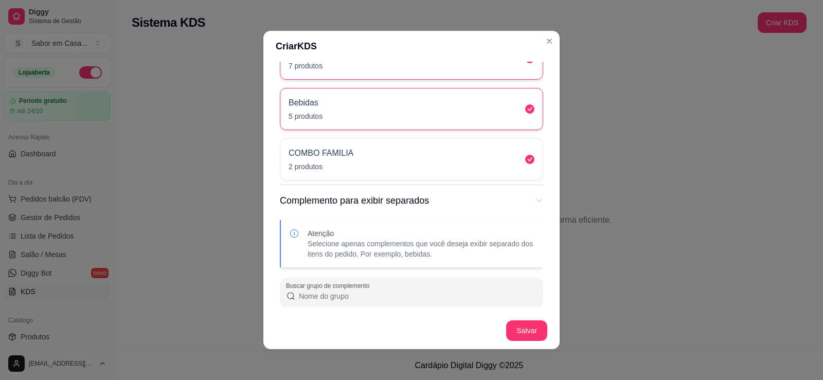
scroll to position [373, 0]
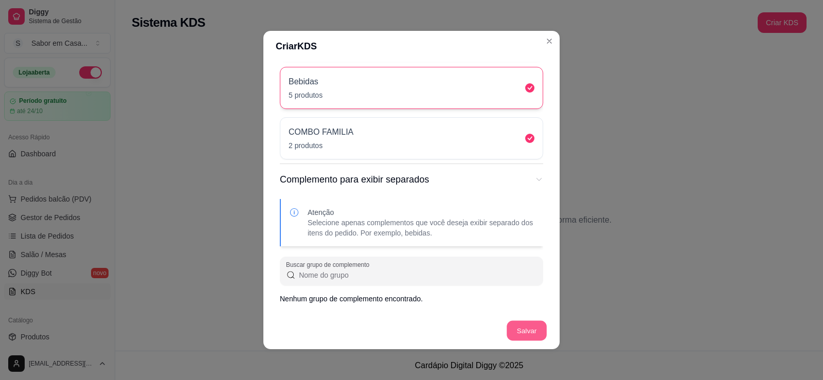
click at [534, 337] on button "Salvar" at bounding box center [527, 331] width 40 height 20
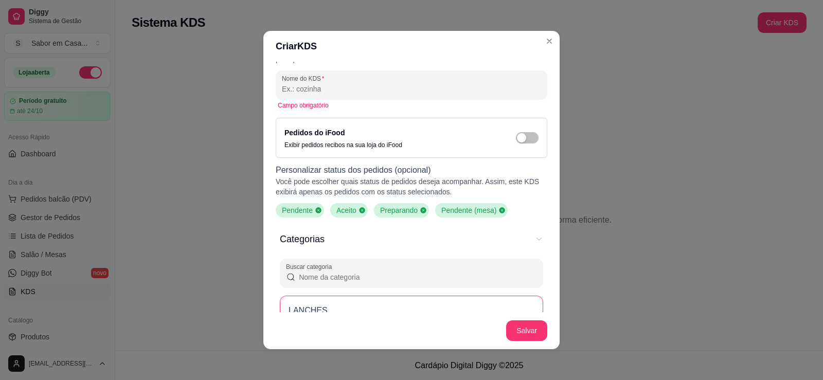
scroll to position [0, 0]
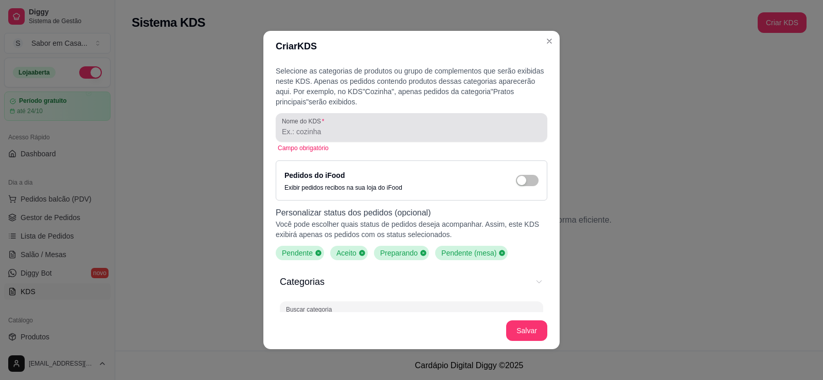
click at [302, 126] on div at bounding box center [411, 127] width 259 height 21
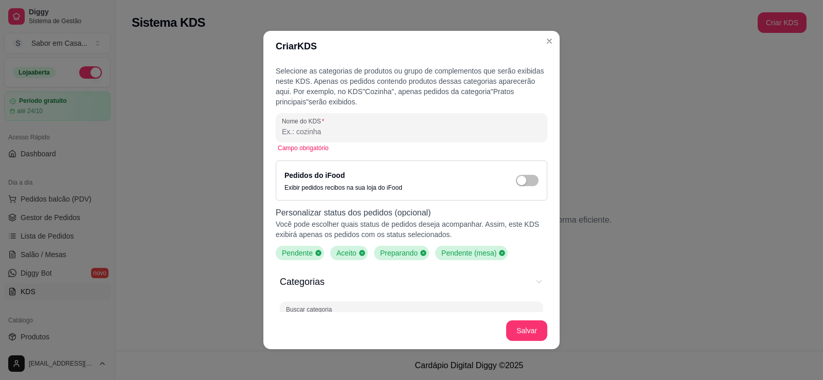
type input "c"
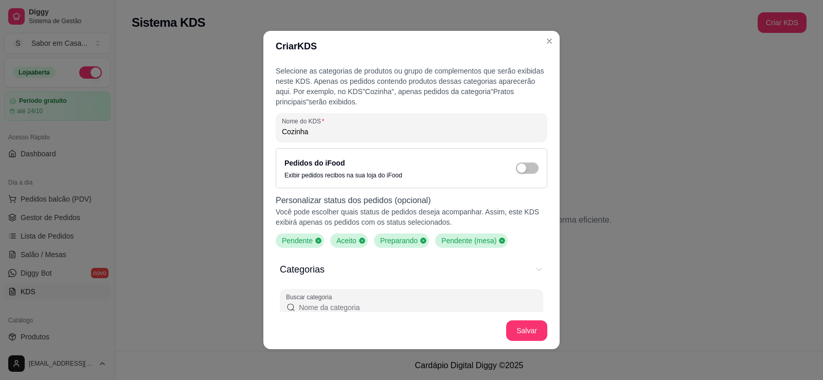
type input "Cozinha"
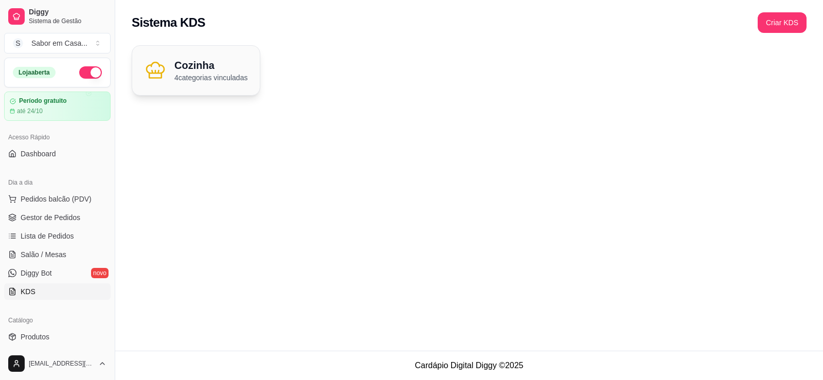
click at [224, 67] on h2 "Cozinha" at bounding box center [210, 65] width 73 height 14
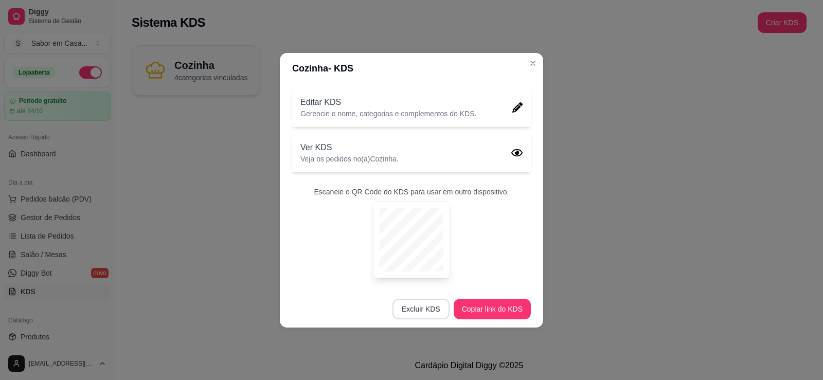
click at [418, 304] on button "Excluir KDS" at bounding box center [421, 309] width 57 height 21
click at [422, 284] on button "Confirmar" at bounding box center [421, 279] width 37 height 15
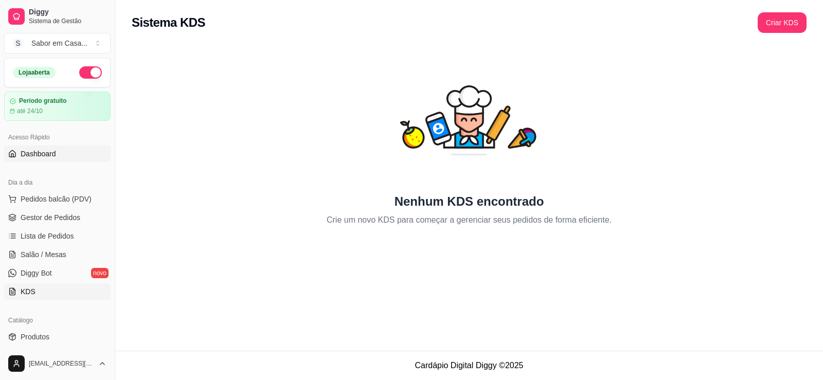
click at [29, 154] on span "Dashboard" at bounding box center [39, 154] width 36 height 10
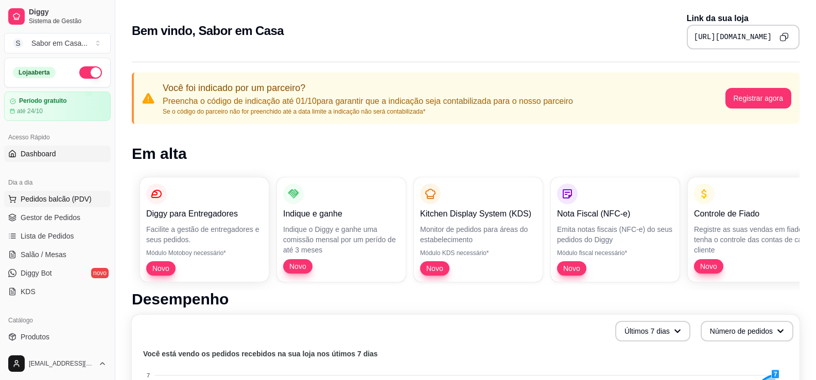
click at [30, 203] on span "Pedidos balcão (PDV)" at bounding box center [56, 199] width 71 height 10
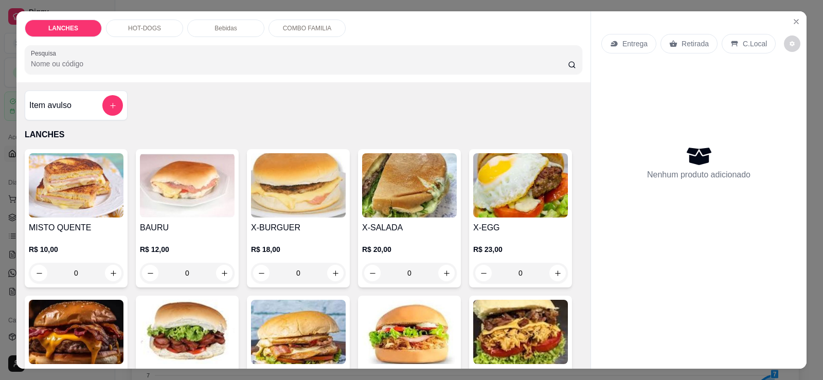
click at [137, 26] on p "HOT-DOGS" at bounding box center [144, 28] width 33 height 8
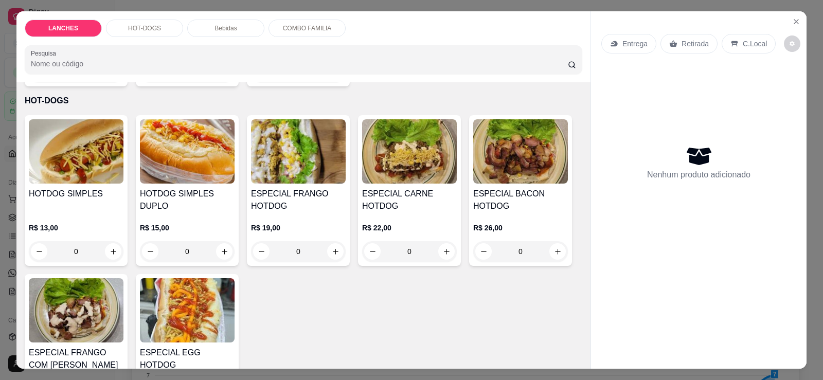
scroll to position [22, 0]
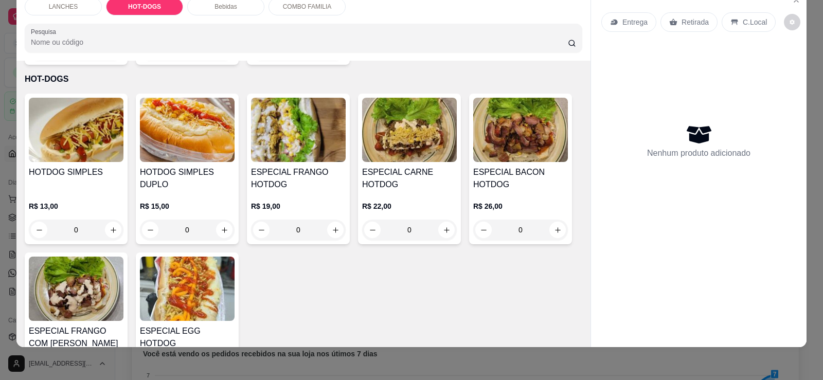
click at [29, 134] on img at bounding box center [76, 130] width 95 height 64
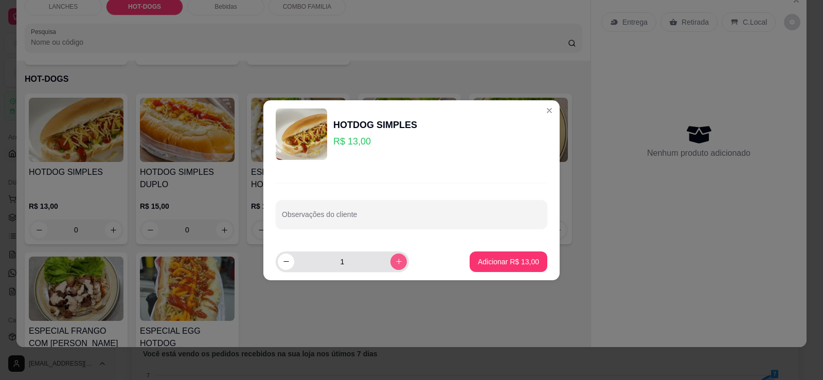
click at [391, 257] on button "increase-product-quantity" at bounding box center [399, 262] width 16 height 16
click at [391, 256] on button "increase-product-quantity" at bounding box center [399, 262] width 16 height 16
type input "3"
click at [487, 256] on button "Adicionar R$ 39,00" at bounding box center [509, 262] width 78 height 21
type input "3"
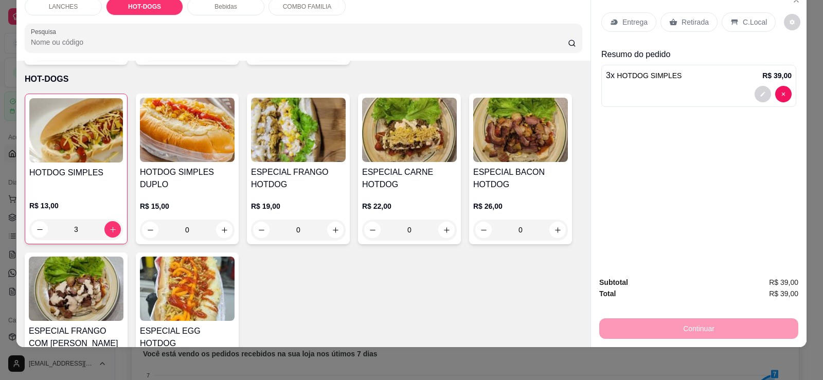
click at [676, 26] on div "Retirada" at bounding box center [689, 22] width 57 height 20
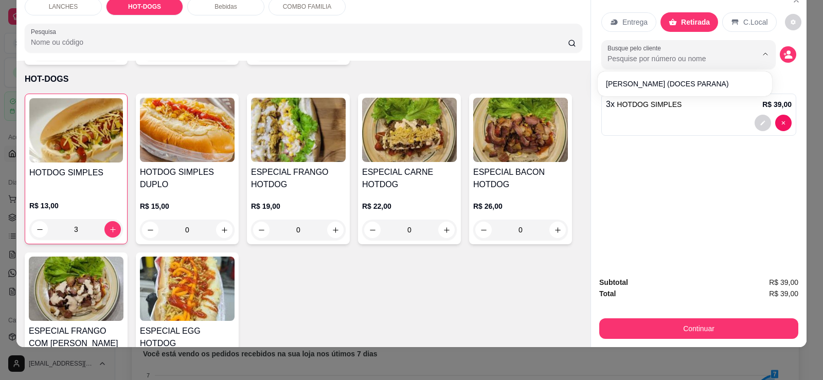
click at [657, 57] on input "Busque pelo cliente" at bounding box center [674, 59] width 133 height 10
type input "c"
type input "b"
type input "B"
click at [787, 54] on circle "decrease-product-quantity" at bounding box center [789, 52] width 4 height 4
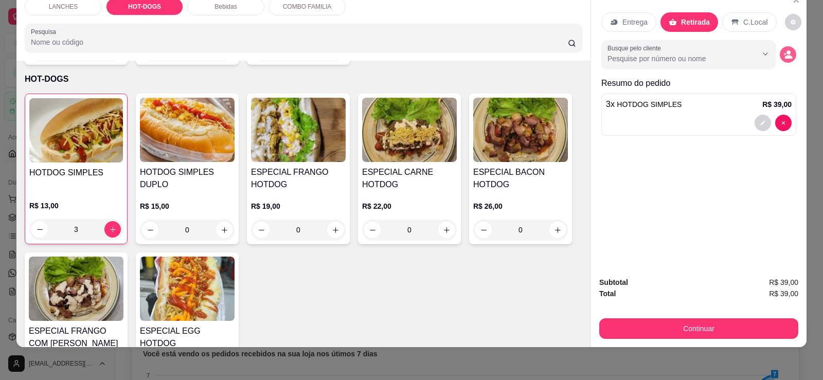
click at [789, 57] on icon "decrease-product-quantity" at bounding box center [788, 54] width 9 height 9
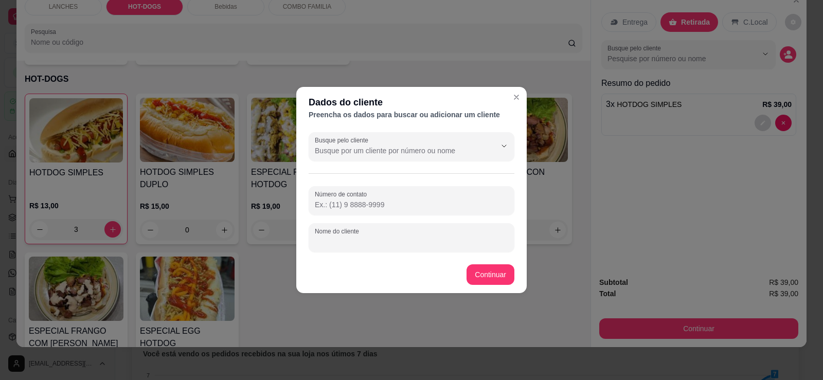
click at [370, 246] on input "Nome do cliente" at bounding box center [411, 242] width 193 height 10
type input "BALCÃO"
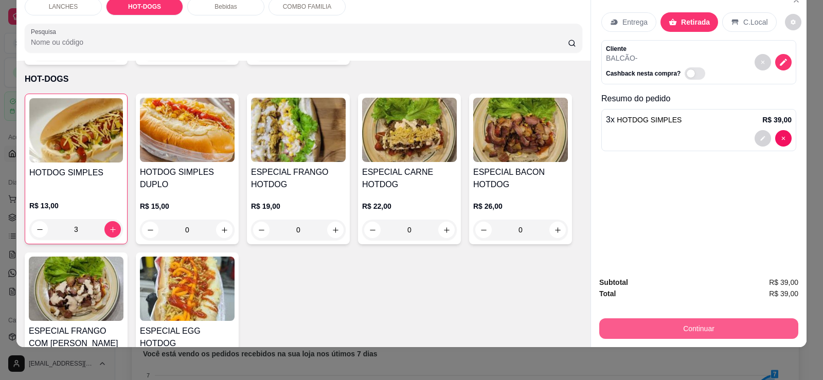
click at [718, 336] on button "Continuar" at bounding box center [698, 329] width 199 height 21
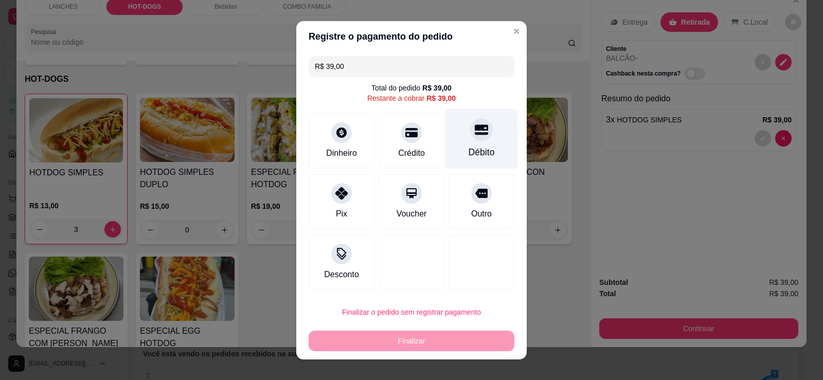
click at [474, 146] on div "Débito" at bounding box center [482, 152] width 26 height 13
type input "R$ 0,00"
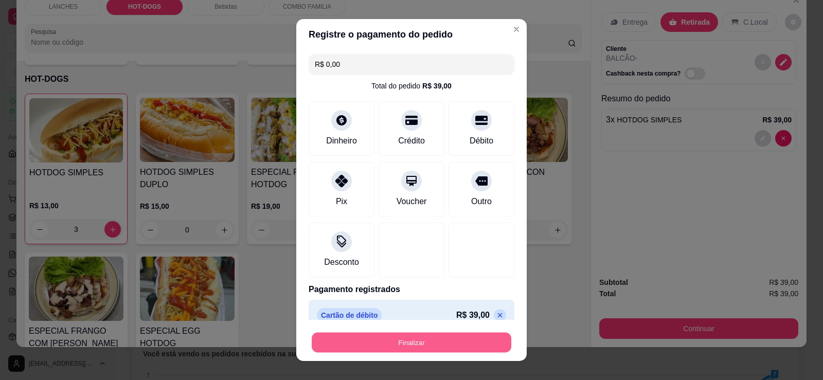
click at [442, 348] on button "Finalizar" at bounding box center [412, 343] width 200 height 20
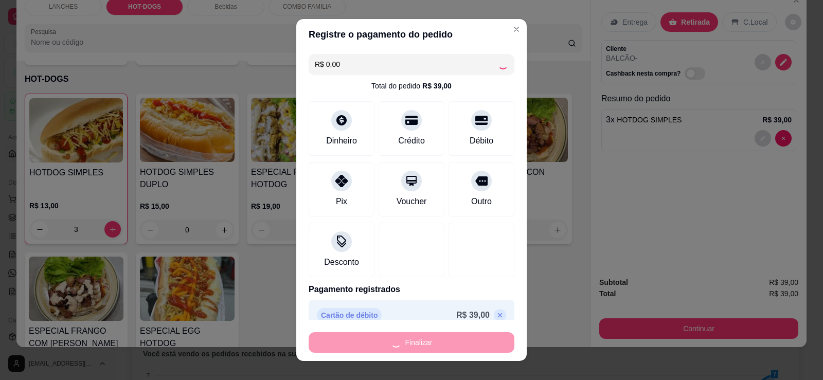
type input "0"
type input "-R$ 39,00"
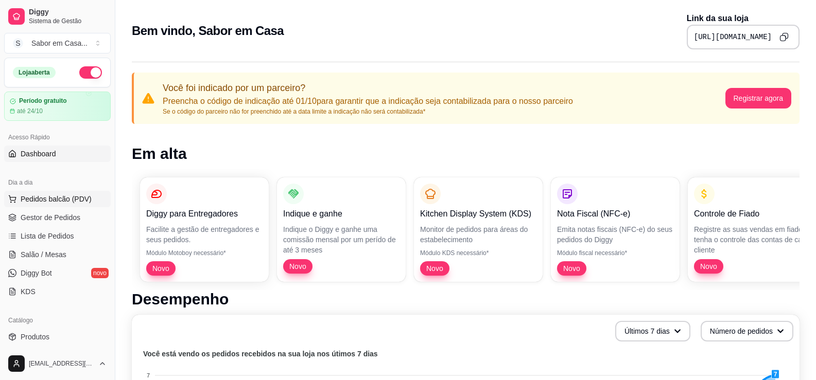
click at [39, 199] on span "Pedidos balcão (PDV)" at bounding box center [56, 199] width 71 height 10
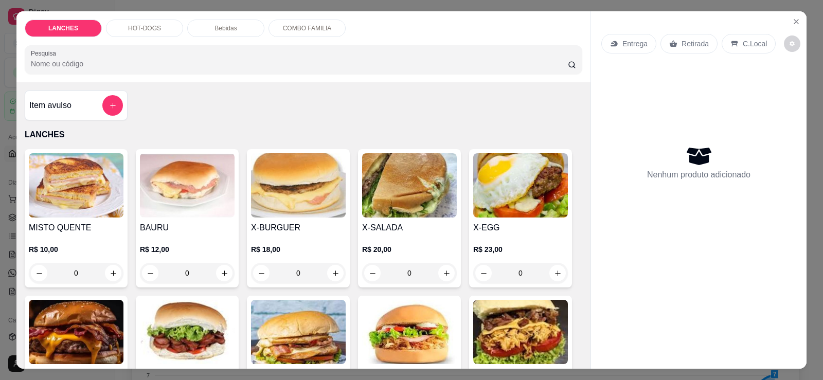
click at [390, 187] on img at bounding box center [409, 185] width 95 height 64
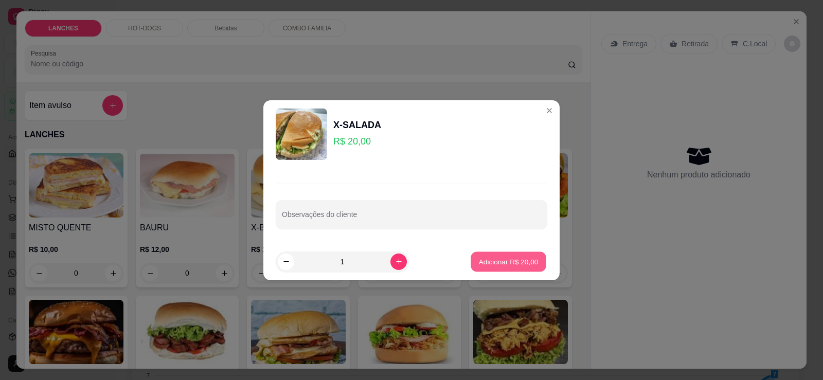
click at [498, 268] on button "Adicionar R$ 20,00" at bounding box center [509, 262] width 76 height 20
type input "1"
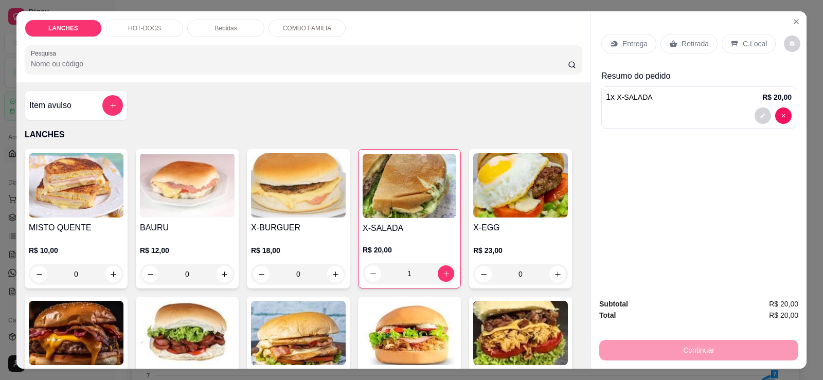
click at [132, 19] on div "LANCHES HOT-DOGS Bebidas COMBO FAMILIA Pesquisa" at bounding box center [303, 46] width 574 height 71
click at [132, 25] on p "HOT-DOGS" at bounding box center [144, 28] width 33 height 8
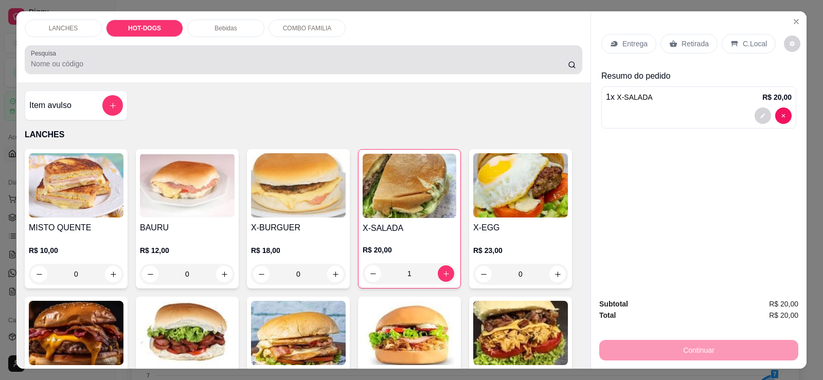
scroll to position [22, 0]
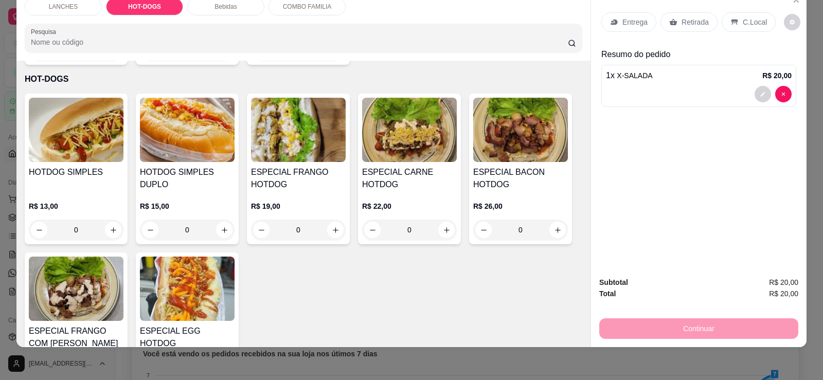
click at [70, 127] on img at bounding box center [76, 130] width 95 height 64
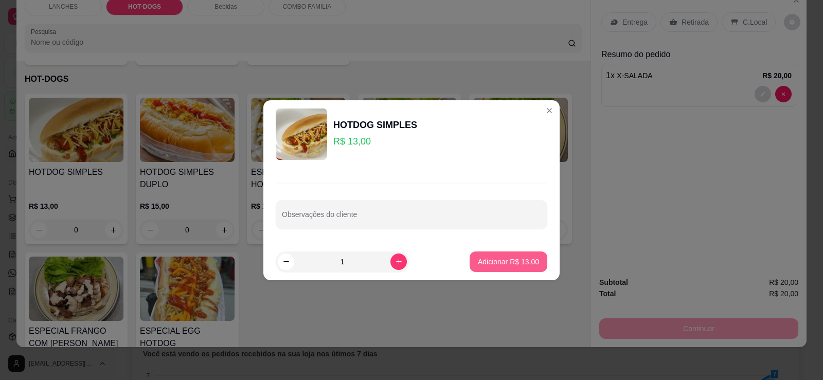
click at [524, 266] on p "Adicionar R$ 13,00" at bounding box center [508, 262] width 61 height 10
type input "1"
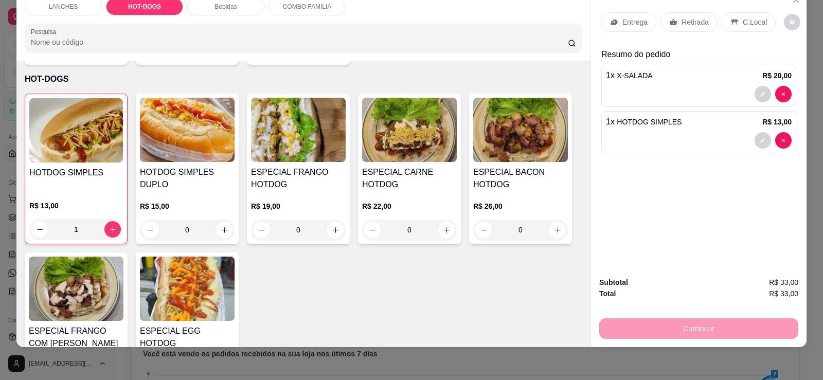
click at [208, 2] on div "Bebidas" at bounding box center [225, 6] width 77 height 17
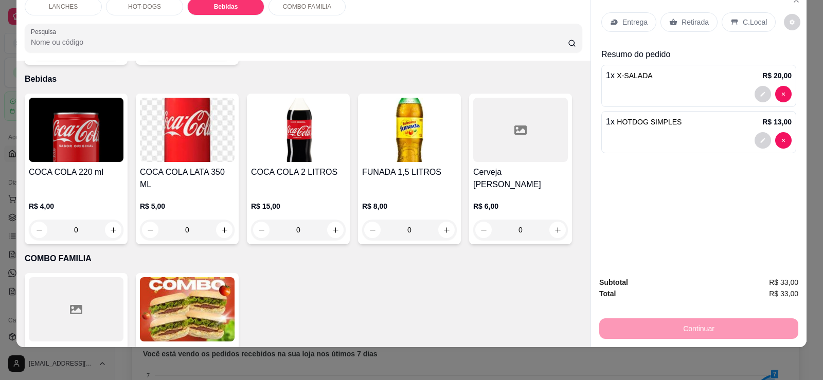
click at [178, 141] on img at bounding box center [187, 130] width 95 height 64
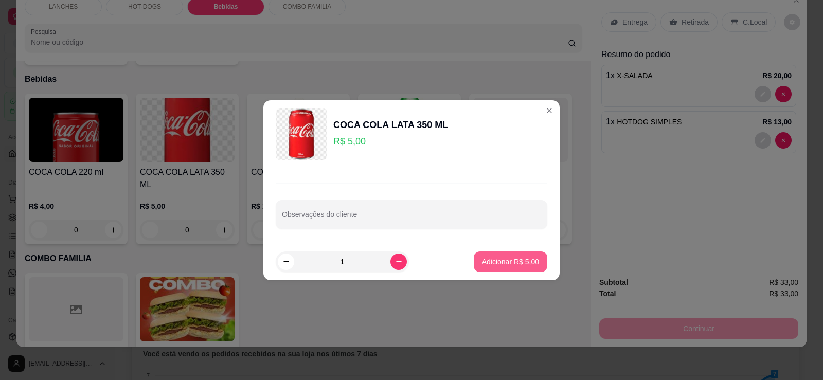
click at [484, 258] on p "Adicionar R$ 5,00" at bounding box center [510, 262] width 57 height 10
type input "1"
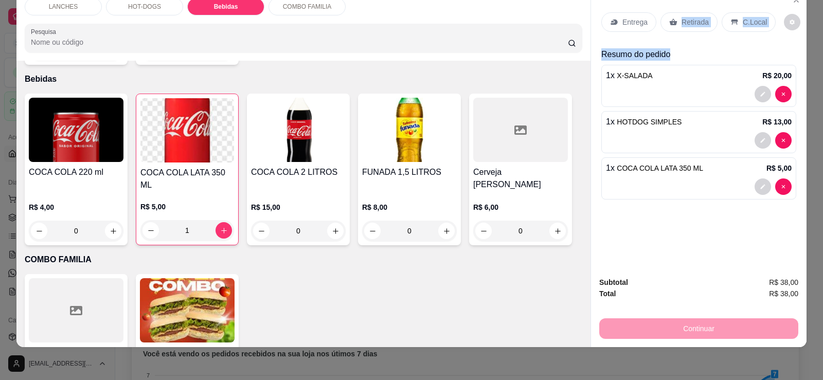
drag, startPoint x: 676, startPoint y: 28, endPoint x: 730, endPoint y: 55, distance: 59.8
click at [730, 55] on div "Entrega Retirada C.Local Resumo do pedido 1 x X-SALADA R$ 20,00 1 x HOTDOG SIMP…" at bounding box center [699, 104] width 195 height 200
click at [682, 23] on p "Retirada" at bounding box center [695, 22] width 27 height 10
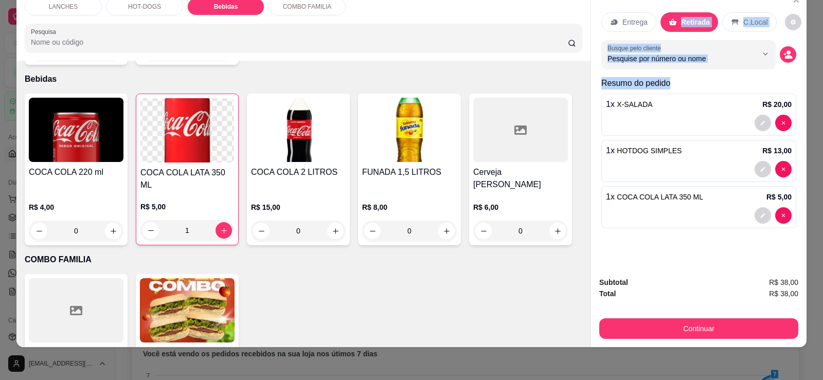
click at [680, 28] on div "Retirada" at bounding box center [690, 22] width 58 height 20
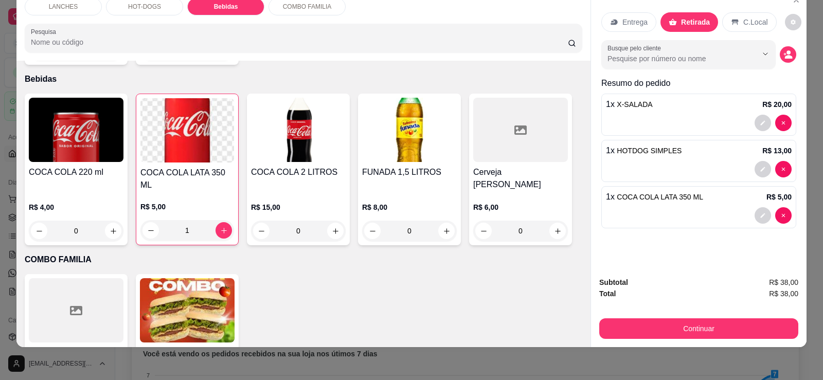
click at [698, 26] on p "Retirada" at bounding box center [695, 22] width 29 height 10
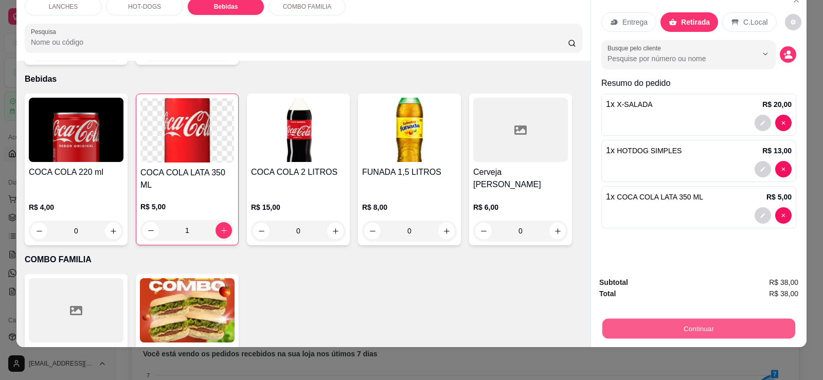
click at [681, 331] on button "Continuar" at bounding box center [699, 329] width 193 height 20
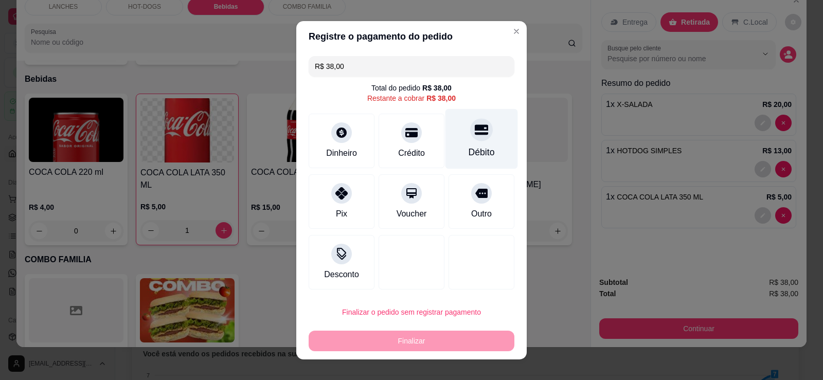
click at [455, 133] on div "Débito" at bounding box center [482, 139] width 73 height 60
type input "R$ 0,00"
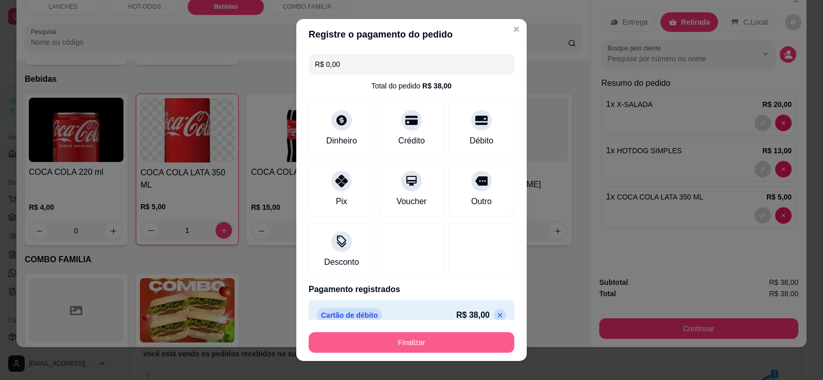
click at [434, 346] on button "Finalizar" at bounding box center [412, 342] width 206 height 21
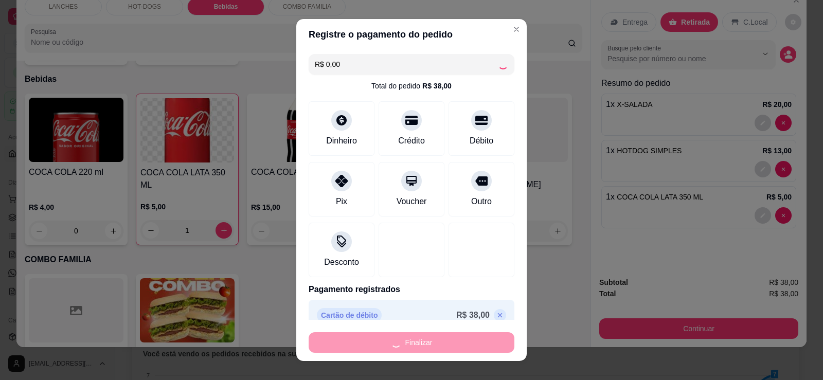
type input "0"
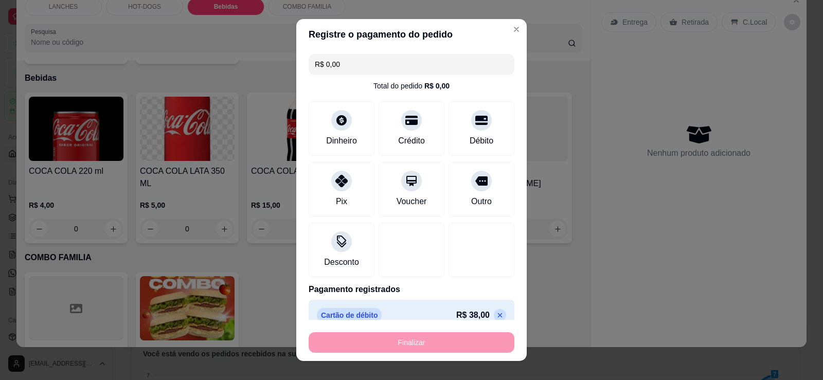
type input "-R$ 38,00"
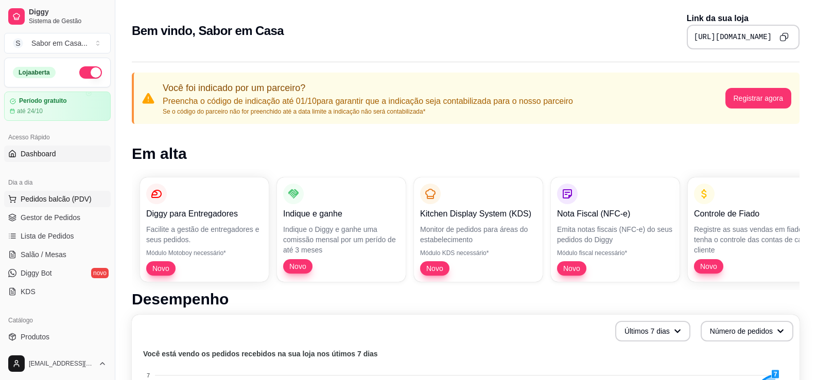
click at [30, 203] on span "Pedidos balcão (PDV)" at bounding box center [56, 199] width 71 height 10
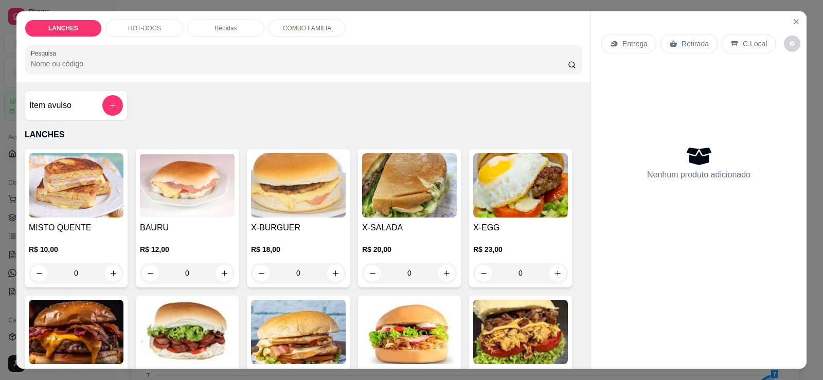
click at [640, 44] on p "Entrega" at bounding box center [635, 44] width 25 height 10
click at [318, 199] on img at bounding box center [298, 185] width 95 height 64
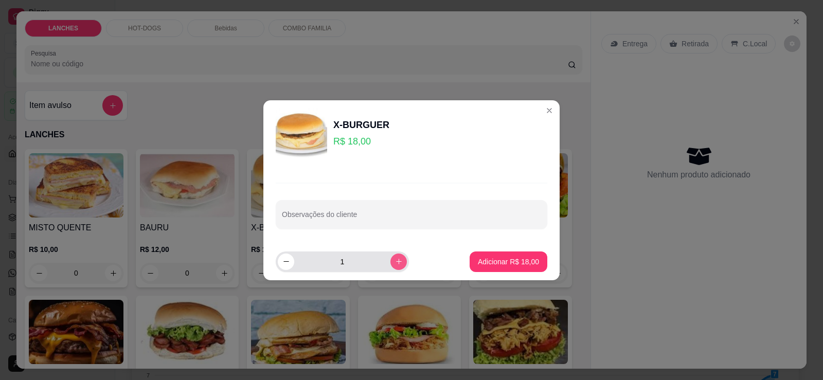
click at [395, 259] on icon "increase-product-quantity" at bounding box center [399, 262] width 8 height 8
type input "2"
click at [487, 256] on button "Adicionar R$ 36,00" at bounding box center [509, 262] width 76 height 20
type input "2"
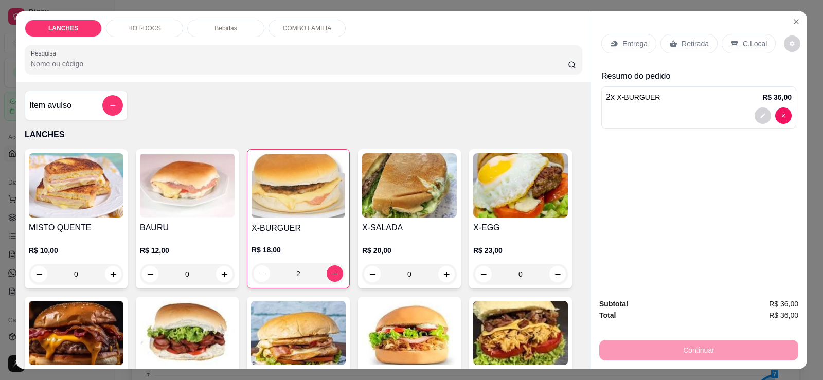
click at [91, 184] on img at bounding box center [76, 185] width 95 height 64
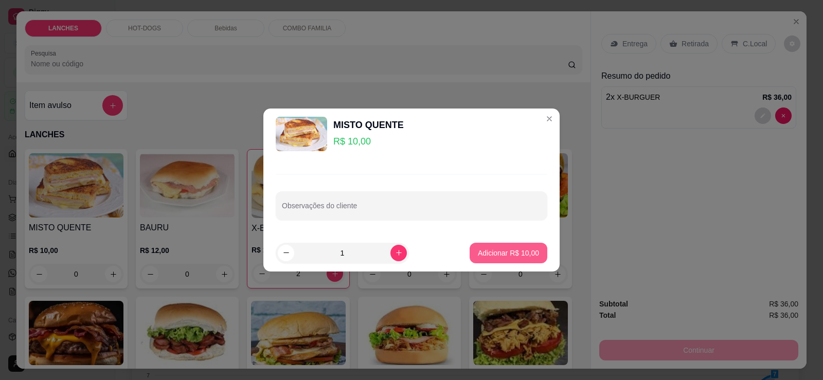
click at [492, 261] on button "Adicionar R$ 10,00" at bounding box center [509, 253] width 78 height 21
type input "1"
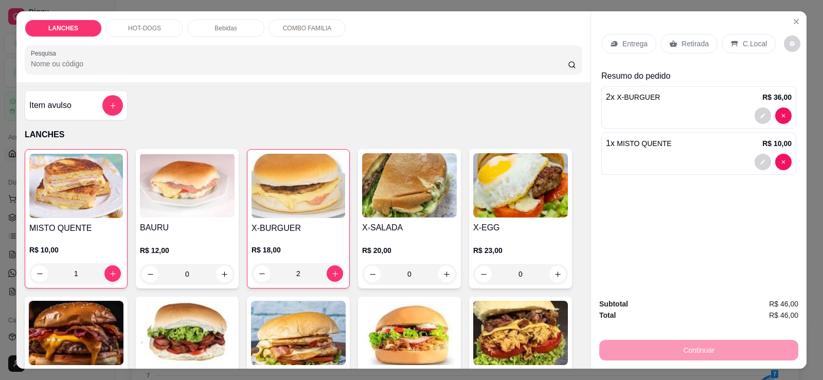
click at [630, 45] on p "Entrega" at bounding box center [635, 44] width 25 height 10
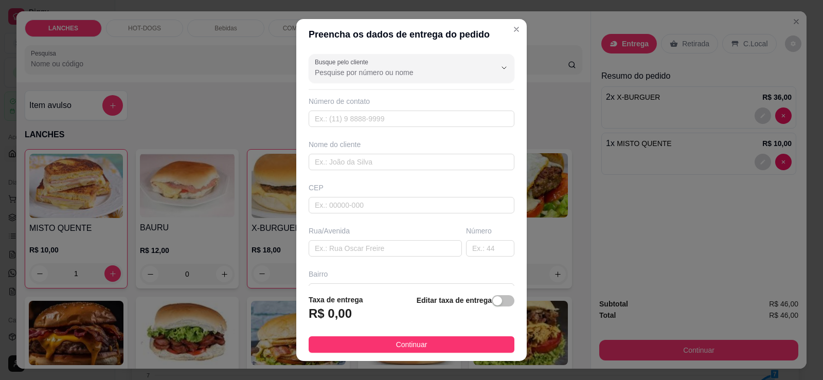
click at [342, 153] on div "Nome do cliente" at bounding box center [412, 154] width 210 height 31
click at [342, 158] on input "text" at bounding box center [412, 162] width 206 height 16
type input "REJANE"
click at [492, 296] on span "button" at bounding box center [503, 300] width 23 height 11
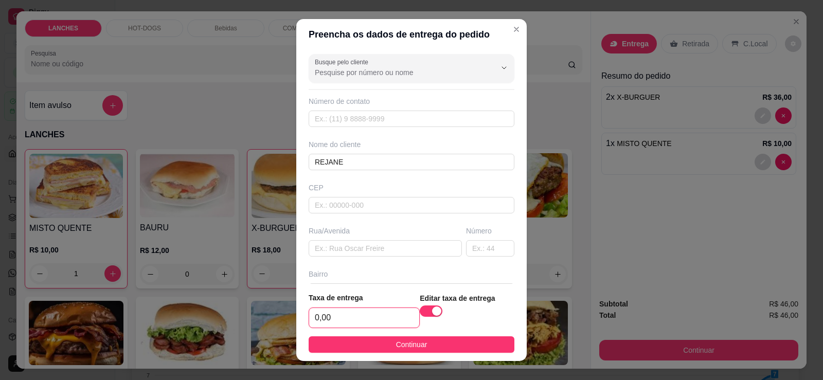
drag, startPoint x: 328, startPoint y: 320, endPoint x: 283, endPoint y: 326, distance: 46.1
click at [283, 326] on div "Preencha os dados de entrega do pedido Busque pelo cliente Número de contato No…" at bounding box center [411, 190] width 823 height 380
type input "8,00"
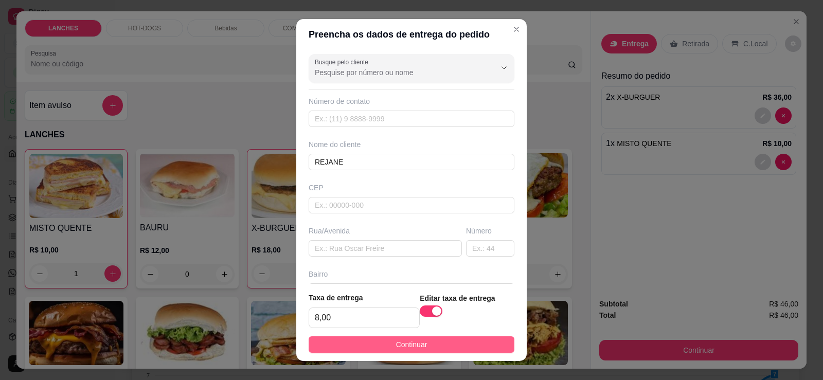
click at [483, 344] on button "Continuar" at bounding box center [412, 345] width 206 height 16
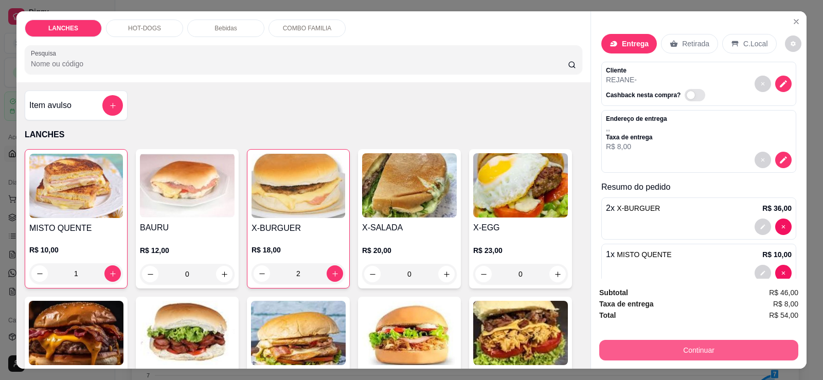
click at [781, 348] on button "Continuar" at bounding box center [698, 350] width 199 height 21
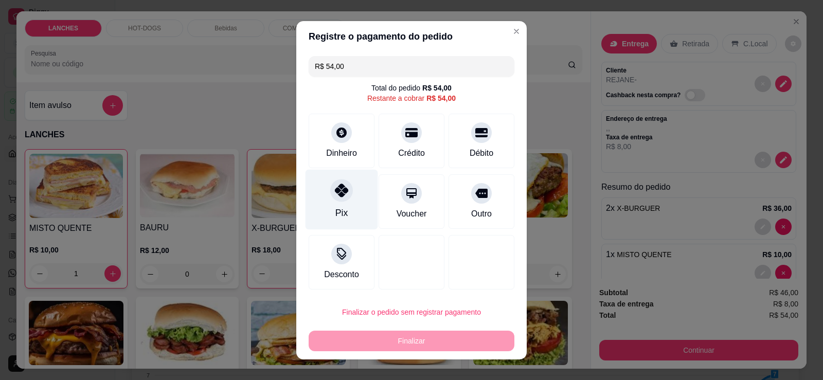
click at [343, 201] on div "Pix" at bounding box center [342, 199] width 73 height 60
type input "R$ 0,00"
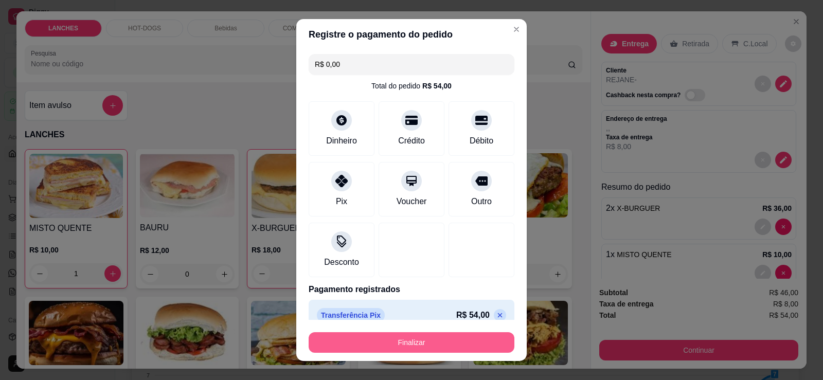
click at [407, 347] on button "Finalizar" at bounding box center [412, 342] width 206 height 21
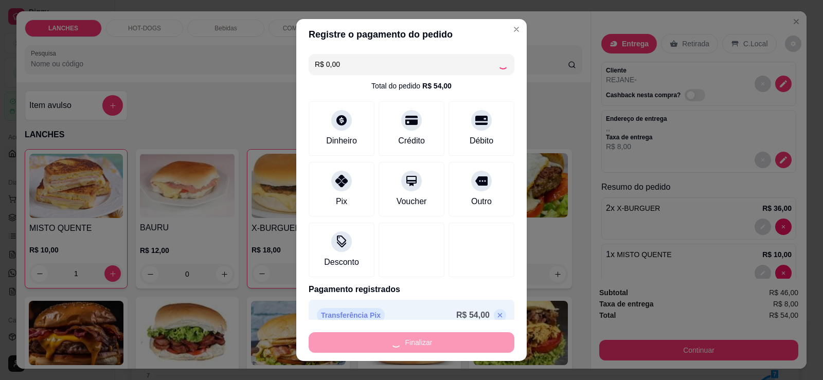
type input "0"
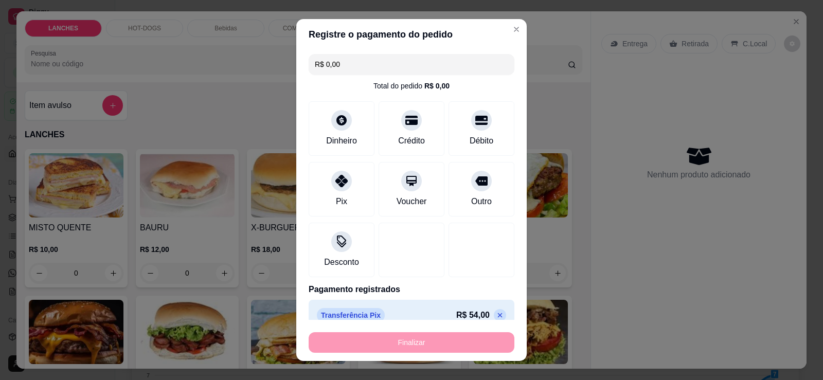
type input "-R$ 54,00"
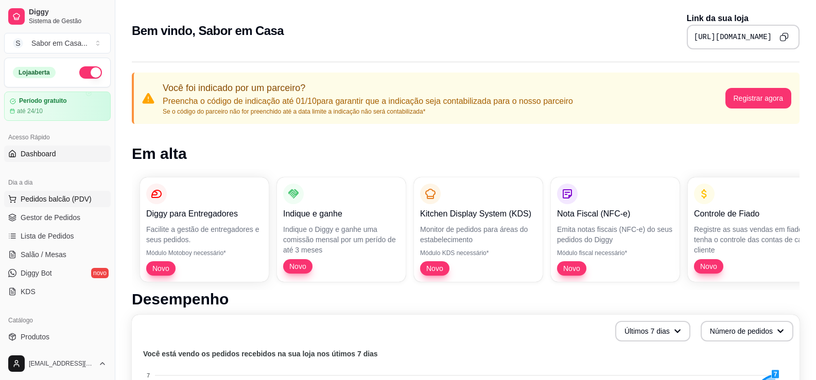
click at [35, 195] on span "Pedidos balcão (PDV)" at bounding box center [56, 199] width 71 height 10
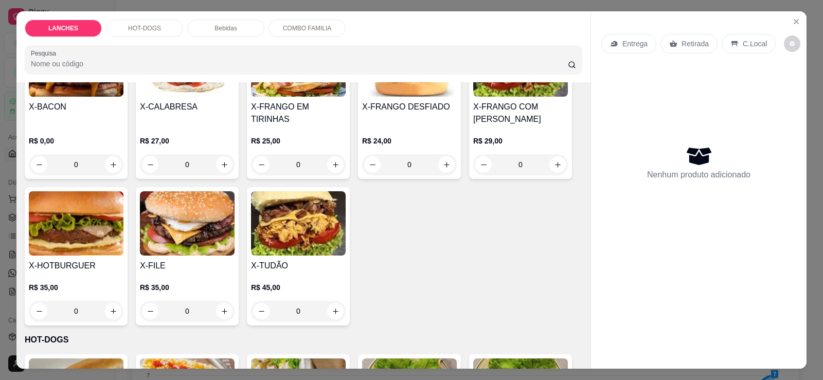
scroll to position [270, 0]
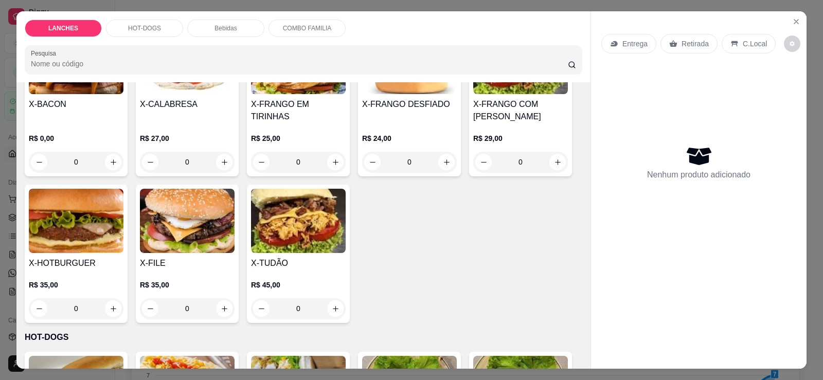
click at [72, 242] on div "X-HOTBURGUER R$ 35,00 0" at bounding box center [76, 254] width 103 height 138
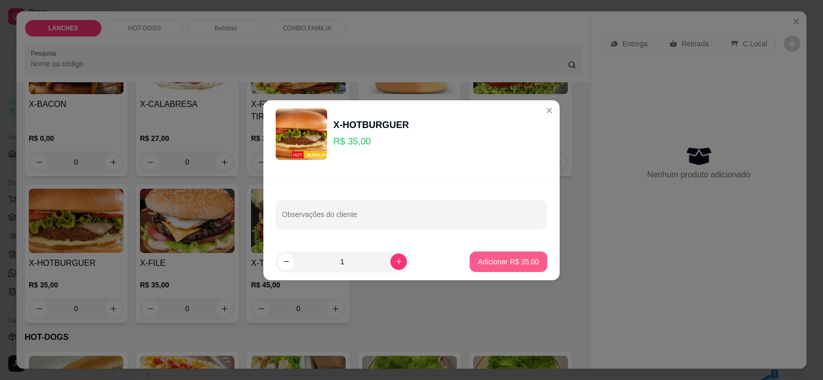
click at [492, 263] on p "Adicionar R$ 35,00" at bounding box center [508, 262] width 61 height 10
type input "1"
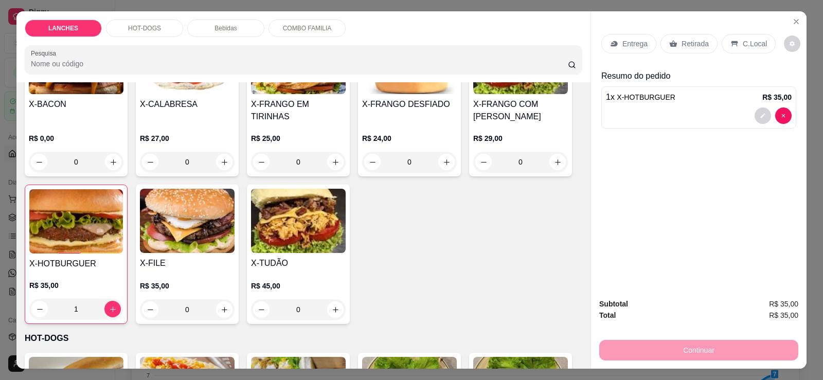
click at [230, 26] on p "Bebidas" at bounding box center [226, 28] width 22 height 8
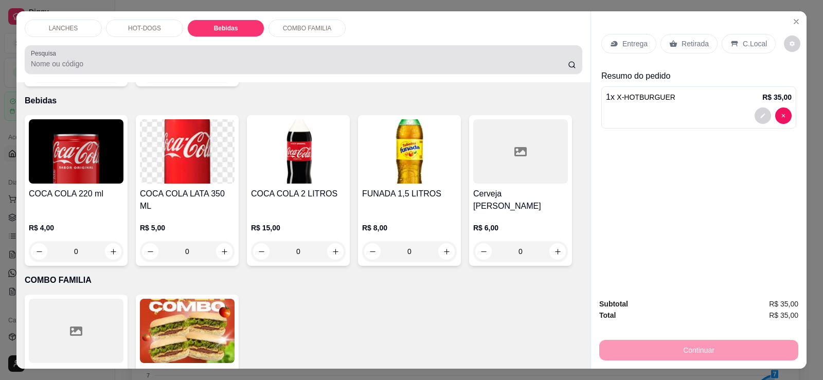
scroll to position [22, 0]
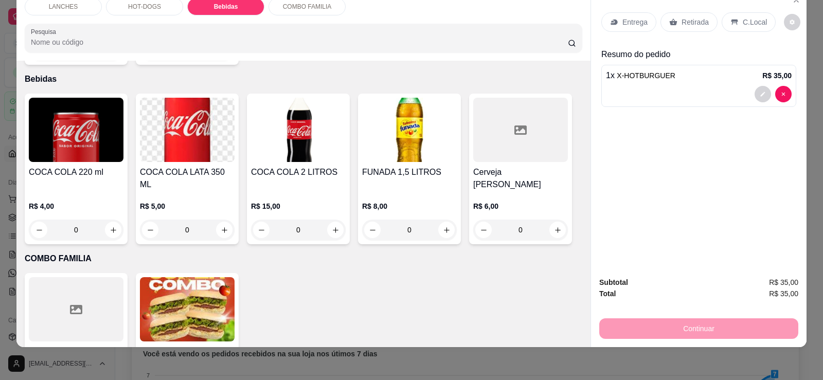
click at [164, 128] on img at bounding box center [187, 130] width 95 height 64
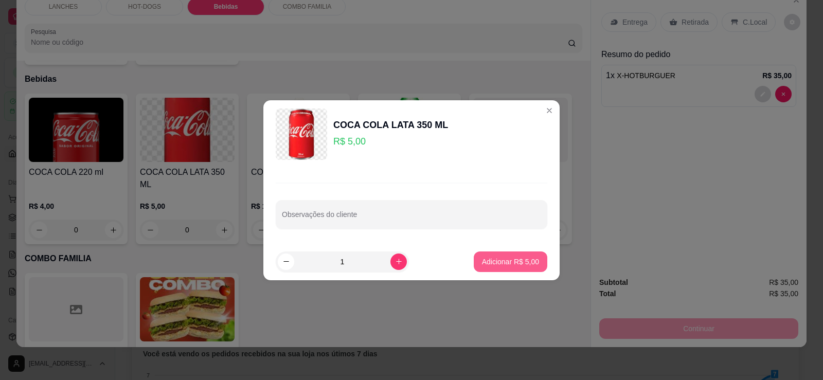
click at [492, 267] on button "Adicionar R$ 5,00" at bounding box center [511, 262] width 74 height 21
type input "1"
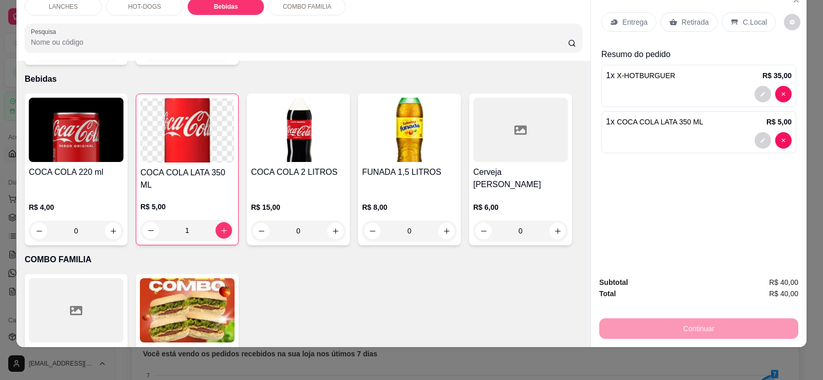
click at [732, 19] on icon at bounding box center [735, 22] width 8 height 8
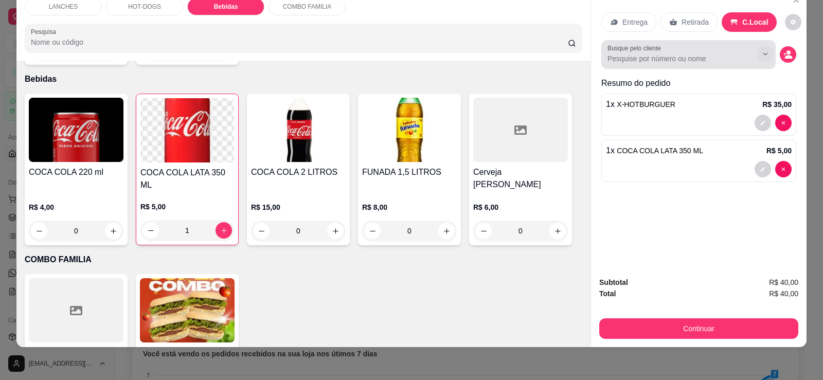
click at [762, 53] on icon "Show suggestions" at bounding box center [766, 54] width 8 height 8
click at [712, 330] on button "Continuar" at bounding box center [698, 329] width 199 height 21
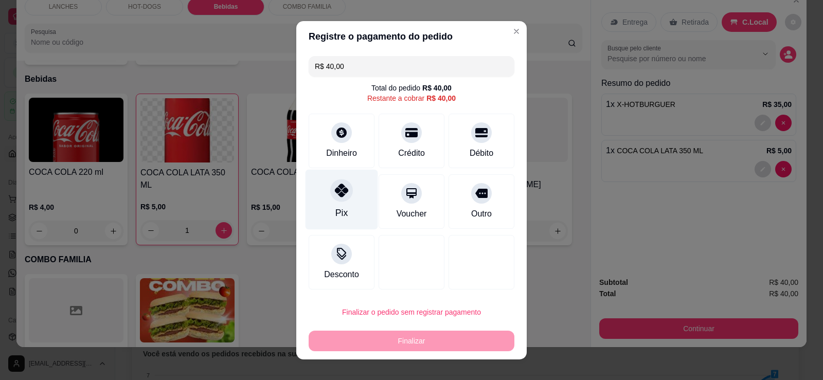
click at [344, 205] on div "Pix" at bounding box center [342, 199] width 73 height 60
type input "R$ 0,00"
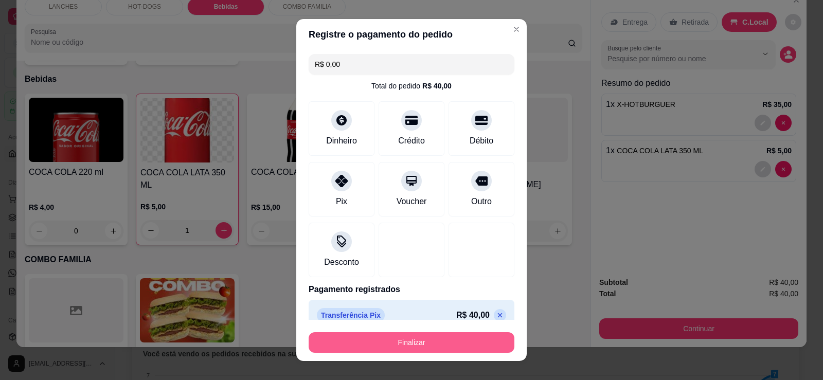
click at [412, 346] on button "Finalizar" at bounding box center [412, 342] width 206 height 21
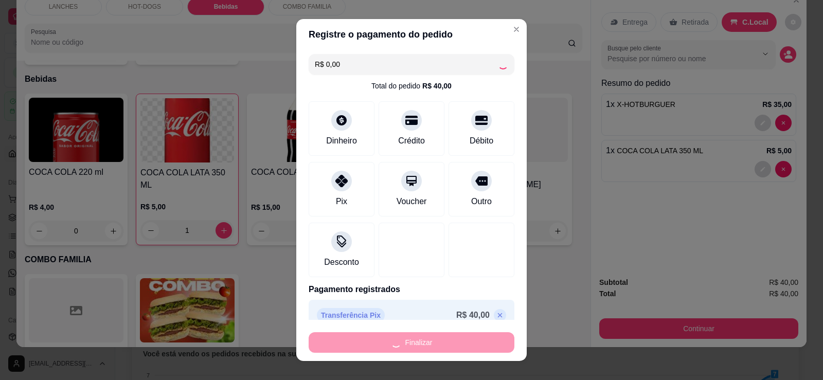
type input "0"
type input "-R$ 40,00"
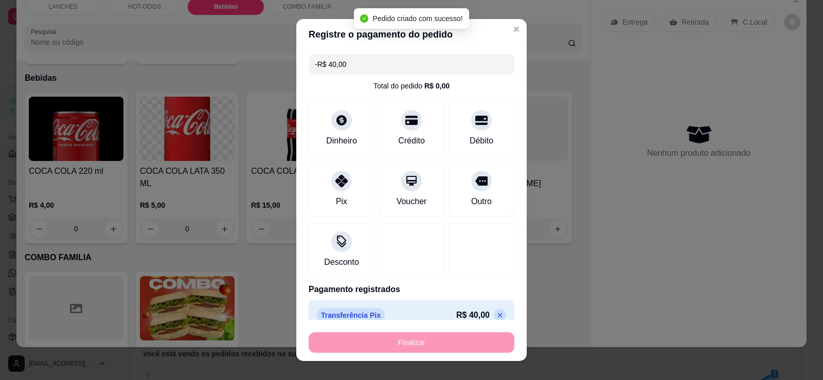
scroll to position [845, 0]
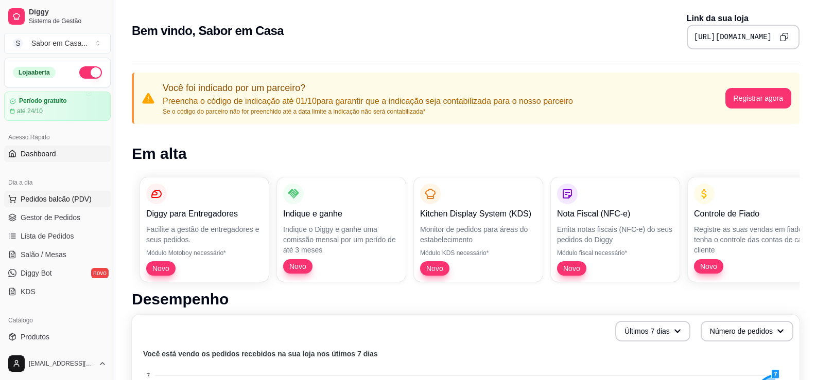
click at [37, 201] on span "Pedidos balcão (PDV)" at bounding box center [56, 199] width 71 height 10
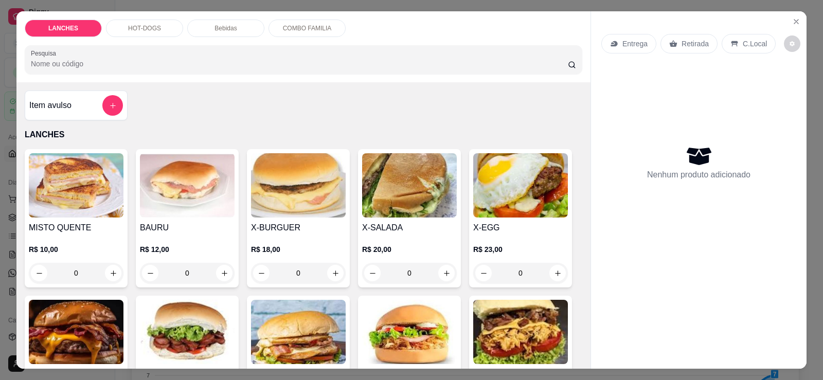
click at [146, 29] on p "HOT-DOGS" at bounding box center [144, 28] width 33 height 8
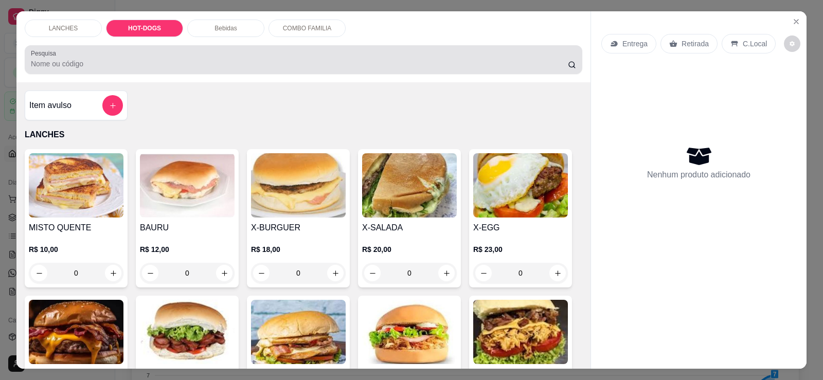
scroll to position [22, 0]
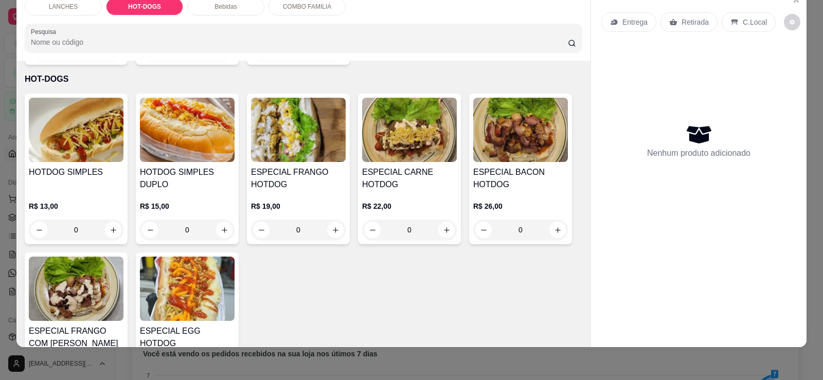
click at [66, 141] on img at bounding box center [76, 130] width 95 height 64
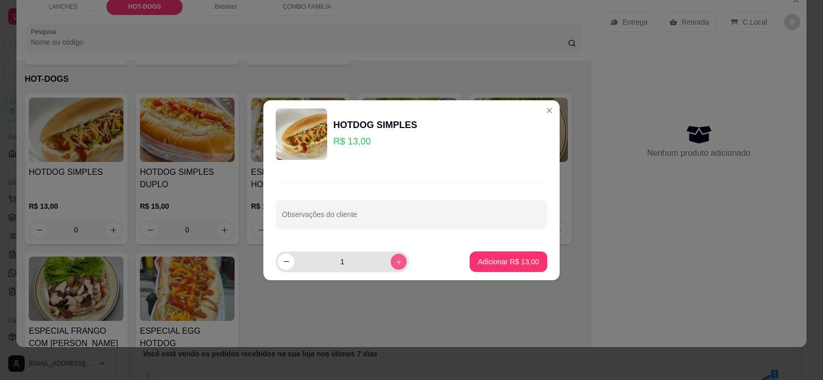
click at [391, 262] on button "increase-product-quantity" at bounding box center [399, 262] width 16 height 16
type input "3"
click at [510, 266] on p "Adicionar R$ 39,00" at bounding box center [508, 262] width 61 height 10
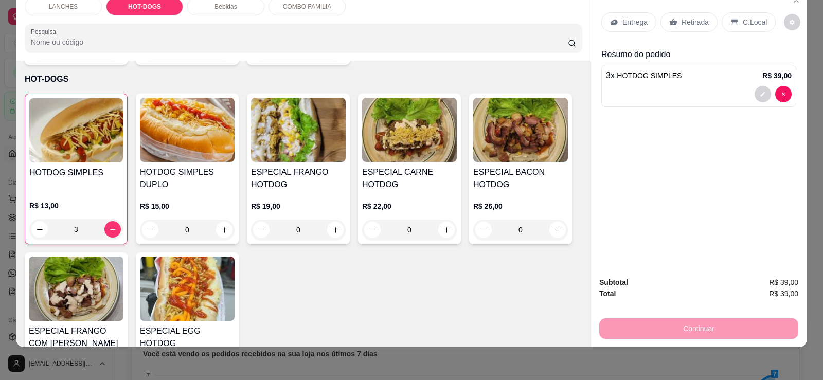
type input "3"
click at [690, 26] on p "Retirada" at bounding box center [695, 22] width 27 height 10
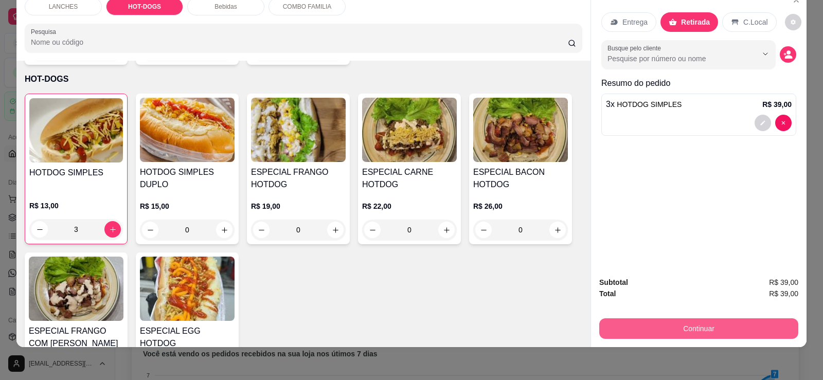
click at [687, 326] on button "Continuar" at bounding box center [698, 329] width 199 height 21
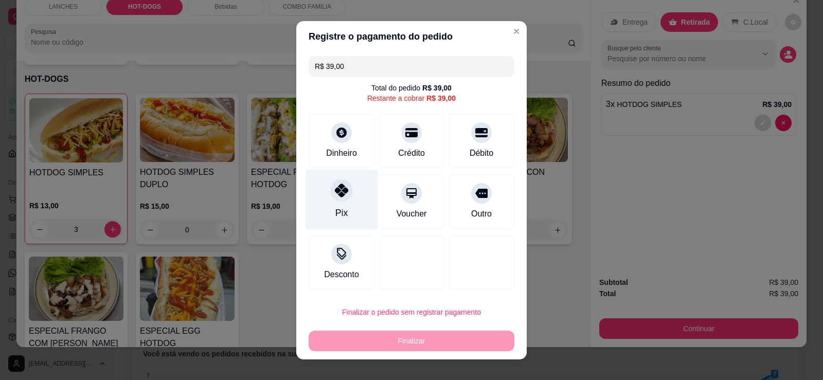
click at [344, 208] on div "Pix" at bounding box center [342, 199] width 73 height 60
type input "R$ 0,00"
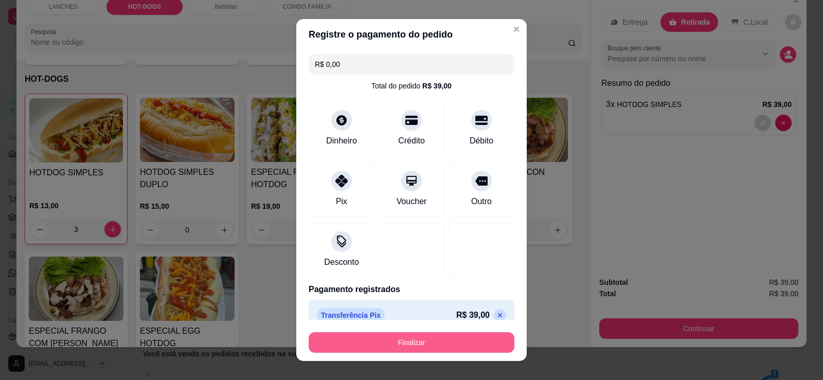
click at [423, 345] on button "Finalizar" at bounding box center [412, 342] width 206 height 21
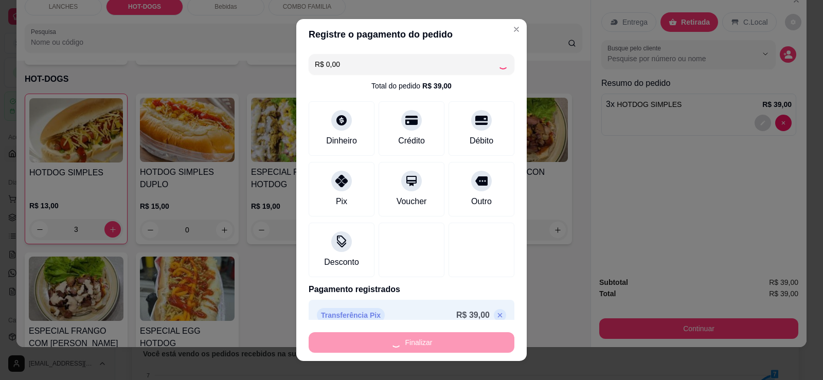
type input "0"
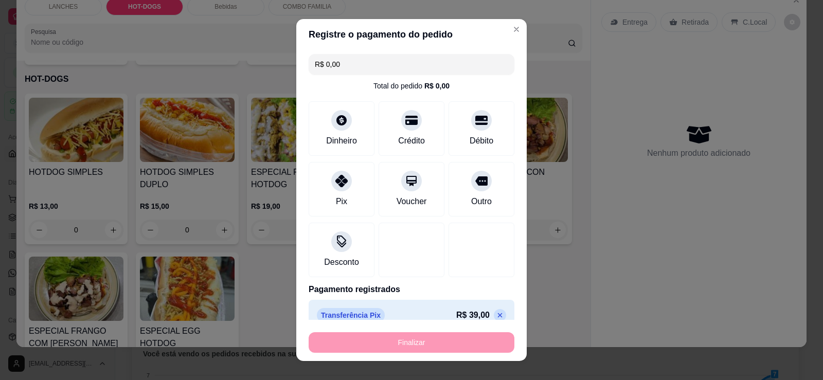
type input "-R$ 39,00"
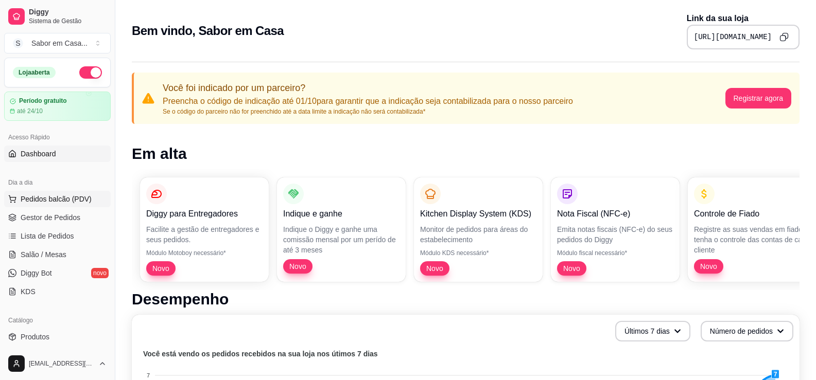
click at [39, 202] on span "Pedidos balcão (PDV)" at bounding box center [56, 199] width 71 height 10
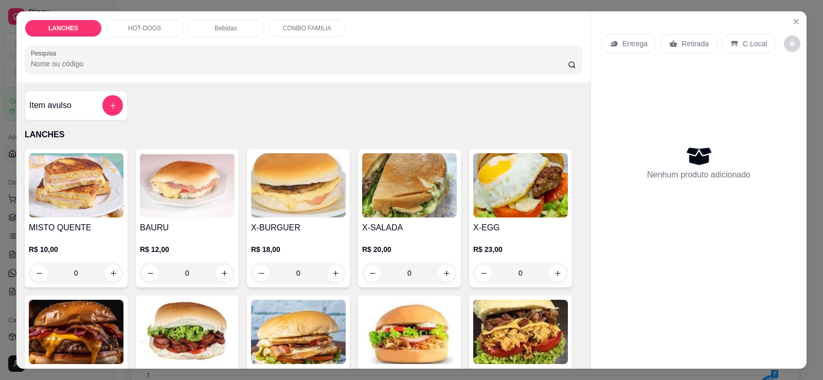
click at [393, 193] on img at bounding box center [409, 185] width 95 height 64
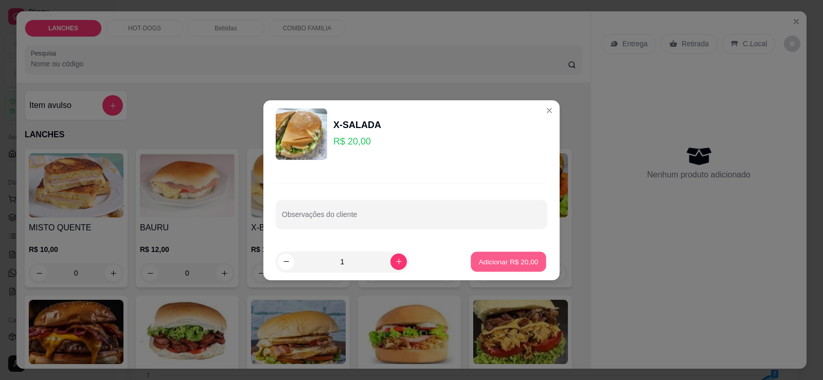
click at [493, 266] on p "Adicionar R$ 20,00" at bounding box center [509, 262] width 60 height 10
type input "1"
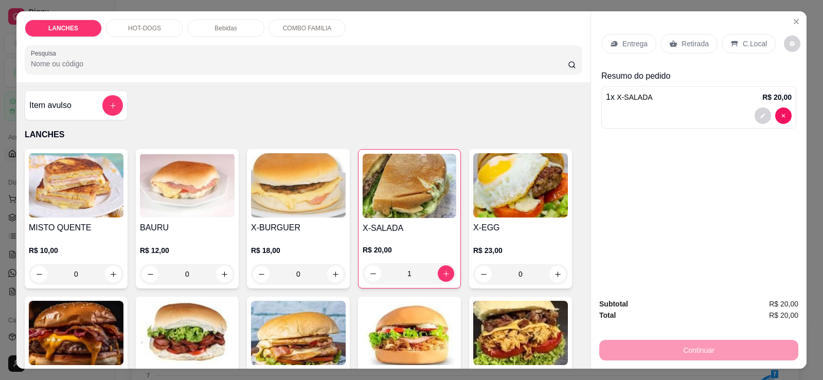
click at [218, 29] on p "Bebidas" at bounding box center [226, 28] width 22 height 8
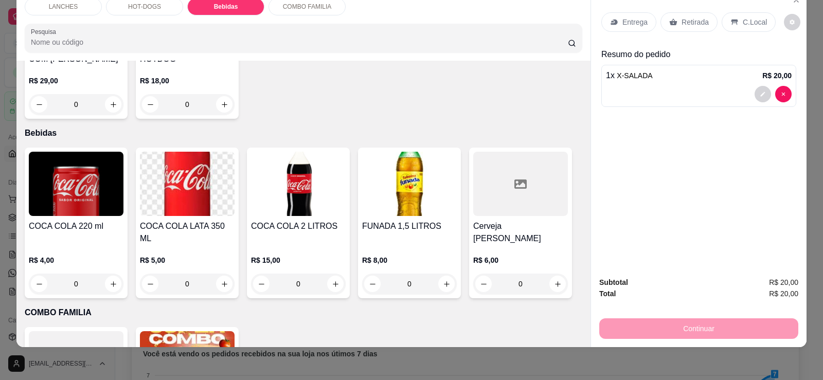
scroll to position [795, 0]
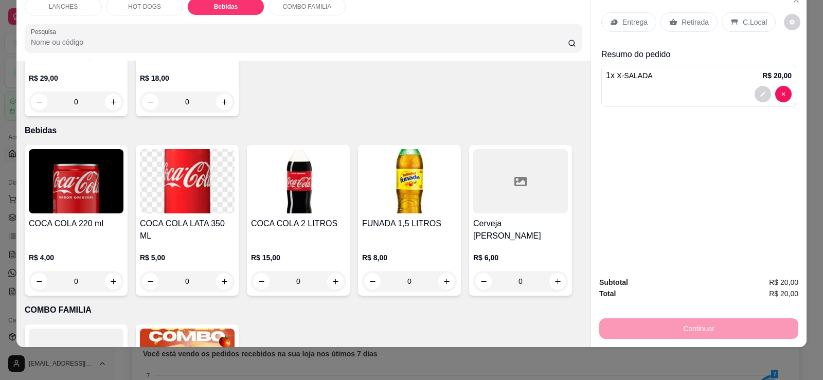
click at [405, 193] on img at bounding box center [409, 181] width 95 height 64
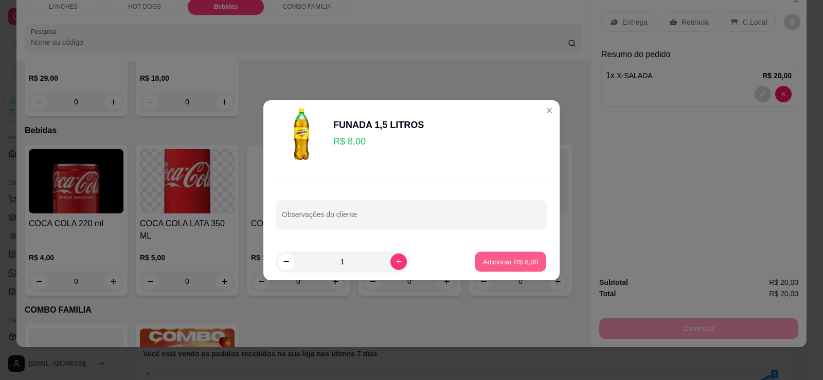
click at [531, 261] on p "Adicionar R$ 8,00" at bounding box center [511, 262] width 56 height 10
type input "1"
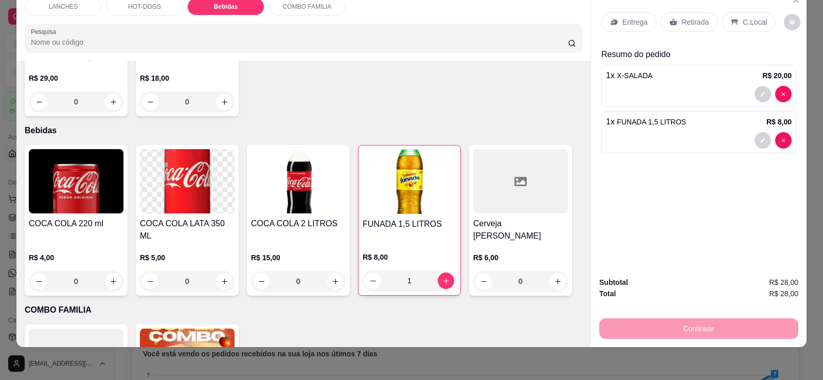
click at [687, 26] on p "Retirada" at bounding box center [695, 22] width 27 height 10
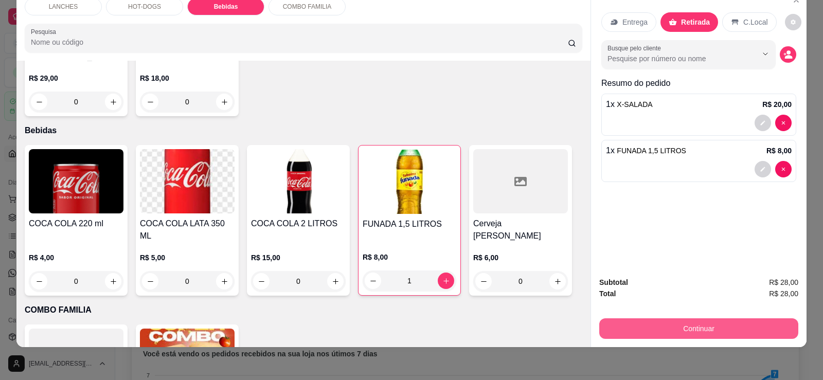
click at [736, 328] on button "Continuar" at bounding box center [698, 329] width 199 height 21
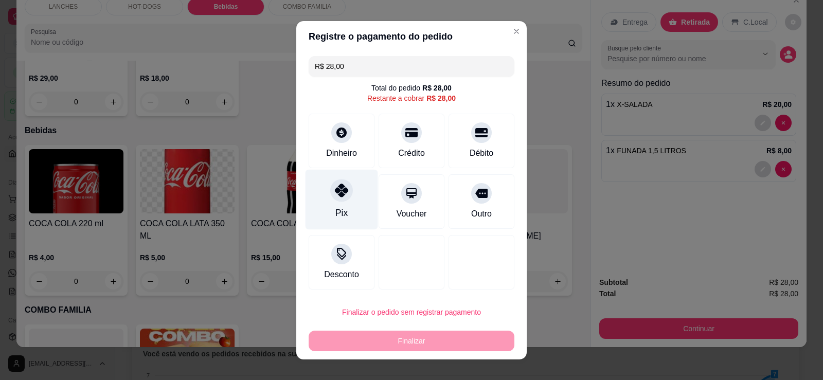
click at [352, 195] on div "Pix" at bounding box center [342, 199] width 73 height 60
type input "R$ 0,00"
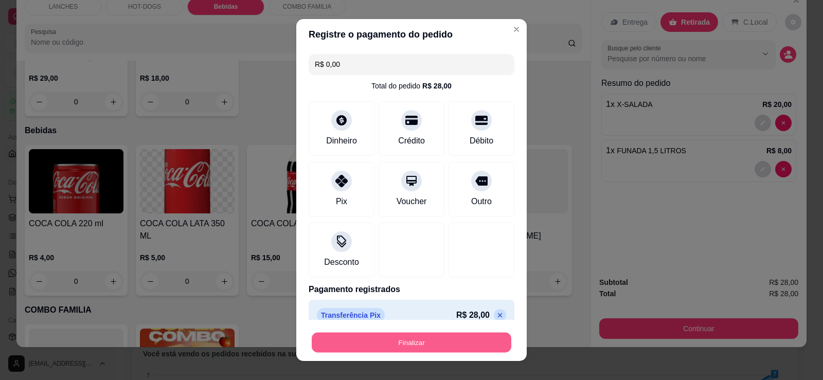
click at [474, 342] on button "Finalizar" at bounding box center [412, 343] width 200 height 20
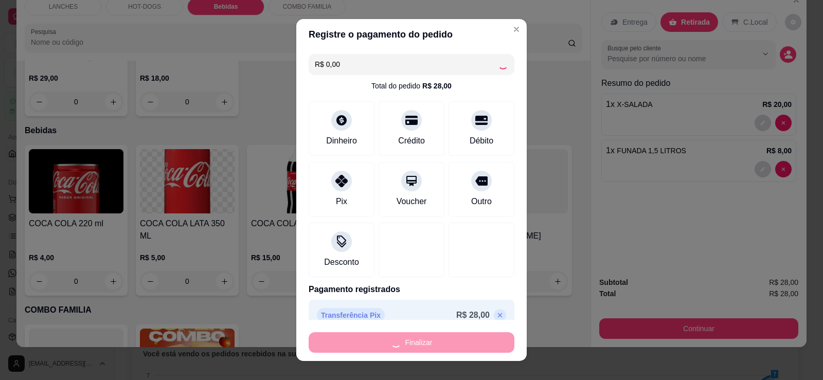
type input "0"
type input "-R$ 28,00"
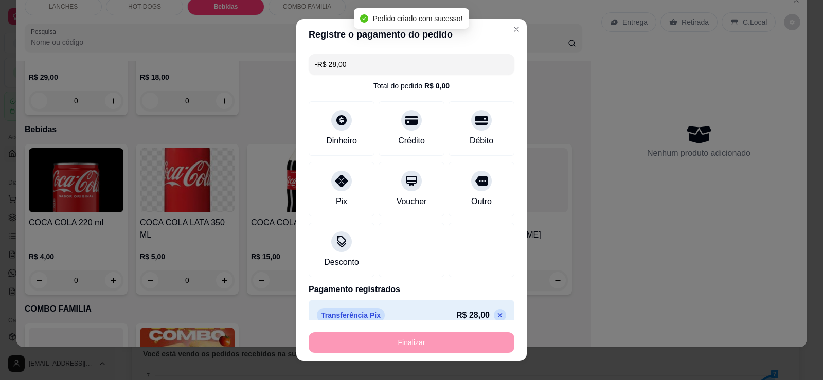
scroll to position [794, 0]
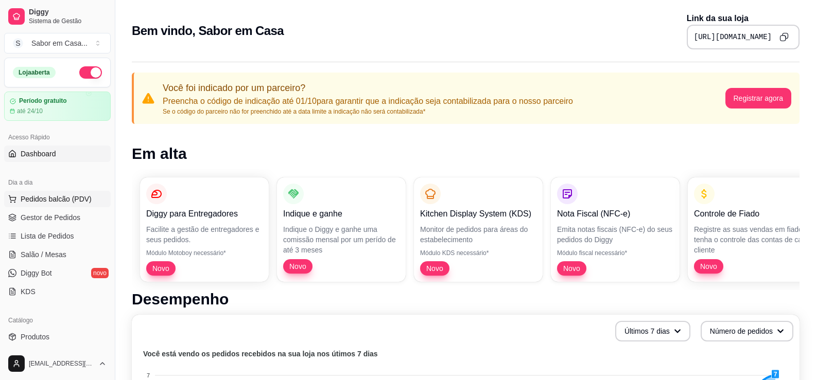
click at [38, 196] on span "Pedidos balcão (PDV)" at bounding box center [56, 199] width 71 height 10
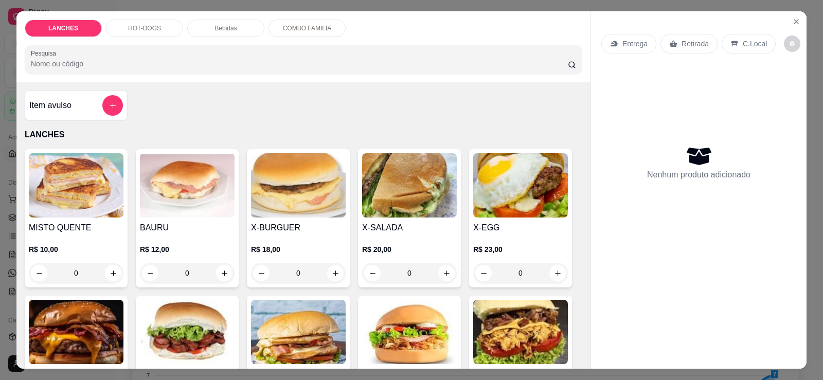
click at [138, 31] on p "HOT-DOGS" at bounding box center [144, 28] width 33 height 8
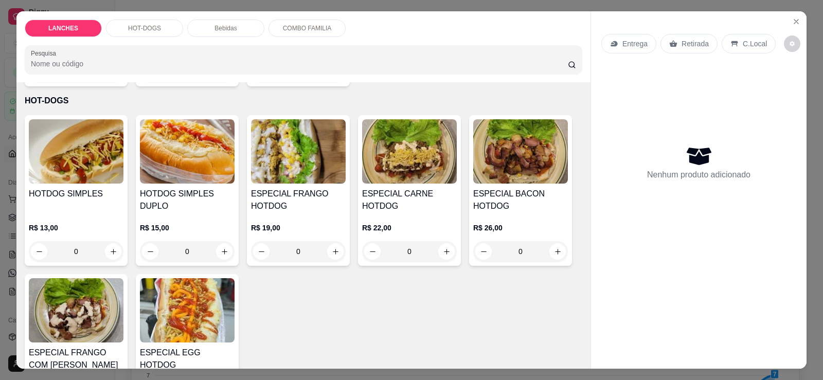
scroll to position [22, 0]
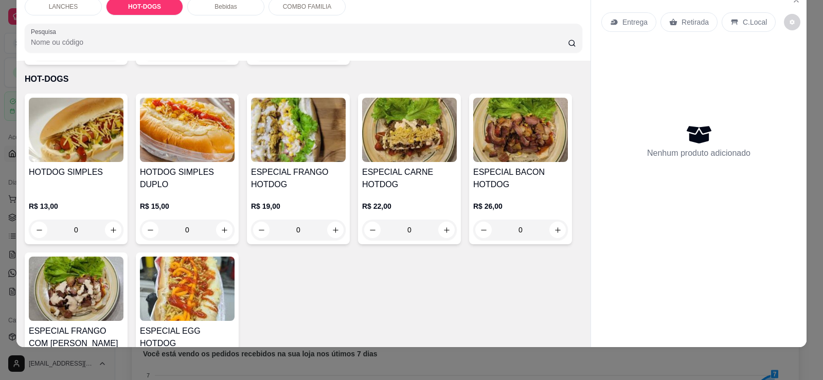
click at [91, 125] on img at bounding box center [76, 130] width 95 height 64
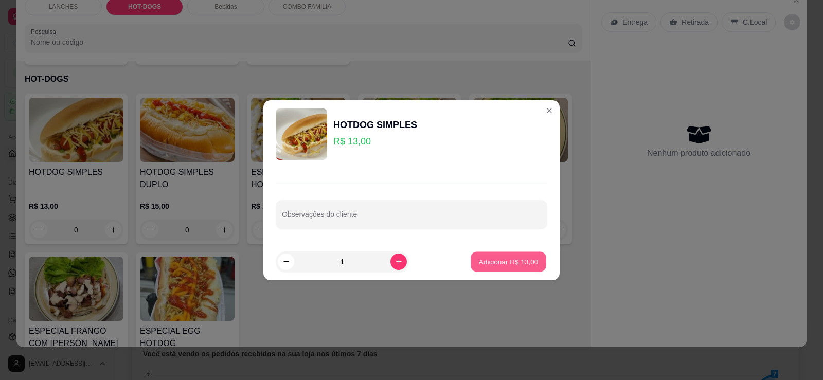
click at [534, 269] on button "Adicionar R$ 13,00" at bounding box center [509, 262] width 76 height 20
type input "1"
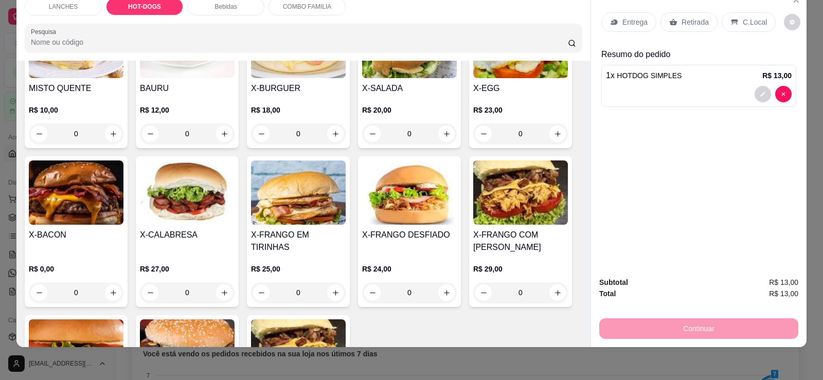
scroll to position [104, 0]
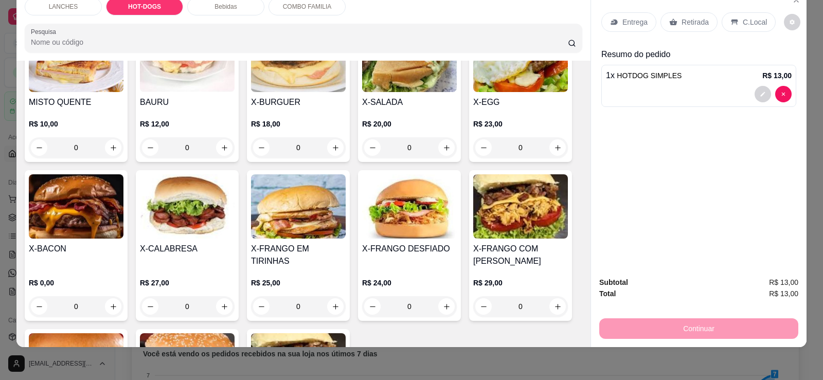
click at [410, 105] on h4 "X-SALADA" at bounding box center [409, 102] width 95 height 12
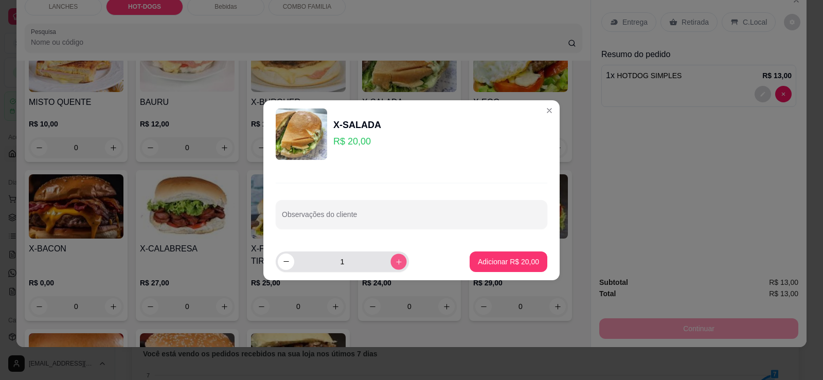
click at [395, 264] on icon "increase-product-quantity" at bounding box center [399, 262] width 8 height 8
type input "2"
click at [492, 256] on button "Adicionar R$ 40,00" at bounding box center [509, 262] width 78 height 21
type input "2"
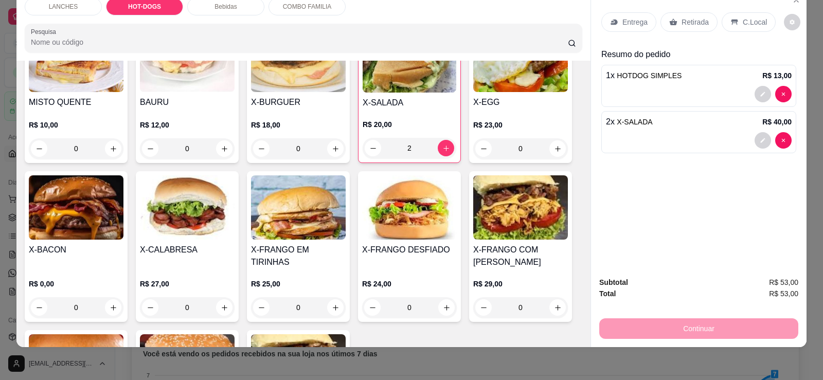
click at [684, 24] on p "Retirada" at bounding box center [695, 22] width 27 height 10
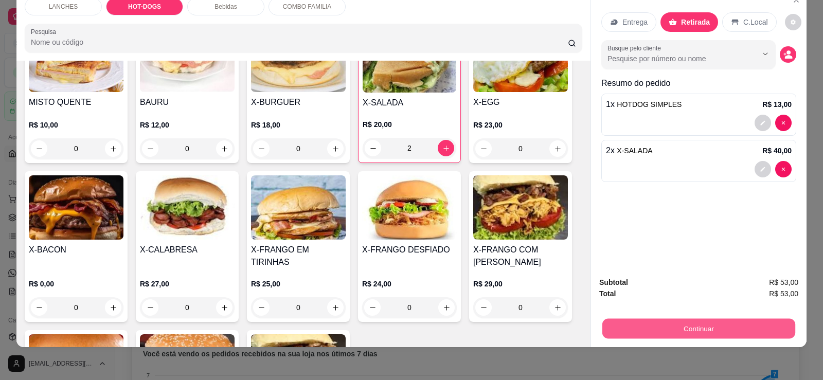
click at [673, 328] on button "Continuar" at bounding box center [699, 329] width 193 height 20
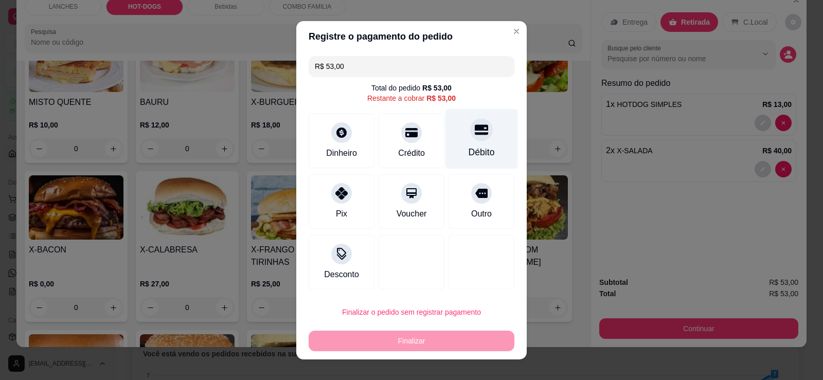
click at [474, 145] on div "Débito" at bounding box center [482, 139] width 73 height 60
type input "R$ 0,00"
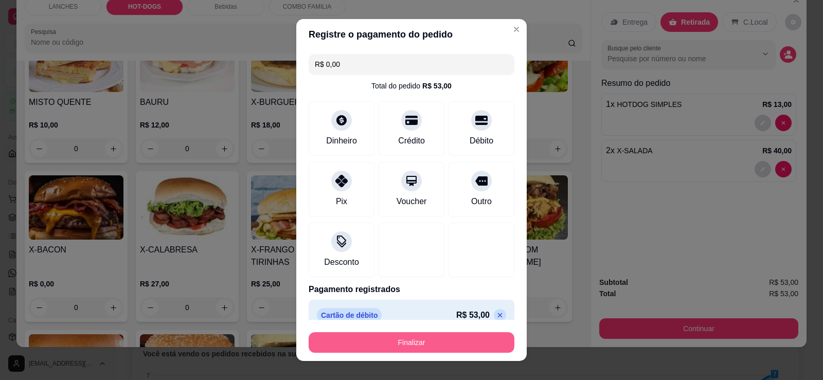
click at [448, 345] on button "Finalizar" at bounding box center [412, 342] width 206 height 21
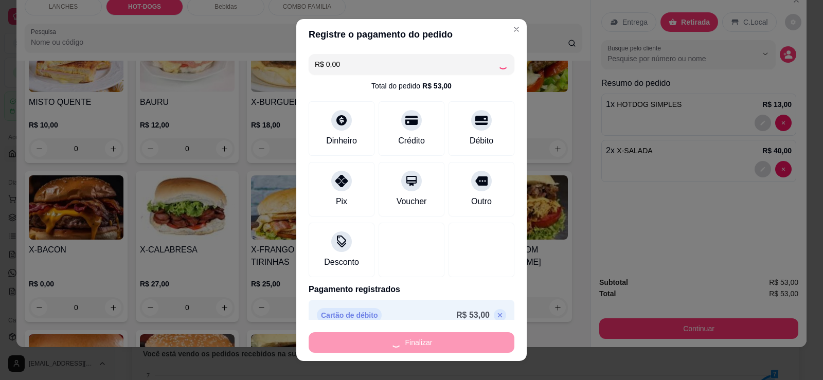
type input "0"
type input "-R$ 53,00"
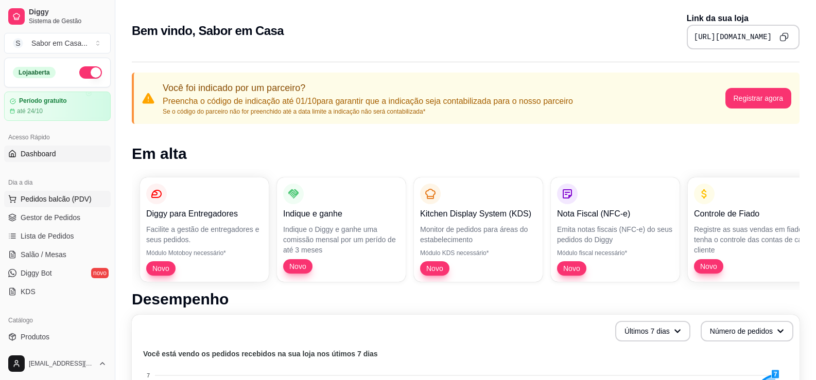
click at [67, 194] on span "Pedidos balcão (PDV)" at bounding box center [56, 199] width 71 height 10
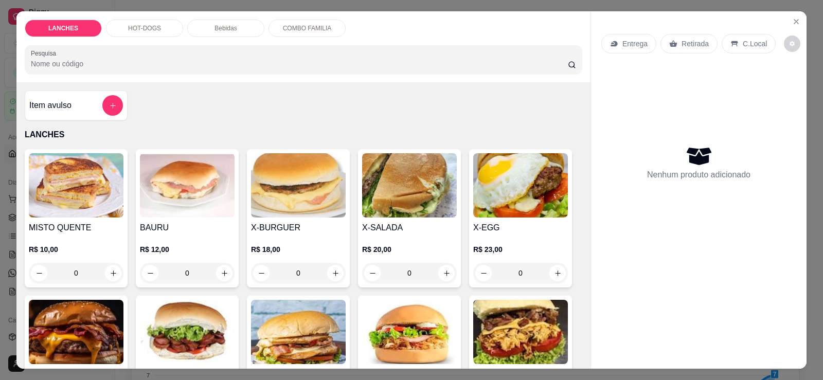
click at [151, 31] on p "HOT-DOGS" at bounding box center [144, 28] width 33 height 8
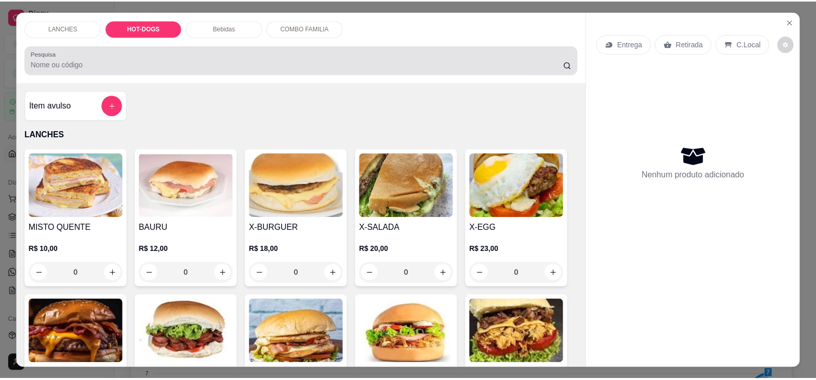
scroll to position [22, 0]
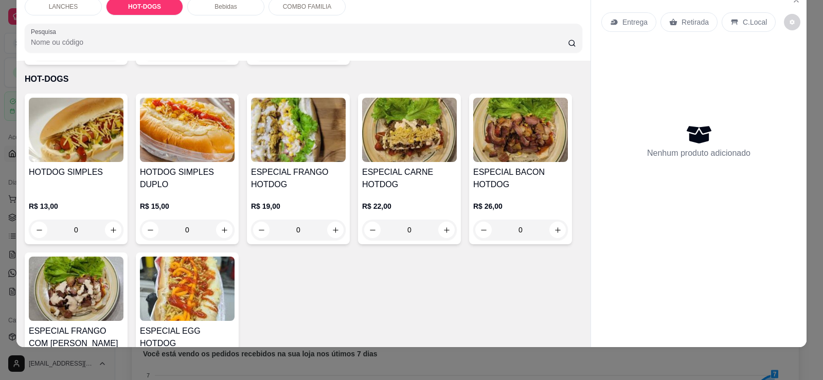
click at [375, 138] on img at bounding box center [409, 130] width 95 height 64
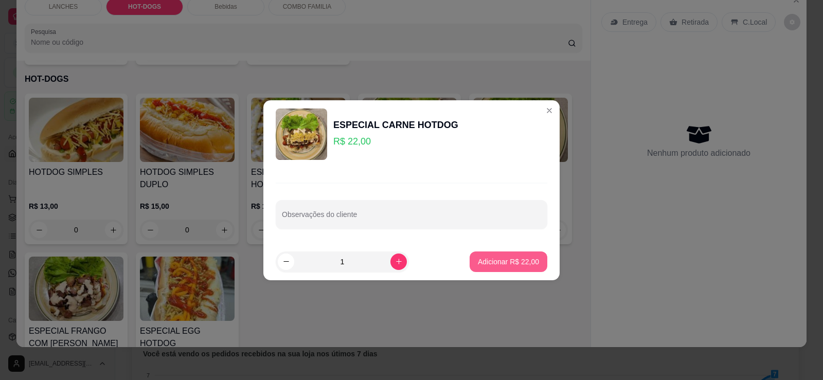
click at [502, 266] on p "Adicionar R$ 22,00" at bounding box center [508, 262] width 61 height 10
type input "1"
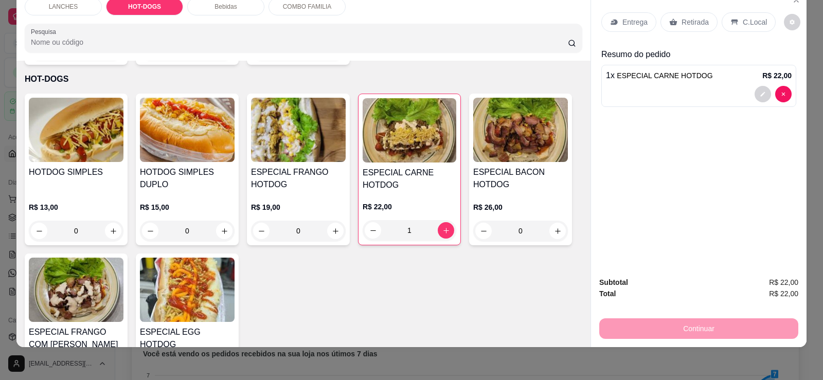
click at [682, 22] on p "Retirada" at bounding box center [695, 22] width 27 height 10
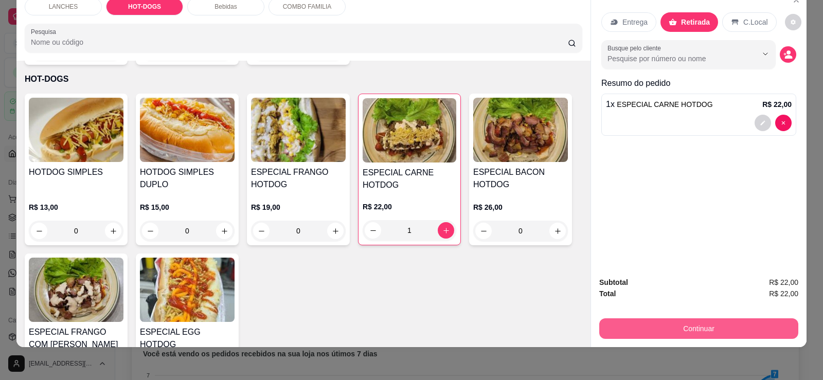
click at [669, 320] on button "Continuar" at bounding box center [698, 329] width 199 height 21
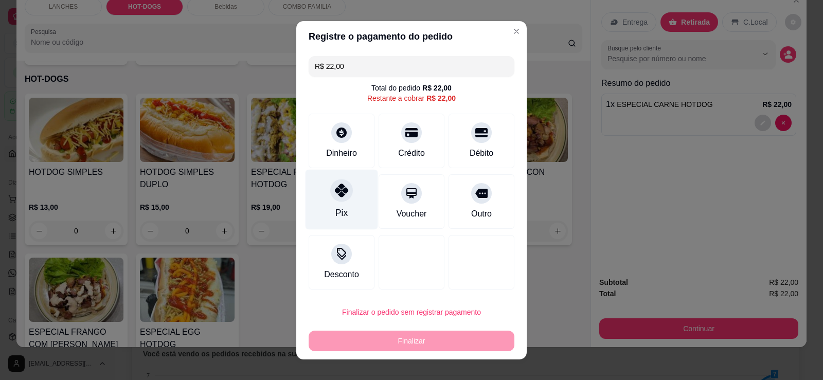
click at [348, 218] on div "Pix" at bounding box center [342, 199] width 73 height 60
type input "R$ 0,00"
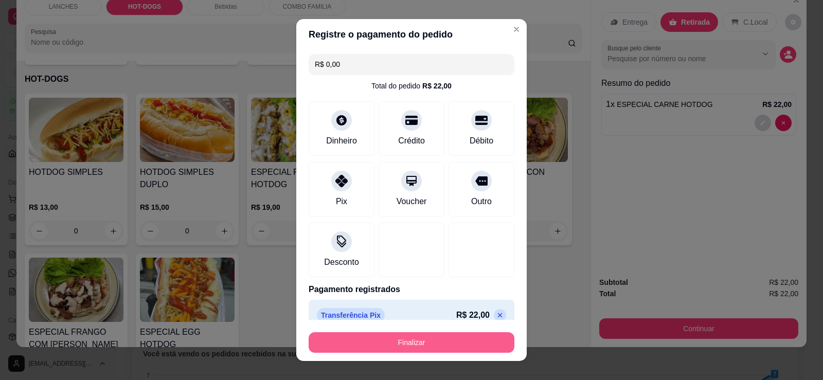
click at [375, 341] on button "Finalizar" at bounding box center [412, 342] width 206 height 21
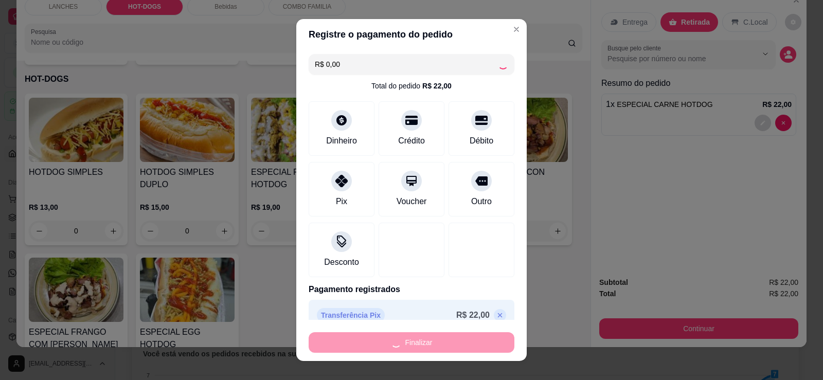
type input "0"
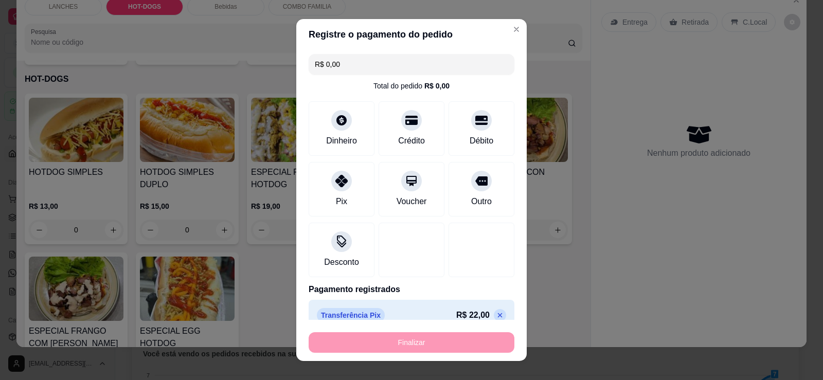
type input "-R$ 22,00"
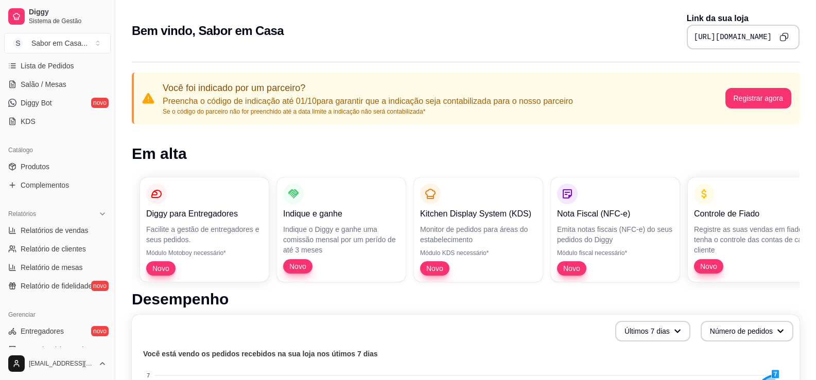
scroll to position [174, 0]
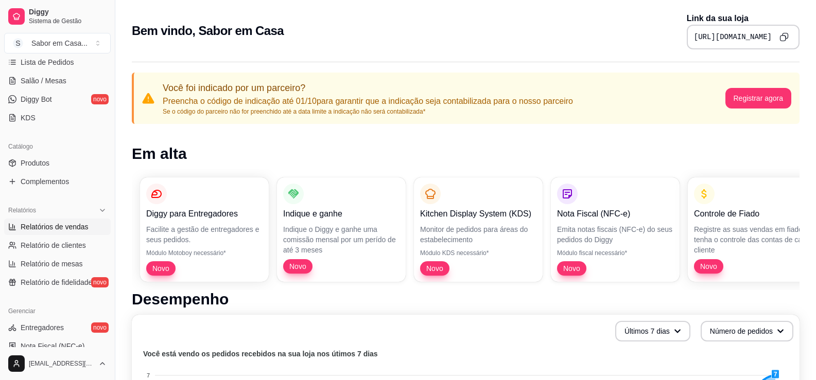
click at [73, 228] on span "Relatórios de vendas" at bounding box center [55, 227] width 68 height 10
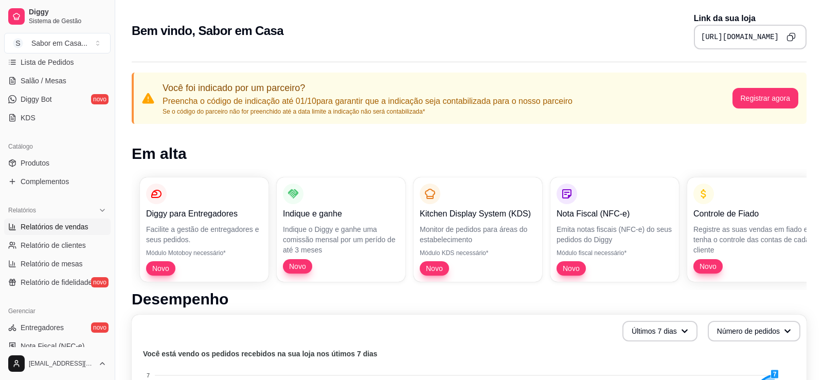
select select "ALL"
select select "0"
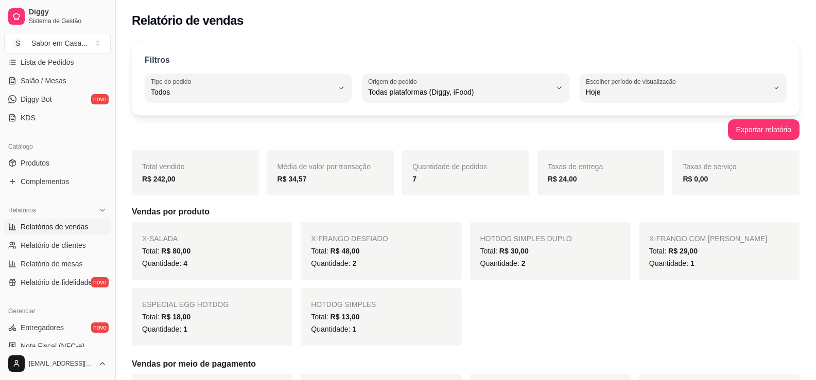
click at [112, 154] on button "Toggle Sidebar" at bounding box center [115, 190] width 8 height 380
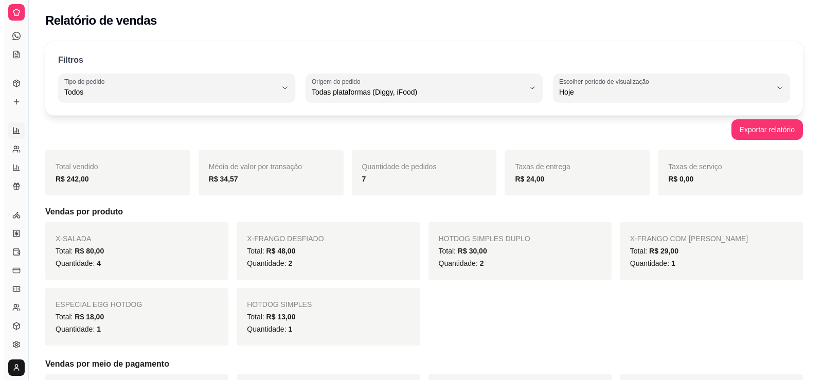
scroll to position [87, 0]
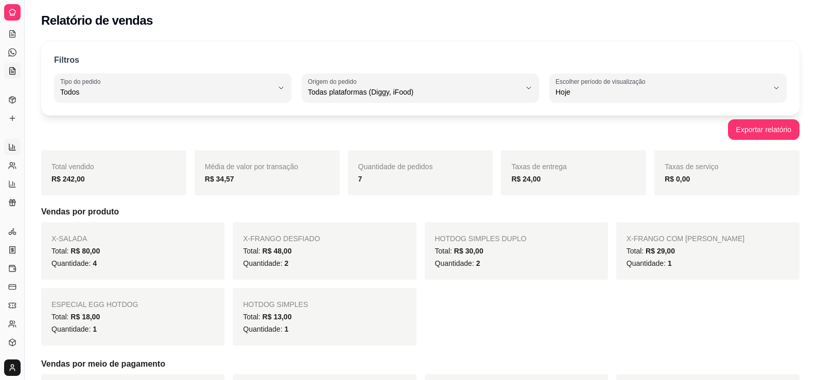
click at [12, 69] on icon at bounding box center [12, 71] width 8 height 8
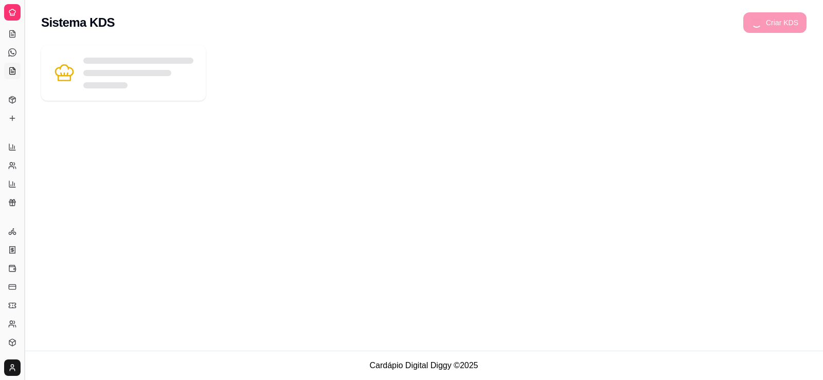
click at [27, 16] on button "Toggle Sidebar" at bounding box center [24, 190] width 8 height 380
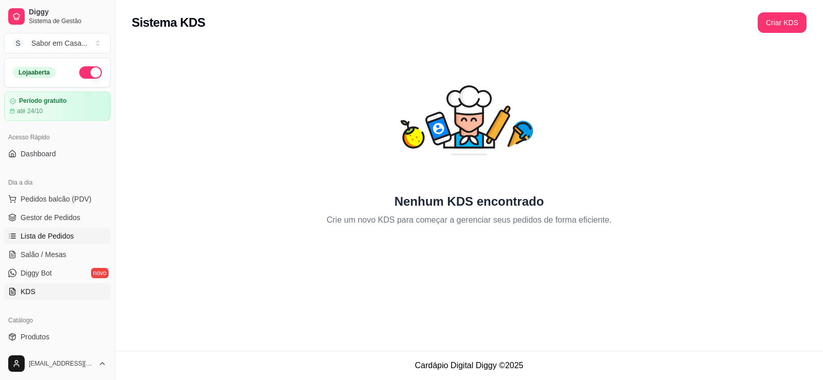
click at [47, 233] on span "Lista de Pedidos" at bounding box center [48, 236] width 54 height 10
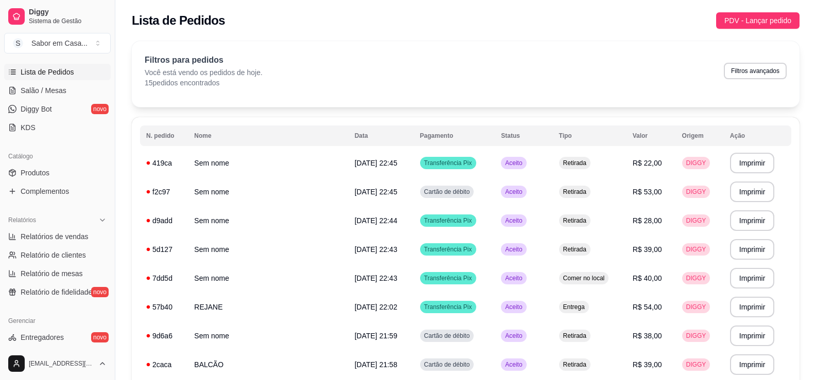
scroll to position [180, 0]
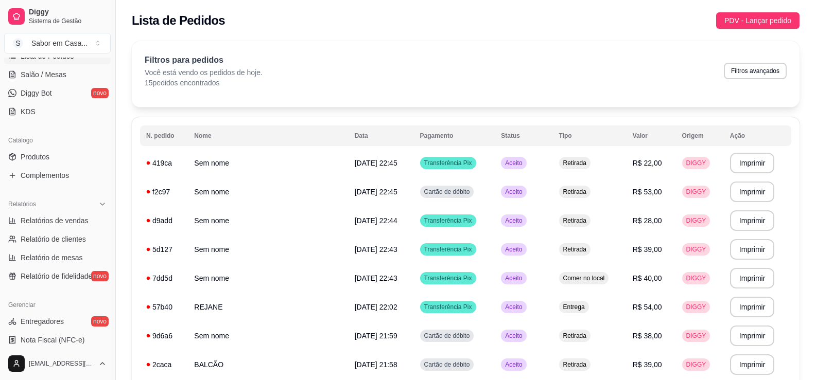
click at [113, 237] on button "Toggle Sidebar" at bounding box center [115, 190] width 8 height 380
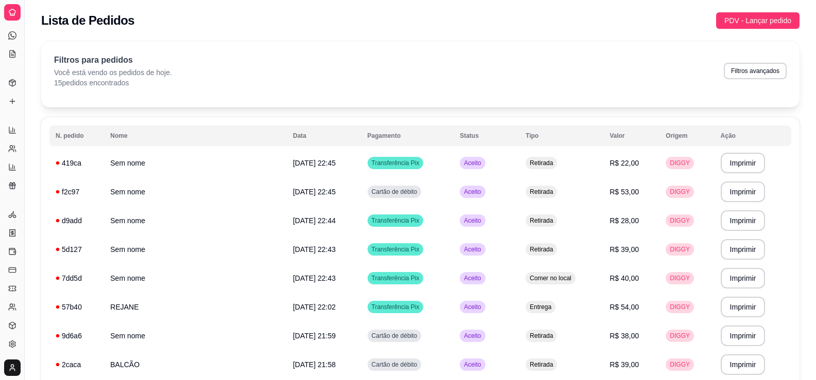
scroll to position [88, 0]
click at [26, 101] on button "Toggle Sidebar" at bounding box center [24, 190] width 8 height 380
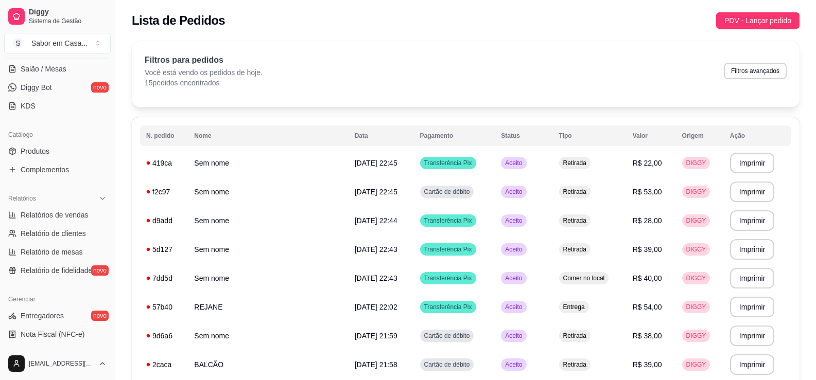
scroll to position [188, 0]
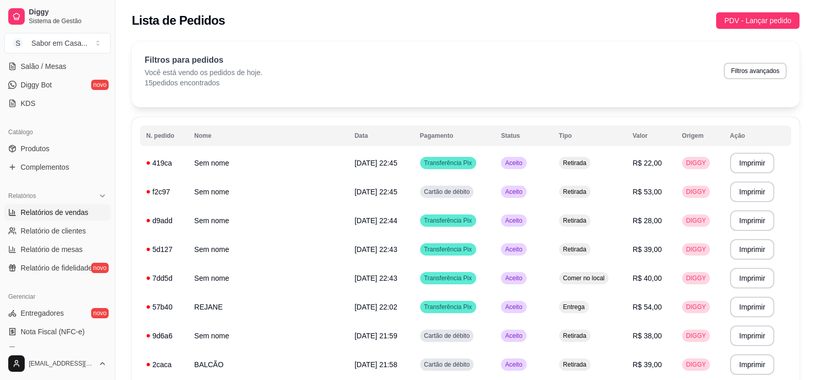
click at [56, 209] on span "Relatórios de vendas" at bounding box center [55, 212] width 68 height 10
select select "ALL"
select select "0"
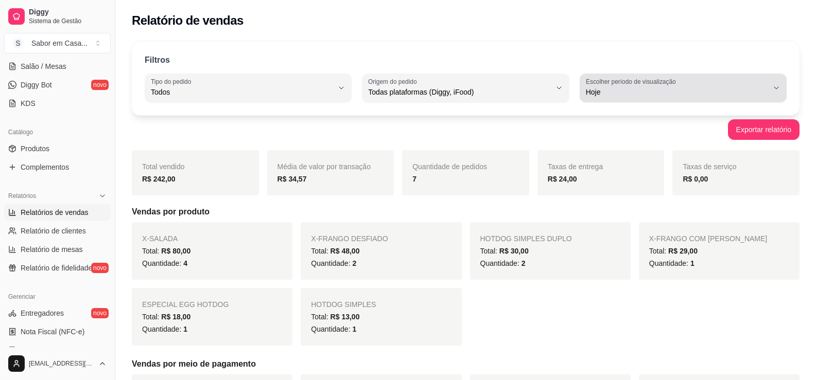
click at [608, 87] on span "Hoje" at bounding box center [677, 92] width 182 height 10
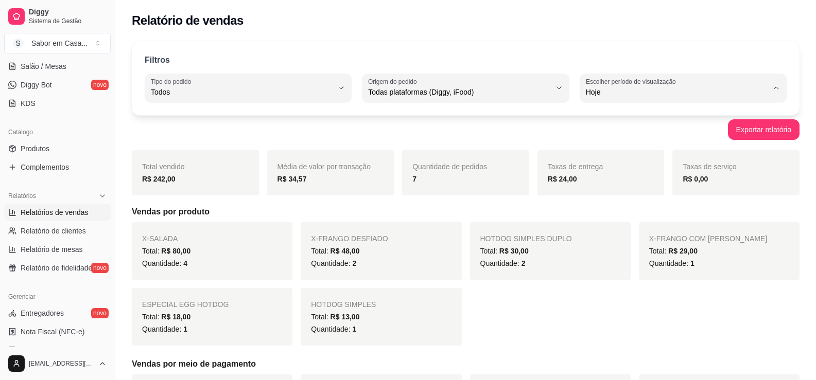
click at [596, 148] on span "7 dias" at bounding box center [677, 151] width 173 height 10
type input "7"
select select "7"
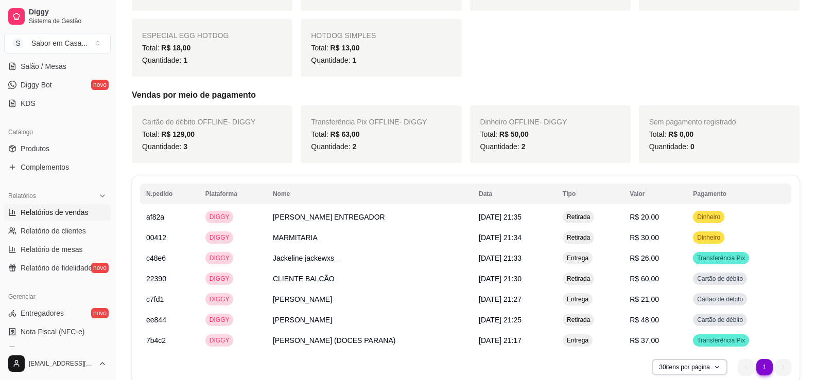
scroll to position [314, 0]
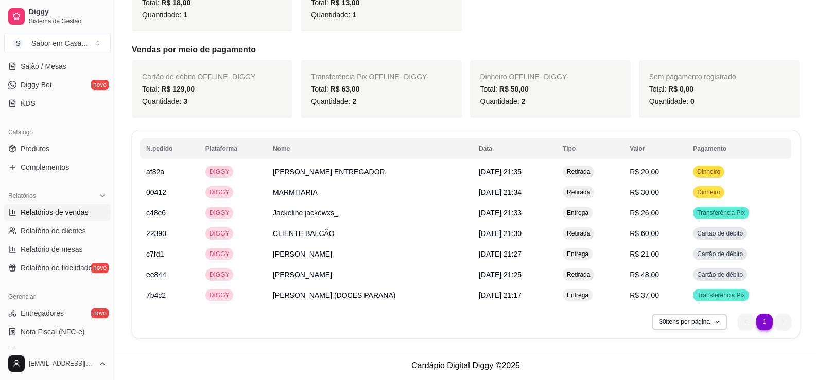
click at [797, 332] on div "N.pedido Plataforma Nome Data Tipo Valor Pagamento af82a DIGGY FABIANO ENTREGAD…" at bounding box center [465, 234] width 667 height 208
click at [712, 323] on button "30 itens por página" at bounding box center [689, 322] width 76 height 16
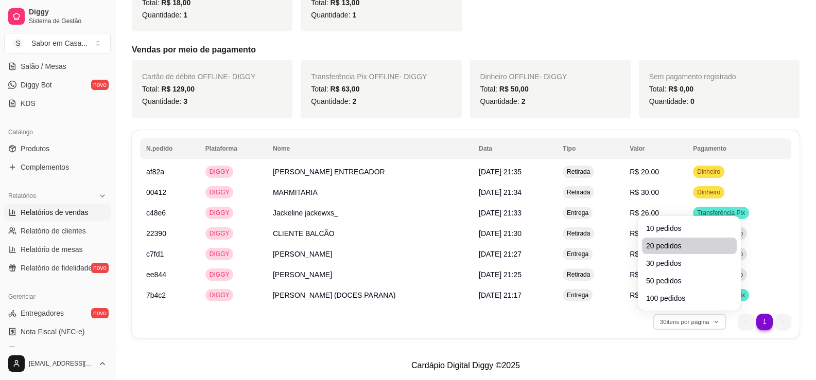
click at [662, 248] on span "20 pedidos" at bounding box center [689, 246] width 86 height 10
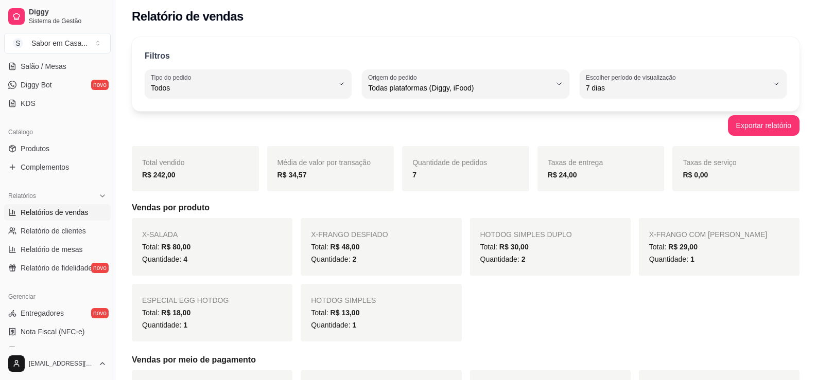
scroll to position [0, 0]
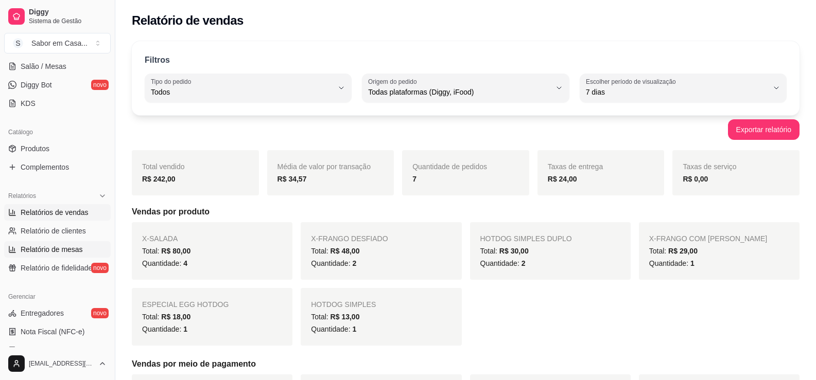
drag, startPoint x: 112, startPoint y: 210, endPoint x: 101, endPoint y: 252, distance: 42.6
click at [101, 252] on div "Diggy Sistema de Gestão S Sabor em Casa ... Loja aberta Período gratuito até 24…" at bounding box center [57, 190] width 115 height 380
drag, startPoint x: 111, startPoint y: 236, endPoint x: 110, endPoint y: 260, distance: 24.7
click at [110, 260] on div "Diggy Sistema de Gestão S Sabor em Casa ... Loja aberta Período gratuito até 24…" at bounding box center [57, 190] width 115 height 380
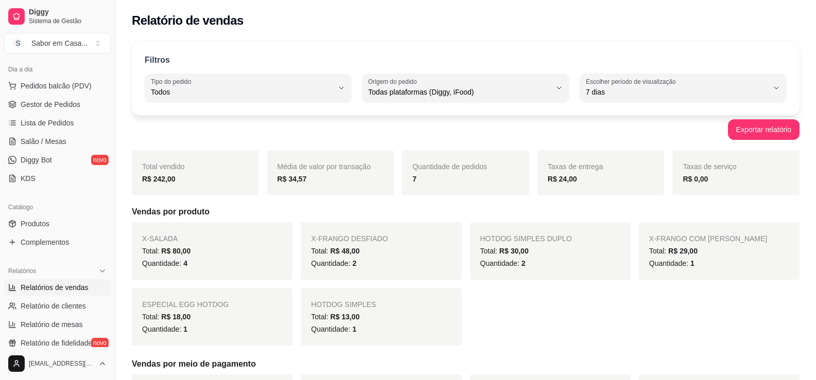
scroll to position [99, 0]
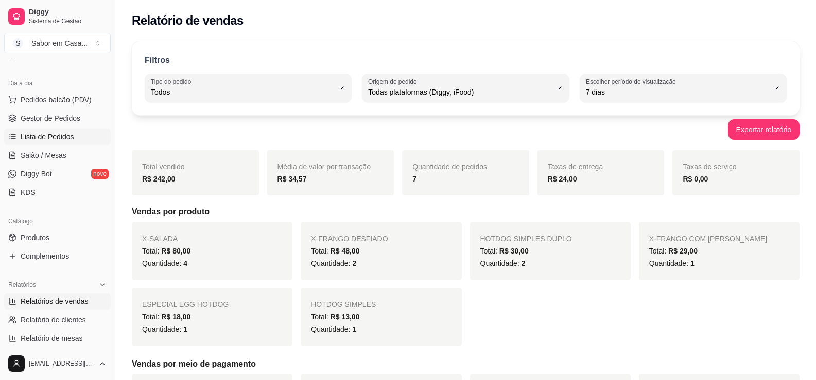
click at [61, 137] on span "Lista de Pedidos" at bounding box center [48, 137] width 54 height 10
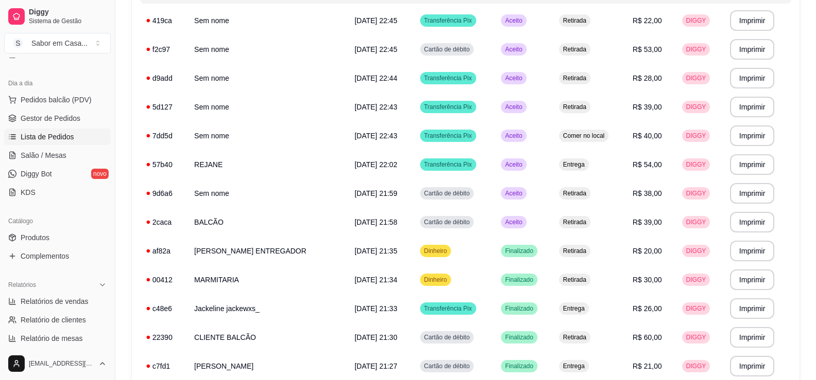
scroll to position [134, 0]
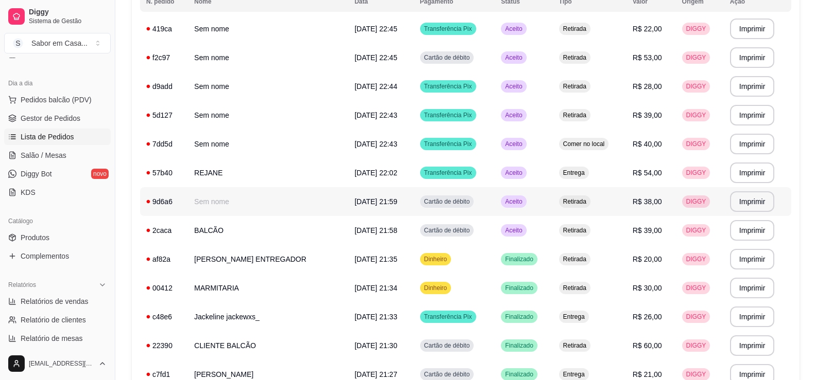
click at [215, 203] on td "Sem nome" at bounding box center [268, 201] width 160 height 29
click at [222, 30] on td "Sem nome" at bounding box center [268, 28] width 160 height 29
click at [215, 57] on td "Sem nome" at bounding box center [268, 57] width 160 height 29
click at [503, 230] on span "Aceito" at bounding box center [513, 230] width 21 height 8
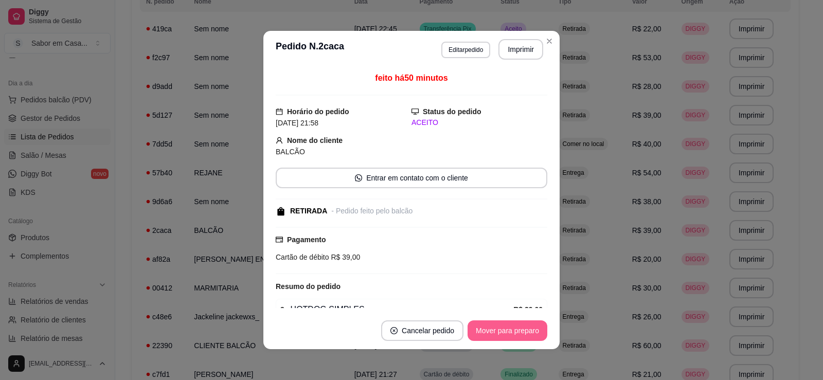
click at [480, 325] on button "Mover para preparo" at bounding box center [508, 331] width 80 height 21
click at [483, 334] on button "Mover para retirada disponível" at bounding box center [491, 331] width 114 height 21
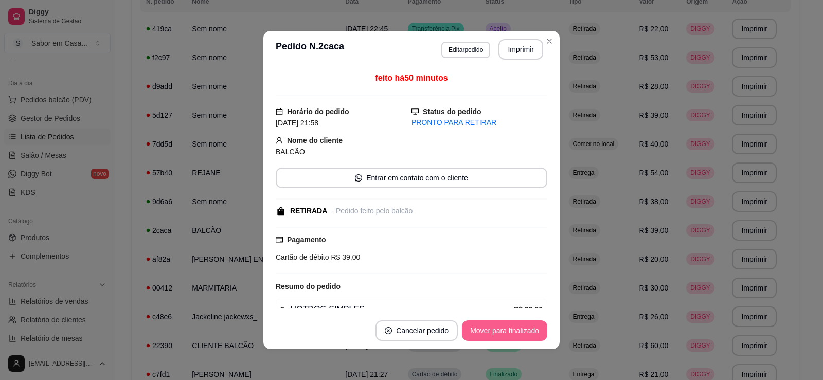
click at [472, 332] on button "Mover para finalizado" at bounding box center [504, 331] width 85 height 21
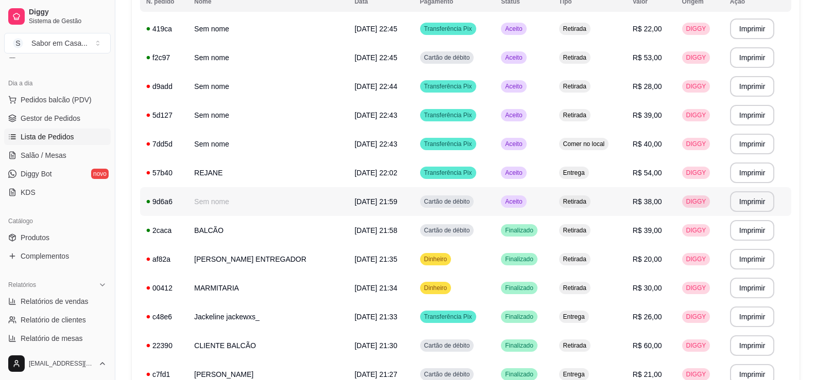
click at [503, 203] on span "Aceito" at bounding box center [513, 202] width 21 height 8
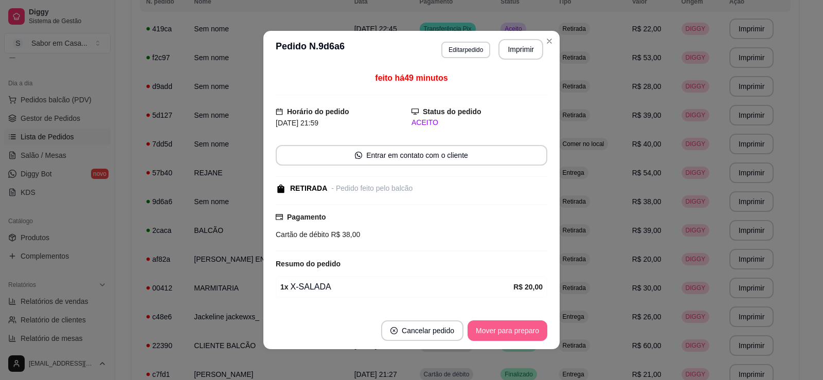
click at [498, 331] on button "Mover para preparo" at bounding box center [508, 331] width 80 height 21
click at [498, 331] on button "Mover para retirada disponível" at bounding box center [490, 331] width 110 height 20
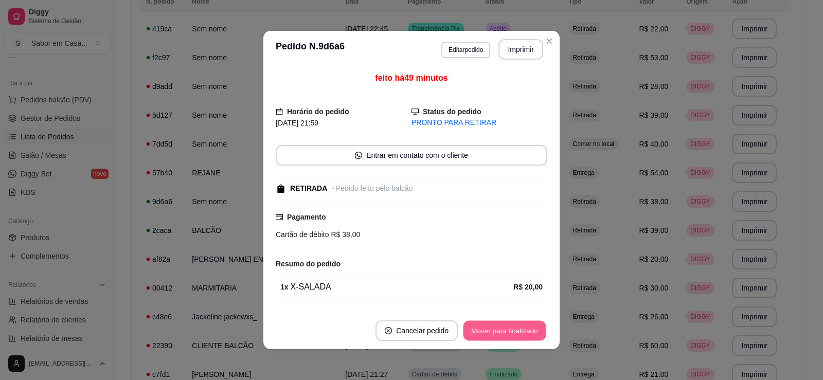
click at [498, 331] on button "Mover para finalizado" at bounding box center [505, 331] width 83 height 20
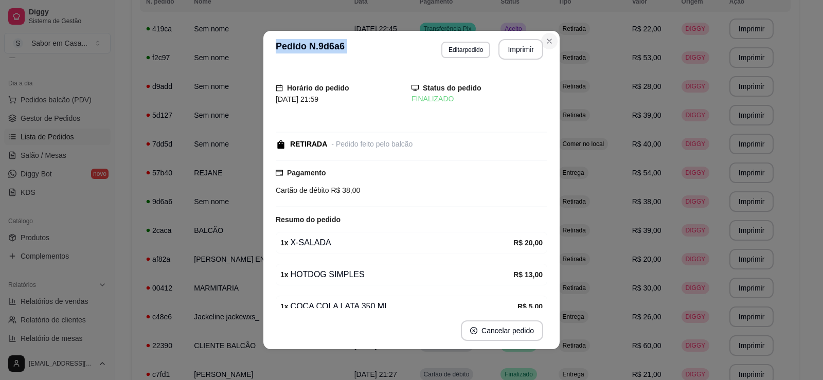
click at [554, 44] on section "**********" at bounding box center [411, 190] width 296 height 319
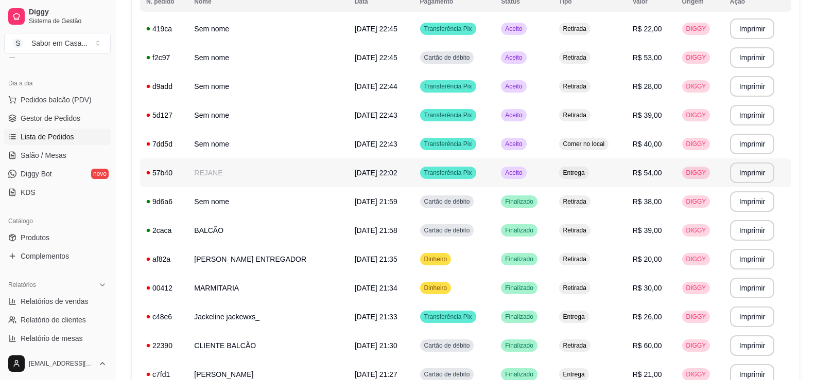
click at [505, 173] on span "Aceito" at bounding box center [513, 173] width 21 height 8
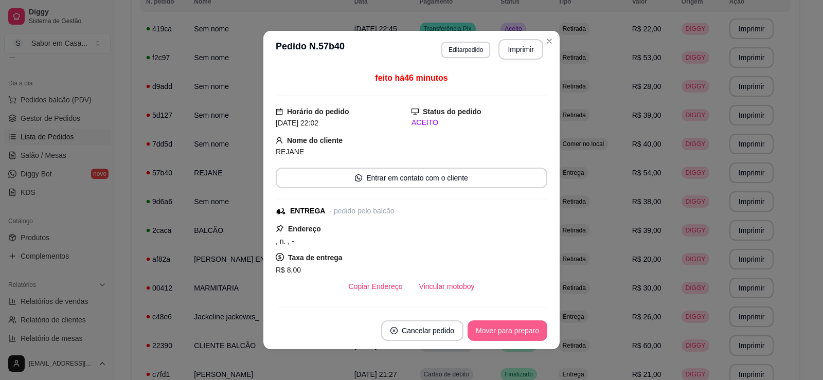
click at [505, 328] on button "Mover para preparo" at bounding box center [508, 331] width 80 height 21
click at [504, 328] on button "Mover para entrega" at bounding box center [507, 331] width 77 height 20
click at [504, 328] on button "Mover para finalizado" at bounding box center [505, 331] width 83 height 20
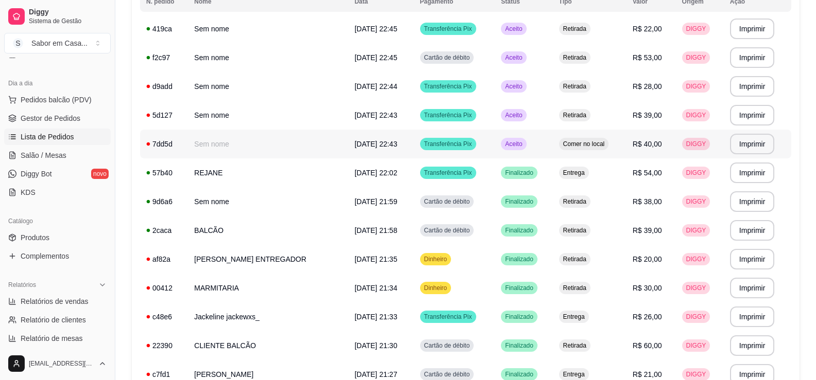
click at [503, 145] on span "Aceito" at bounding box center [513, 144] width 21 height 8
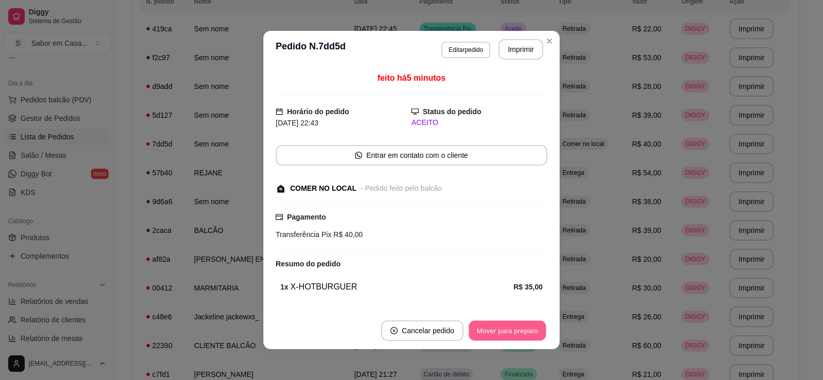
click at [501, 332] on button "Mover para preparo" at bounding box center [507, 331] width 77 height 20
click at [501, 332] on button "Mover para retirada disponível" at bounding box center [490, 331] width 110 height 20
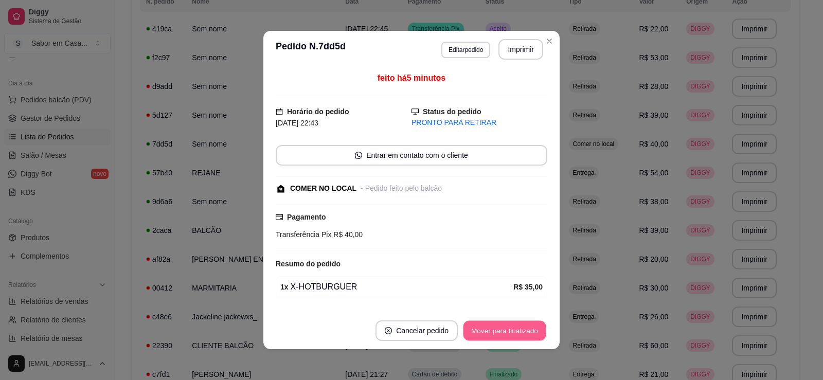
click at [501, 332] on button "Mover para finalizado" at bounding box center [505, 331] width 83 height 20
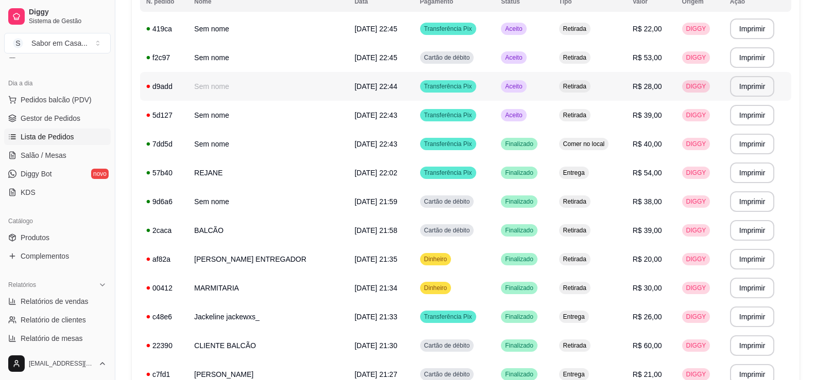
click at [507, 85] on span "Aceito" at bounding box center [513, 86] width 21 height 8
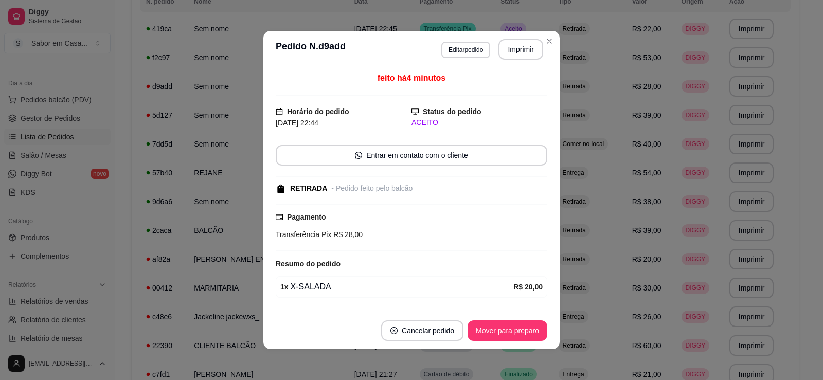
click at [489, 342] on footer "Cancelar pedido Mover para preparo" at bounding box center [411, 330] width 296 height 37
click at [492, 338] on button "Mover para preparo" at bounding box center [507, 331] width 77 height 20
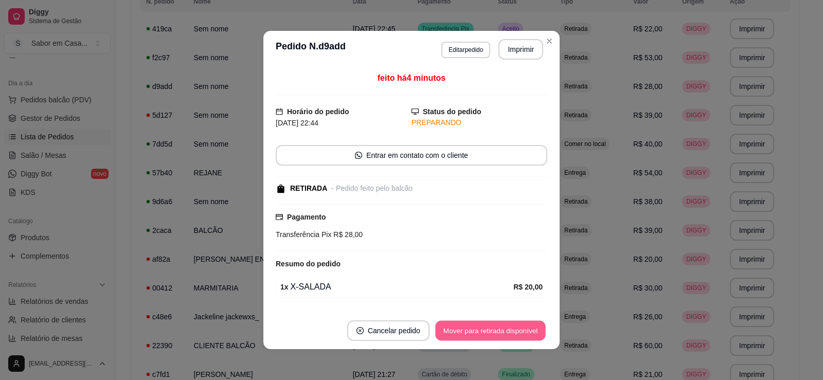
click at [492, 334] on button "Mover para retirada disponível" at bounding box center [490, 331] width 110 height 20
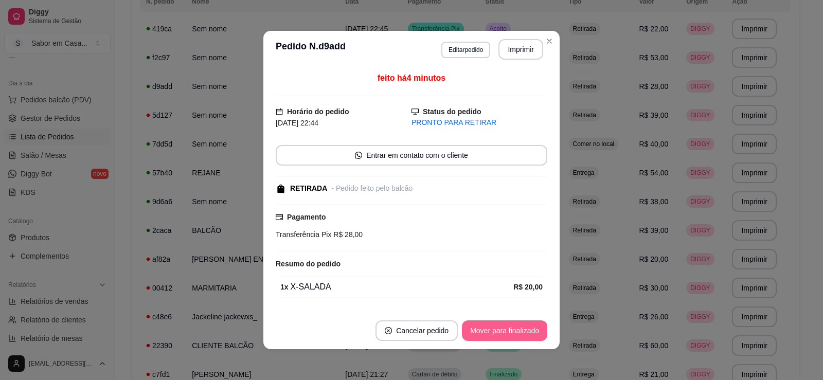
click at [492, 334] on button "Mover para finalizado" at bounding box center [504, 331] width 85 height 21
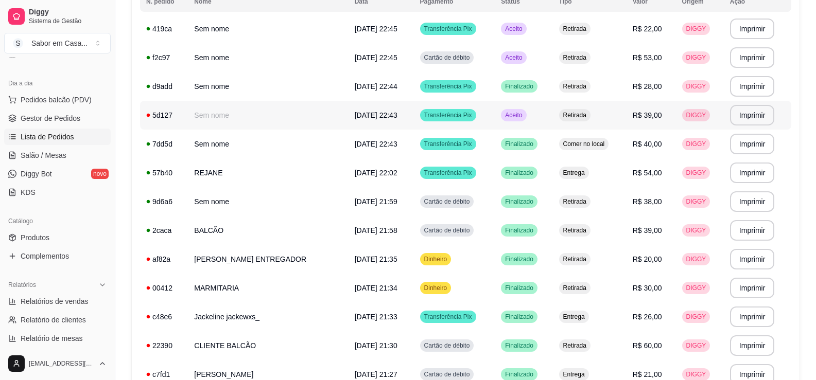
click at [511, 109] on td "Aceito" at bounding box center [524, 115] width 58 height 29
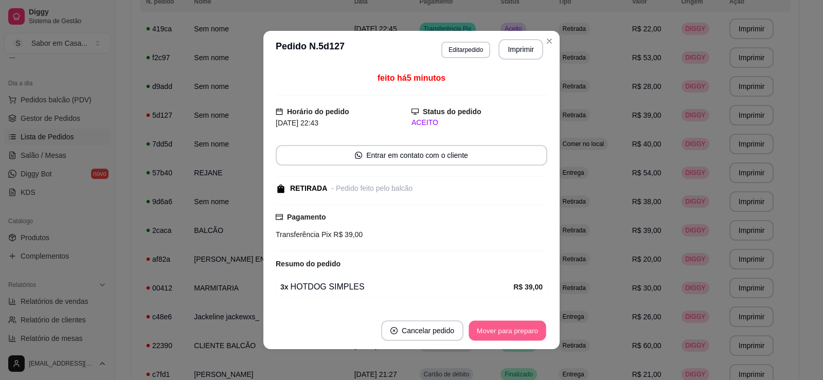
click at [478, 331] on button "Mover para preparo" at bounding box center [507, 331] width 77 height 20
click at [477, 330] on button "Mover para retirada disponível" at bounding box center [491, 331] width 114 height 21
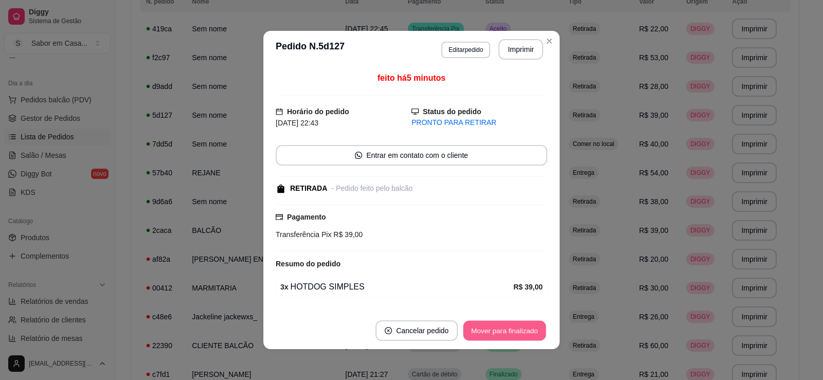
click at [478, 327] on button "Mover para finalizado" at bounding box center [505, 331] width 83 height 20
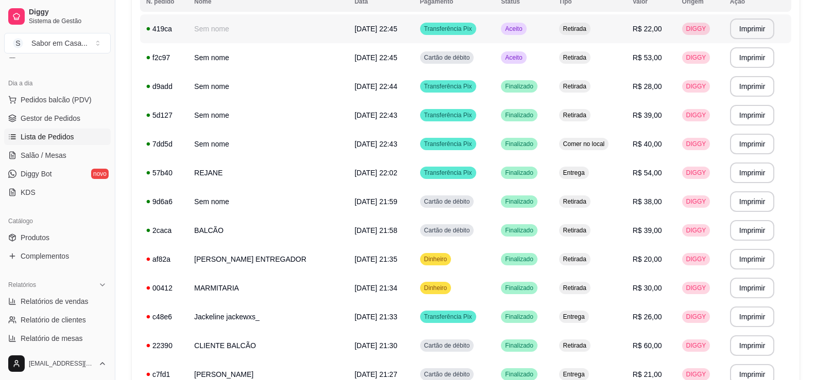
click at [505, 33] on div "Aceito" at bounding box center [513, 29] width 25 height 12
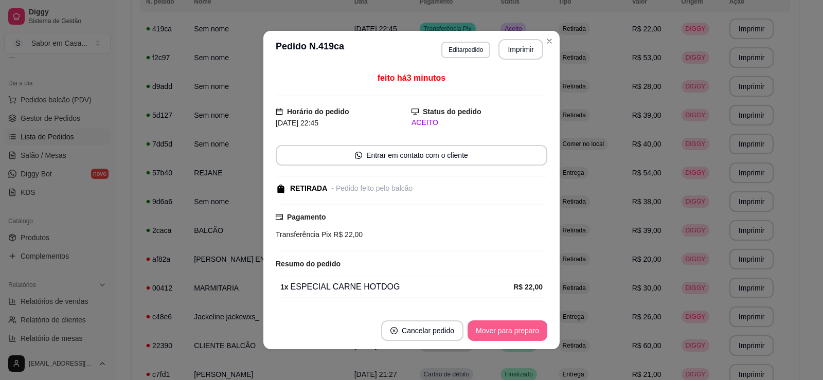
click at [484, 328] on button "Mover para preparo" at bounding box center [508, 331] width 80 height 21
click at [484, 328] on button "Mover para retirada disponível" at bounding box center [491, 331] width 114 height 21
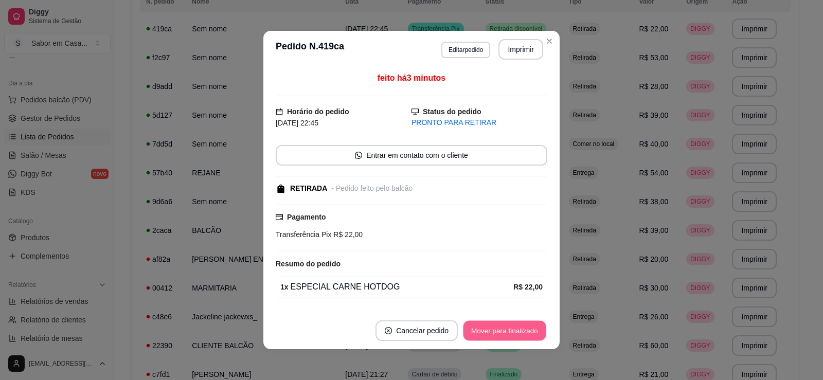
click at [484, 328] on button "Mover para finalizado" at bounding box center [505, 331] width 83 height 20
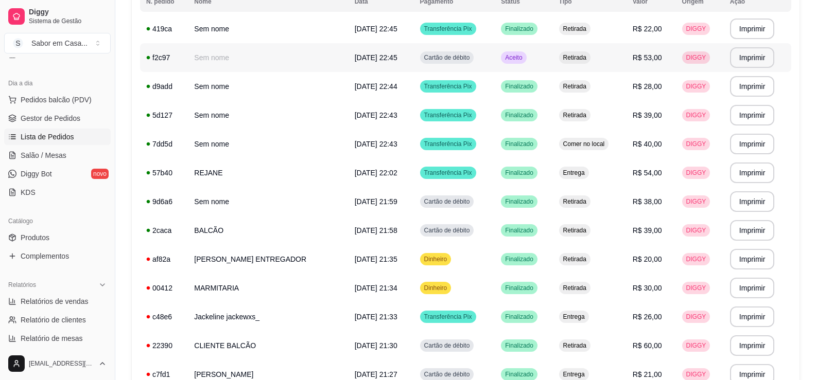
click at [503, 59] on span "Aceito" at bounding box center [513, 58] width 21 height 8
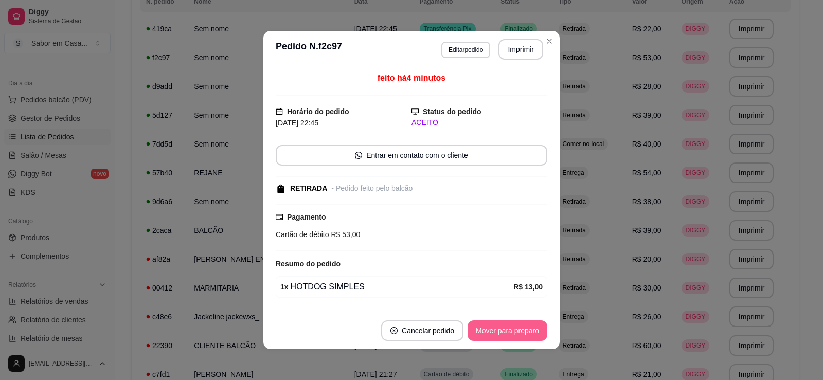
click at [502, 332] on button "Mover para preparo" at bounding box center [508, 331] width 80 height 21
click at [502, 331] on button "Mover para retirada disponível" at bounding box center [491, 331] width 114 height 21
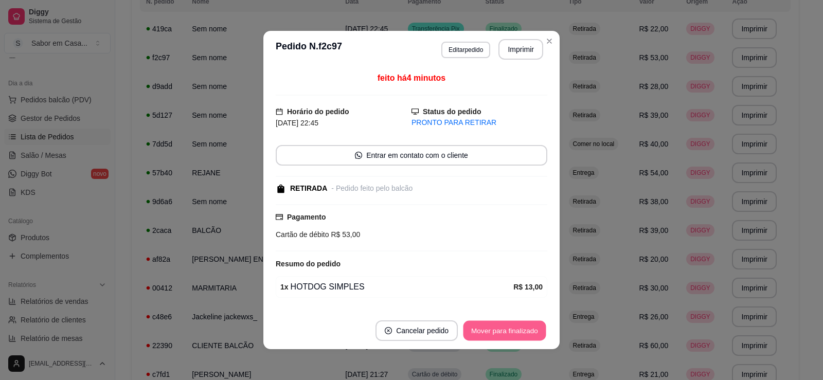
click at [501, 331] on button "Mover para finalizado" at bounding box center [505, 331] width 83 height 20
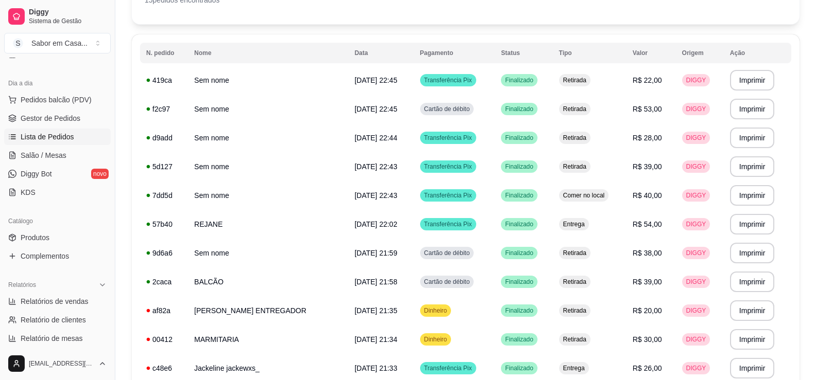
scroll to position [275, 0]
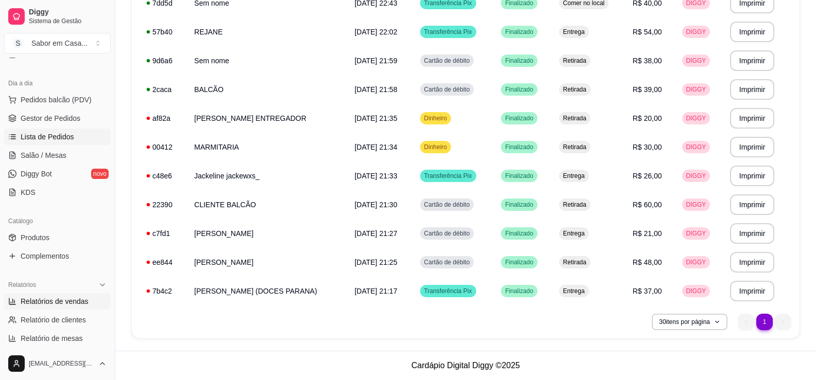
click at [71, 307] on link "Relatórios de vendas" at bounding box center [57, 301] width 107 height 16
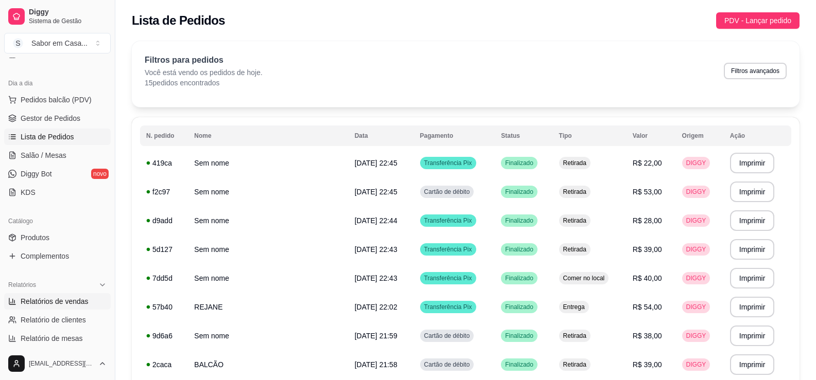
select select "ALL"
select select "0"
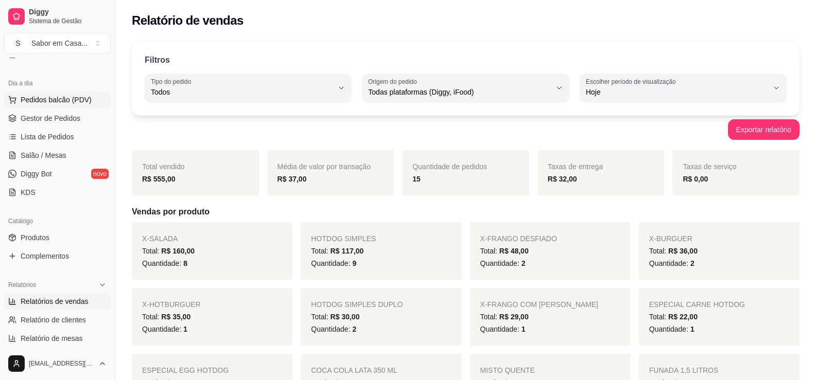
click at [49, 99] on span "Pedidos balcão (PDV)" at bounding box center [56, 100] width 71 height 10
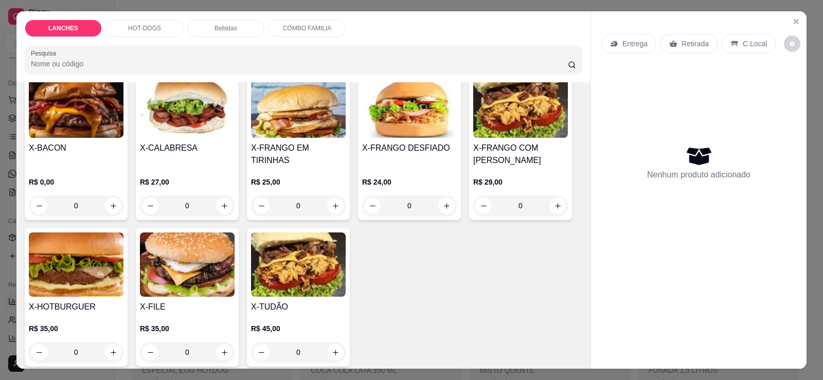
scroll to position [232, 0]
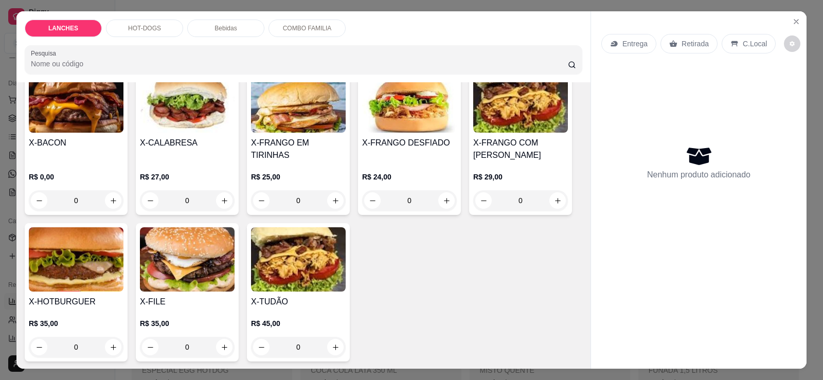
click at [79, 265] on img at bounding box center [76, 259] width 95 height 64
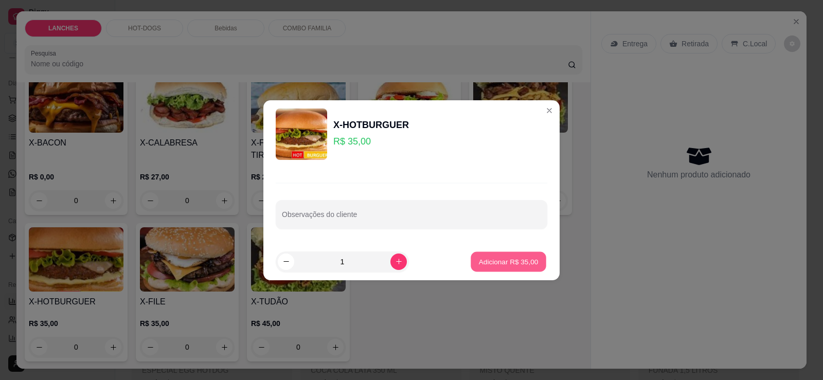
click at [504, 261] on p "Adicionar R$ 35,00" at bounding box center [509, 262] width 60 height 10
type input "1"
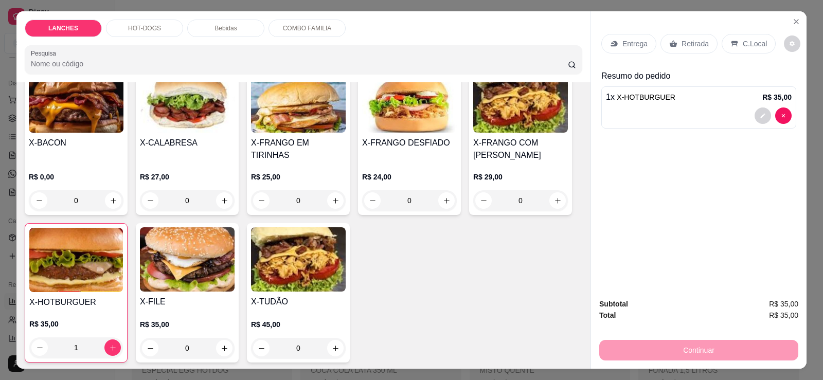
click at [83, 122] on img at bounding box center [76, 100] width 95 height 64
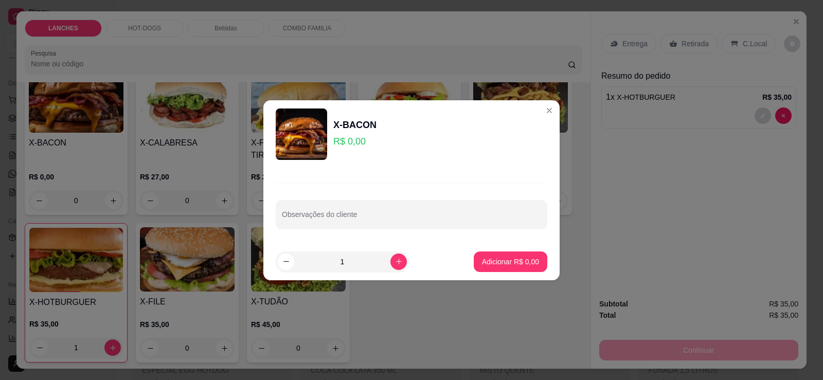
click at [357, 145] on p "R$ 0,00" at bounding box center [354, 141] width 43 height 14
click at [358, 145] on p "R$ 0,00" at bounding box center [354, 141] width 43 height 14
click at [503, 261] on p "Adicionar R$ 0,00" at bounding box center [511, 262] width 56 height 10
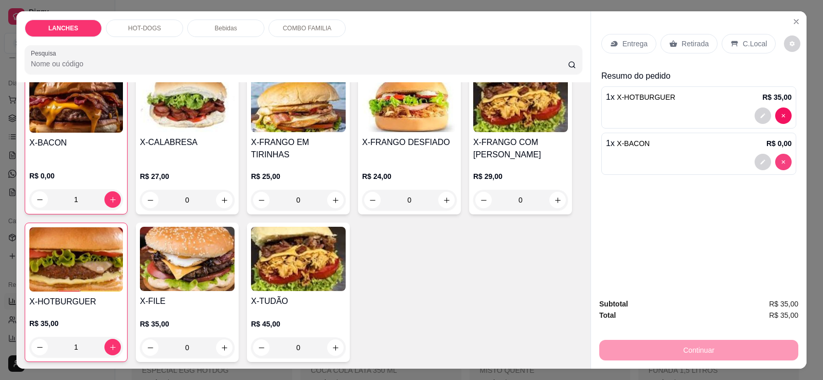
type input "0"
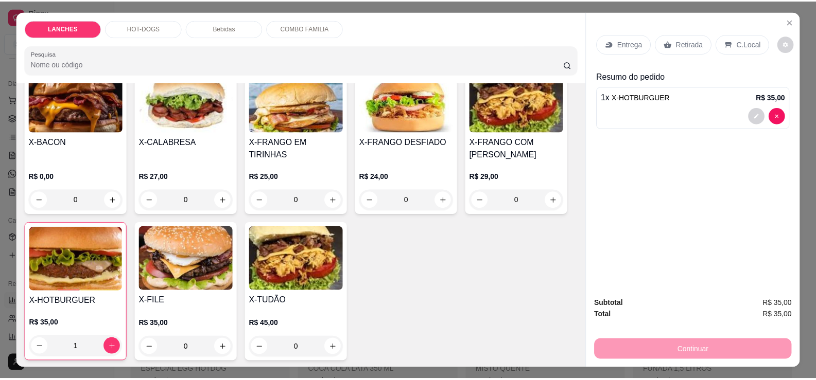
scroll to position [232, 0]
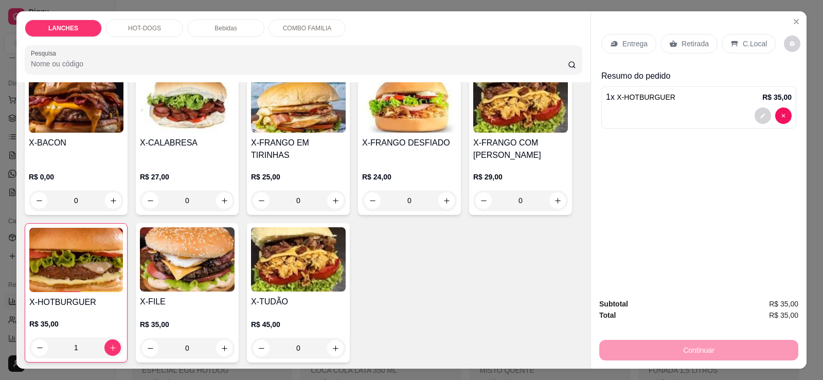
click at [307, 145] on h4 "X-FRANGO EM TIRINHAS" at bounding box center [298, 149] width 95 height 25
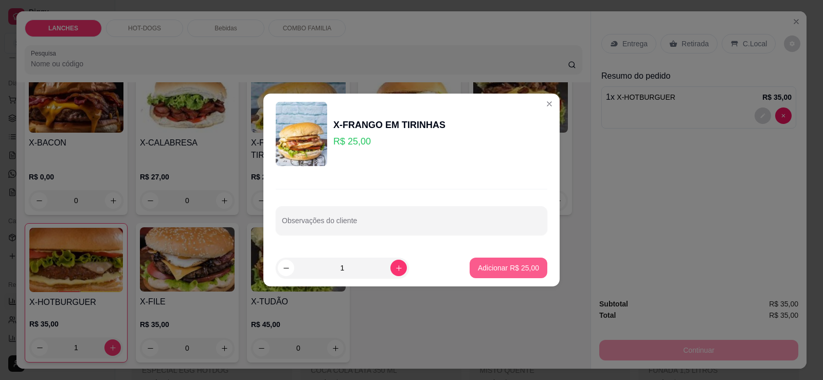
click at [491, 271] on p "Adicionar R$ 25,00" at bounding box center [508, 268] width 61 height 10
type input "1"
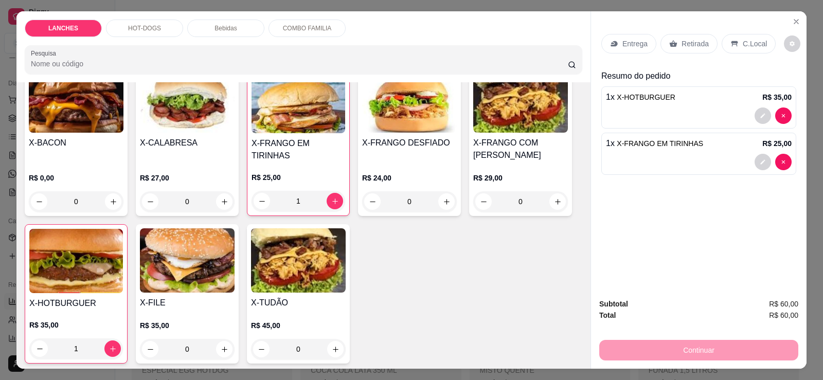
click at [692, 41] on p "Retirada" at bounding box center [695, 44] width 27 height 10
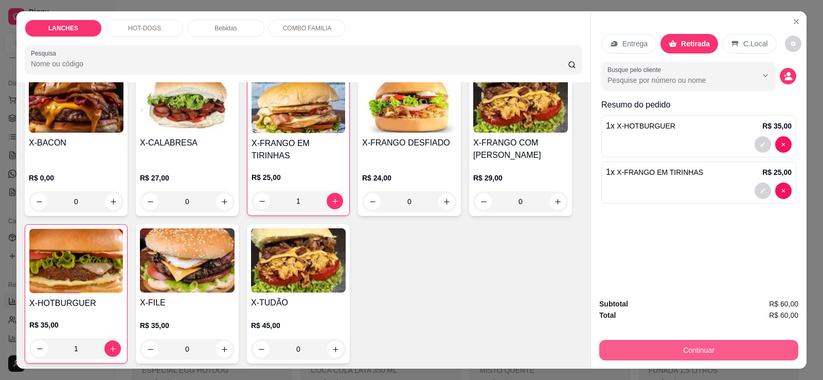
click at [689, 352] on button "Continuar" at bounding box center [698, 350] width 199 height 21
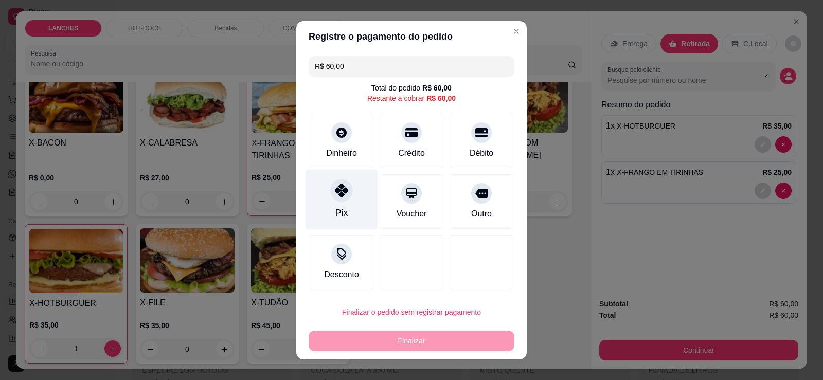
click at [340, 197] on icon at bounding box center [341, 190] width 13 height 13
type input "R$ 0,00"
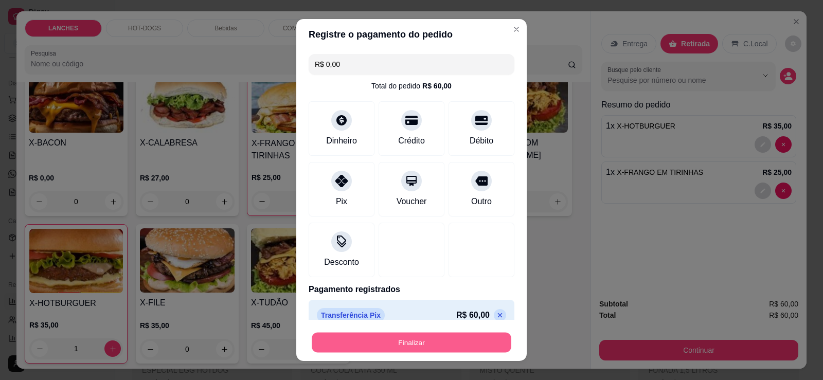
click at [410, 343] on button "Finalizar" at bounding box center [412, 343] width 200 height 20
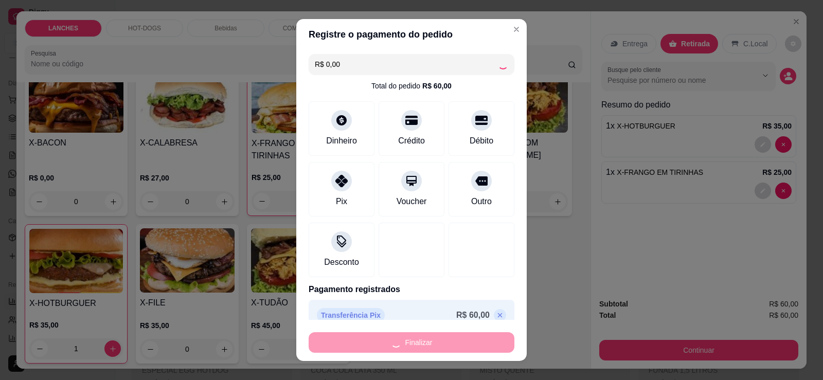
type input "0"
type input "-R$ 60,00"
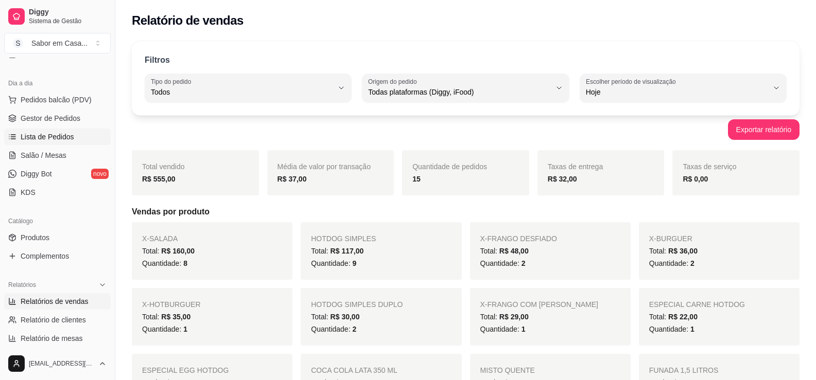
click at [45, 137] on span "Lista de Pedidos" at bounding box center [48, 137] width 54 height 10
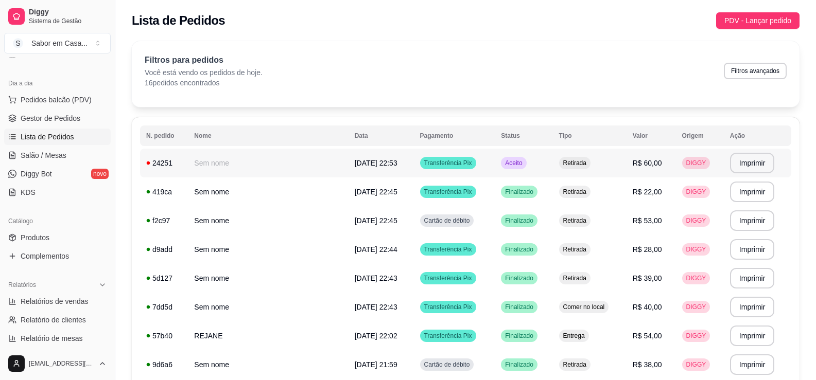
click at [504, 159] on span "Aceito" at bounding box center [513, 163] width 21 height 8
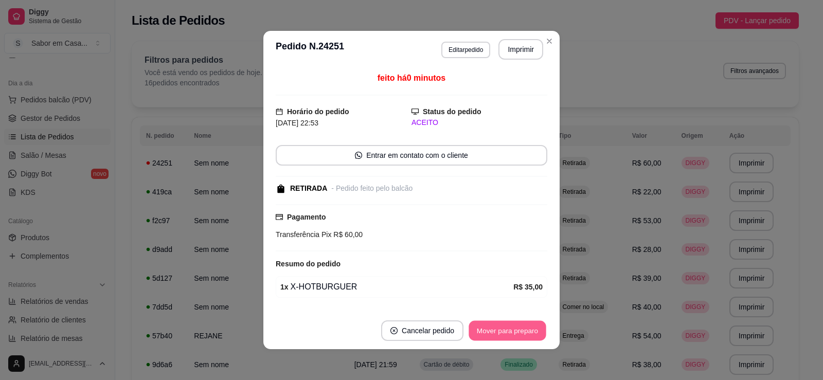
click at [479, 327] on button "Mover para preparo" at bounding box center [507, 331] width 77 height 20
click at [479, 327] on button "Mover para retirada disponível" at bounding box center [491, 331] width 114 height 21
click at [479, 327] on button "Mover para finalizado" at bounding box center [504, 331] width 85 height 21
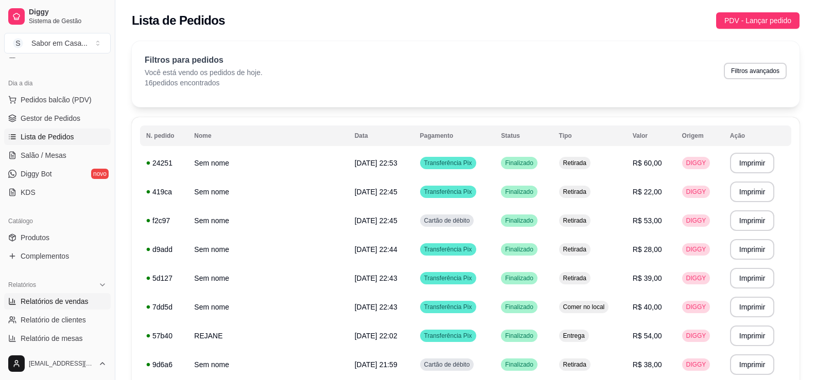
click at [68, 298] on span "Relatórios de vendas" at bounding box center [55, 301] width 68 height 10
select select "ALL"
select select "0"
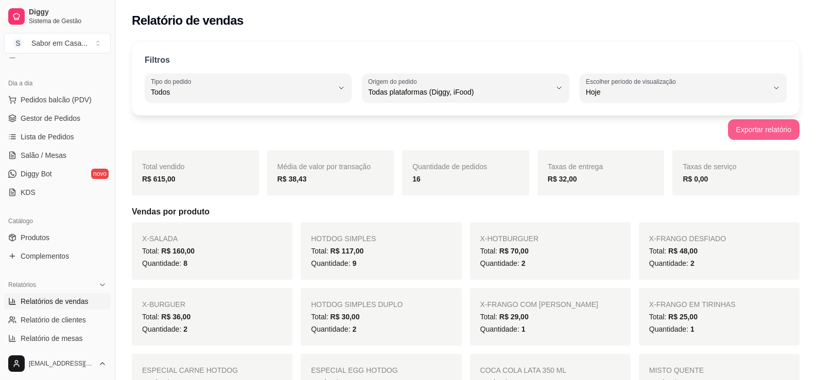
click at [762, 131] on button "Exportar relatório" at bounding box center [764, 129] width 72 height 21
